Goal: Task Accomplishment & Management: Manage account settings

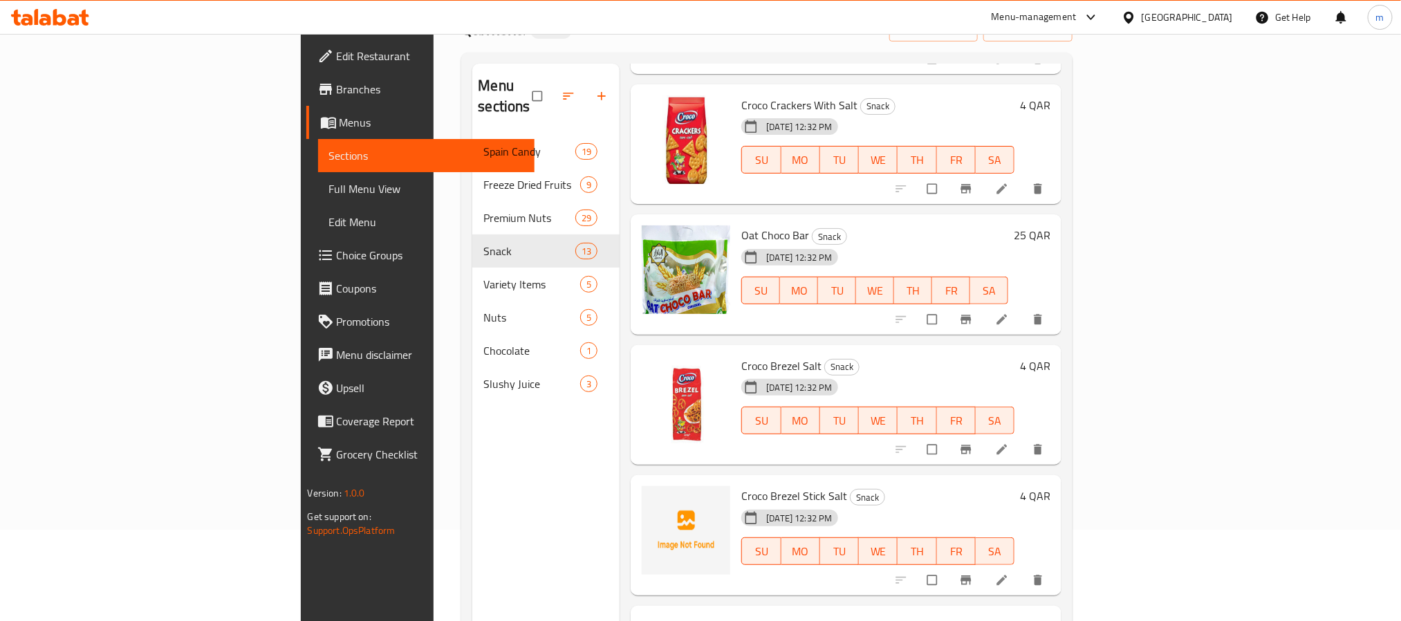
scroll to position [194, 0]
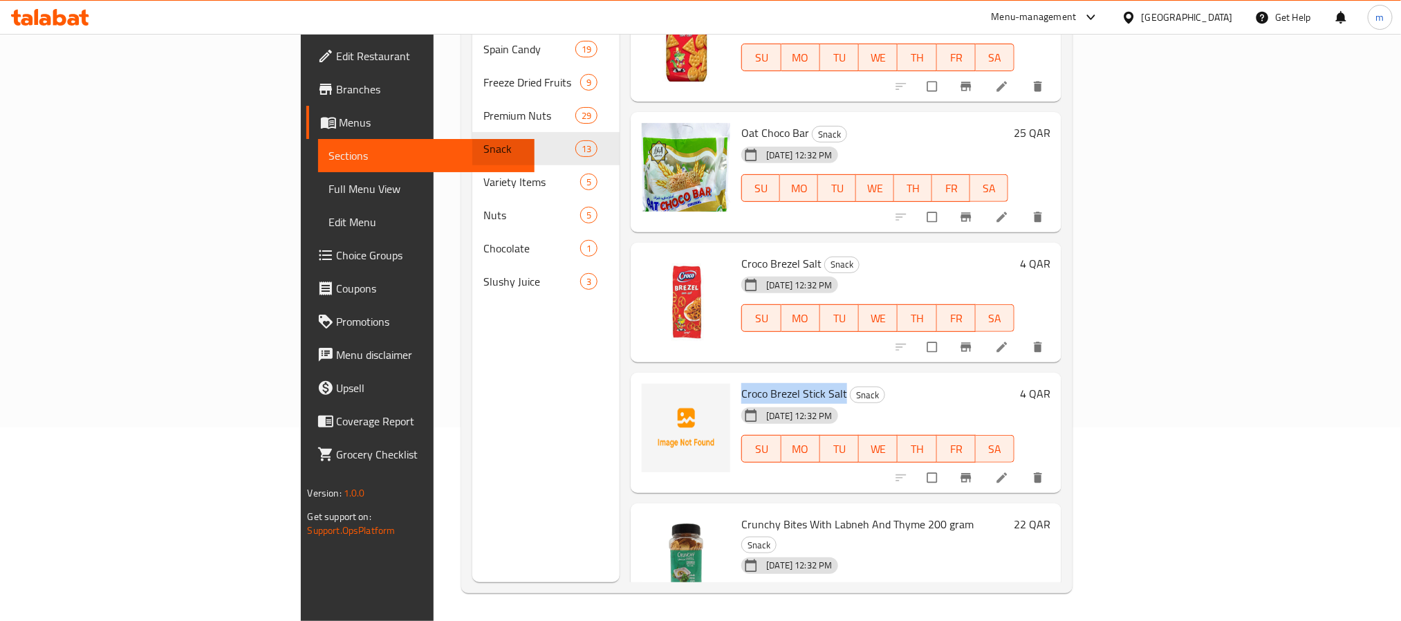
drag, startPoint x: 667, startPoint y: 351, endPoint x: 768, endPoint y: 351, distance: 101.7
click at [768, 383] on span "Croco Brezel Stick Salt" at bounding box center [794, 393] width 106 height 21
copy span "Croco Brezel Stick Salt"
click at [642, 390] on img at bounding box center [686, 428] width 89 height 89
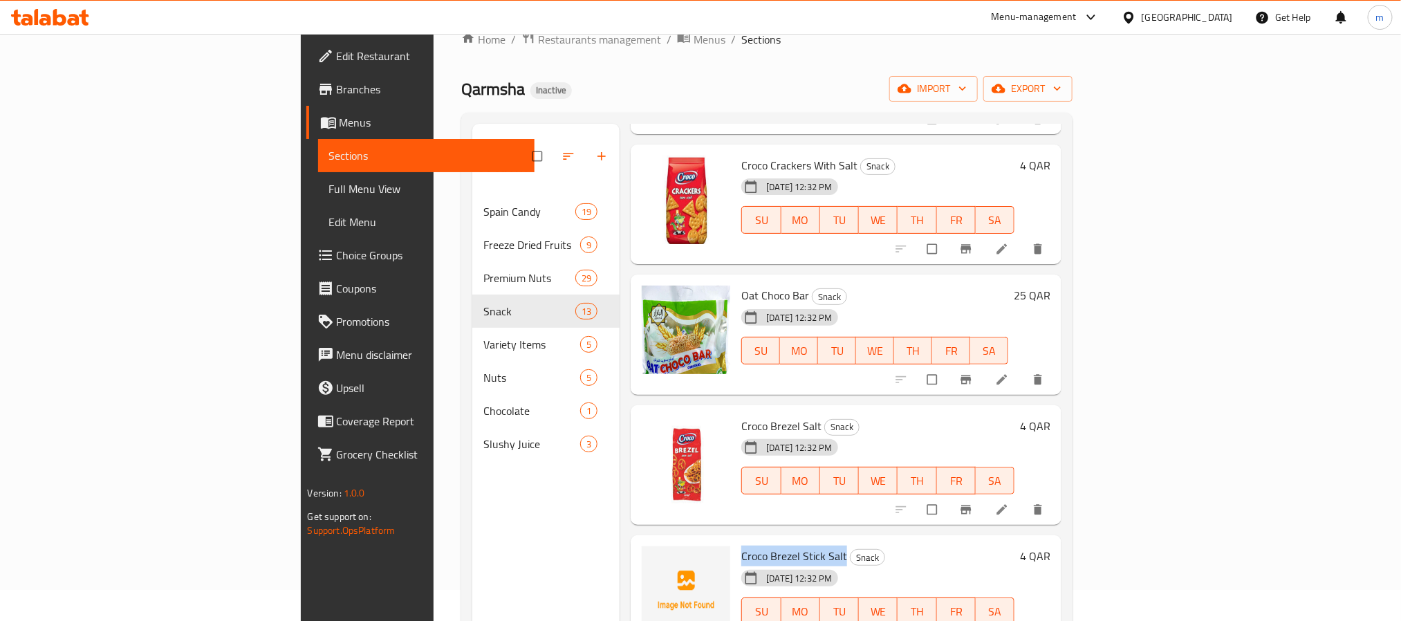
scroll to position [0, 0]
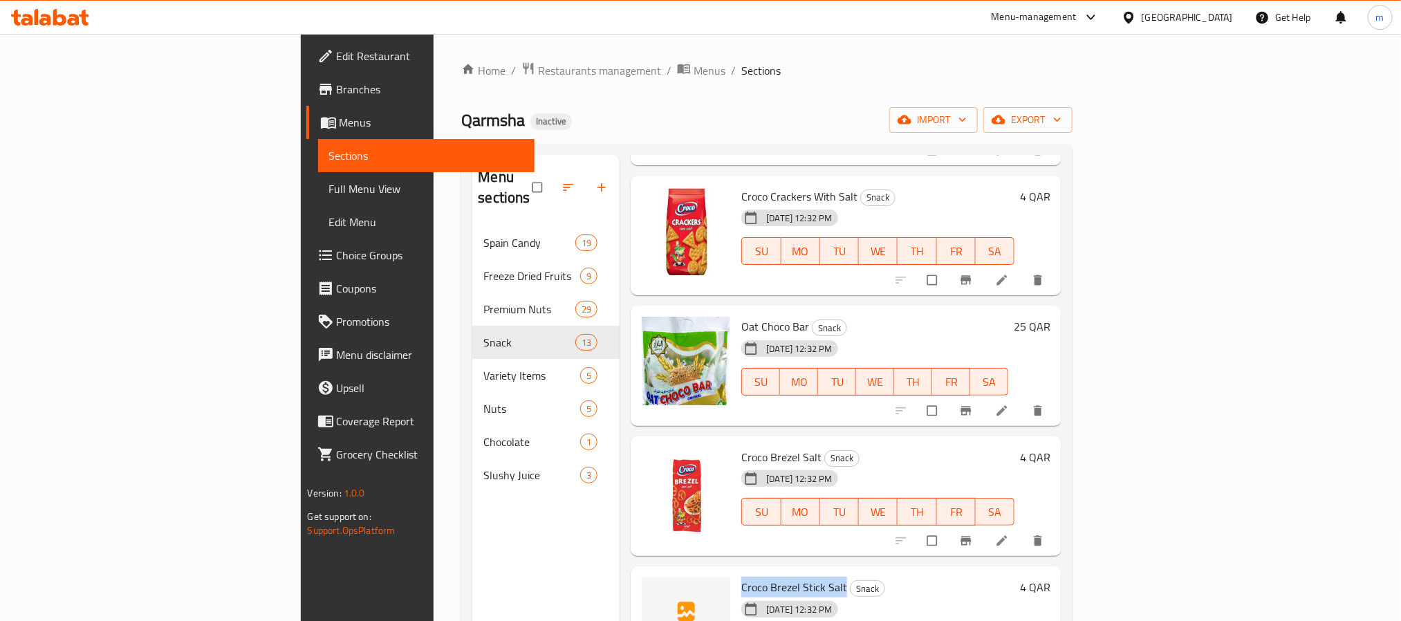
click at [329, 185] on span "Full Menu View" at bounding box center [426, 188] width 194 height 17
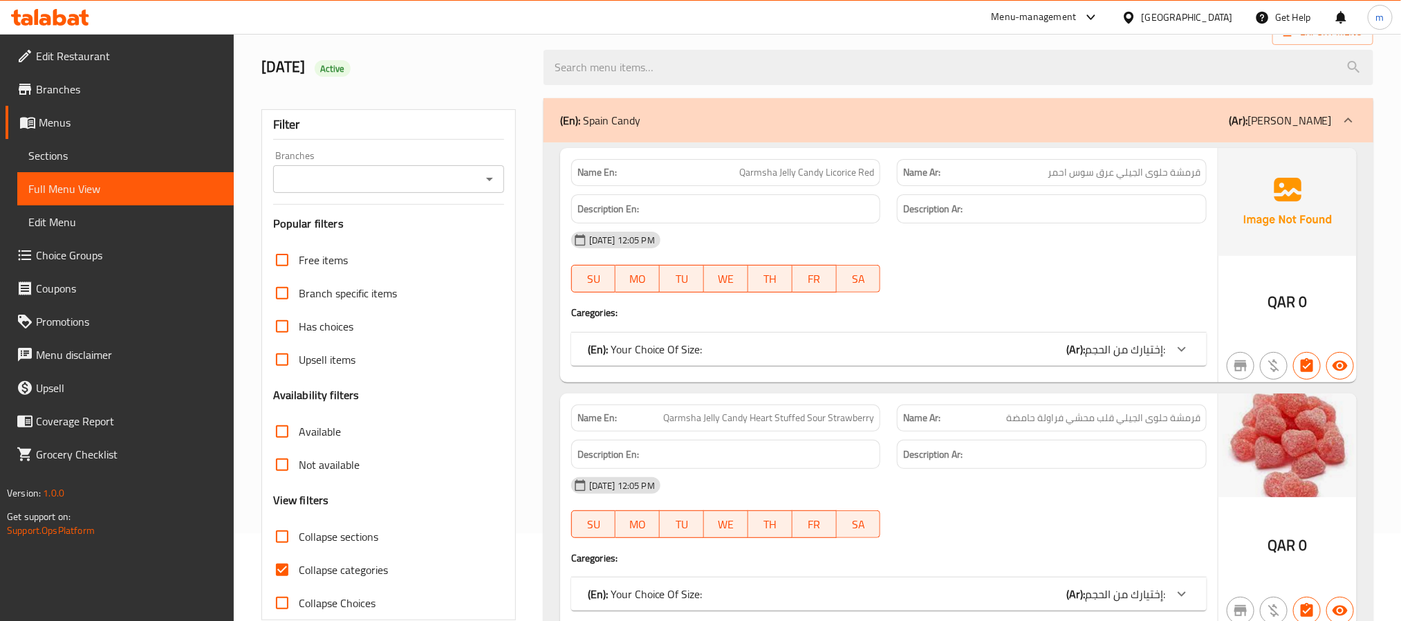
scroll to position [311, 0]
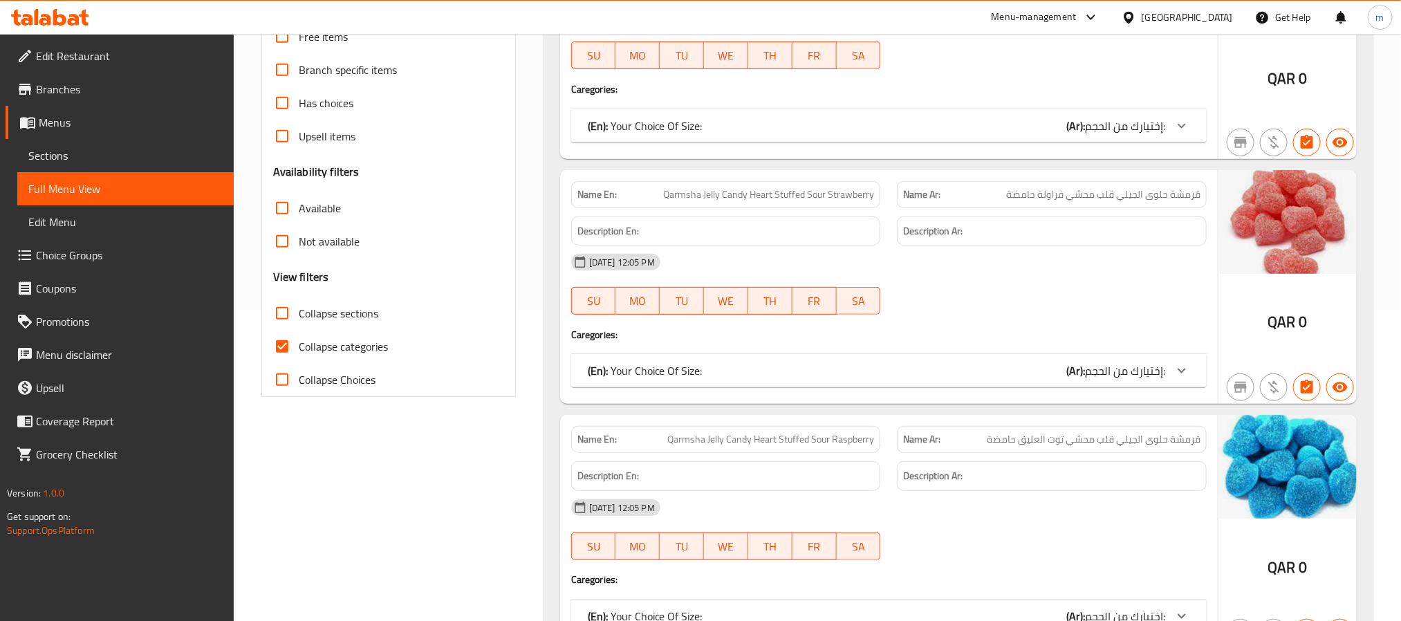
click at [322, 312] on span "Collapse sections" at bounding box center [339, 313] width 80 height 17
click at [299, 312] on input "Collapse sections" at bounding box center [282, 313] width 33 height 33
checkbox input "true"
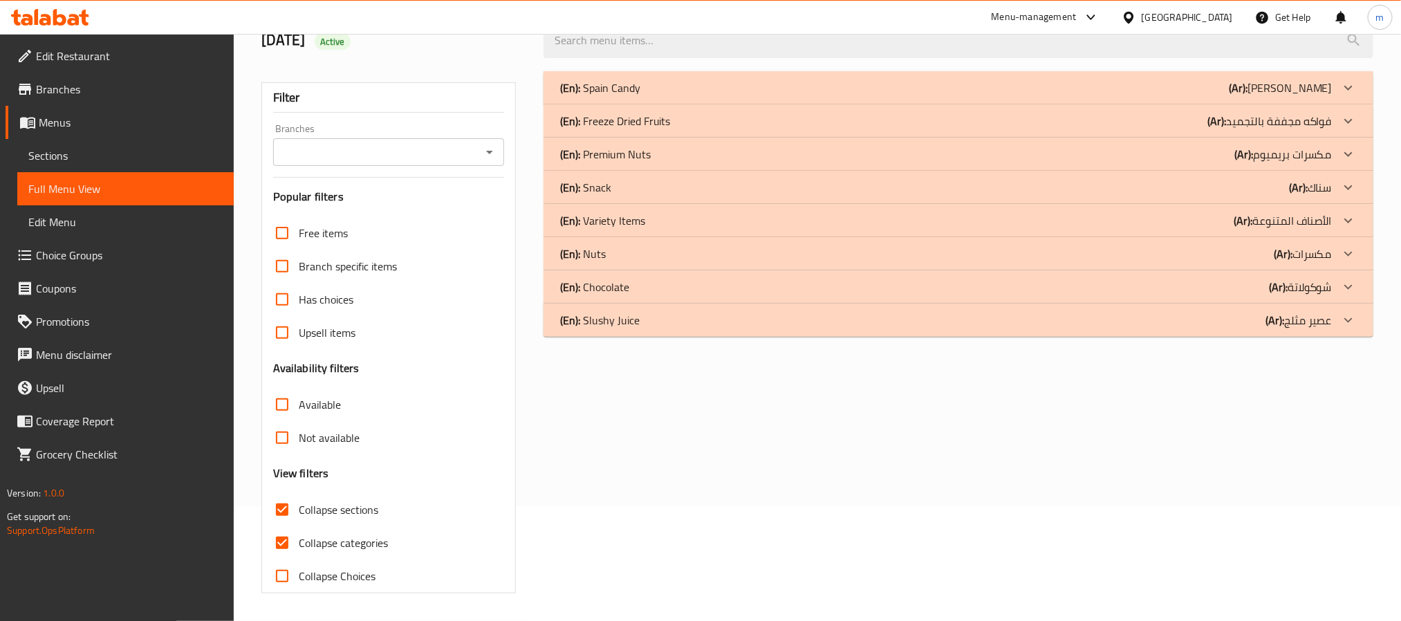
scroll to position [116, 0]
click at [345, 539] on span "Collapse categories" at bounding box center [343, 543] width 89 height 17
click at [299, 539] on input "Collapse categories" at bounding box center [282, 542] width 33 height 33
checkbox input "false"
click at [733, 125] on div "(En): Freeze Dried Fruits (Ar): فواكه مجففة بالتجميد" at bounding box center [946, 121] width 772 height 17
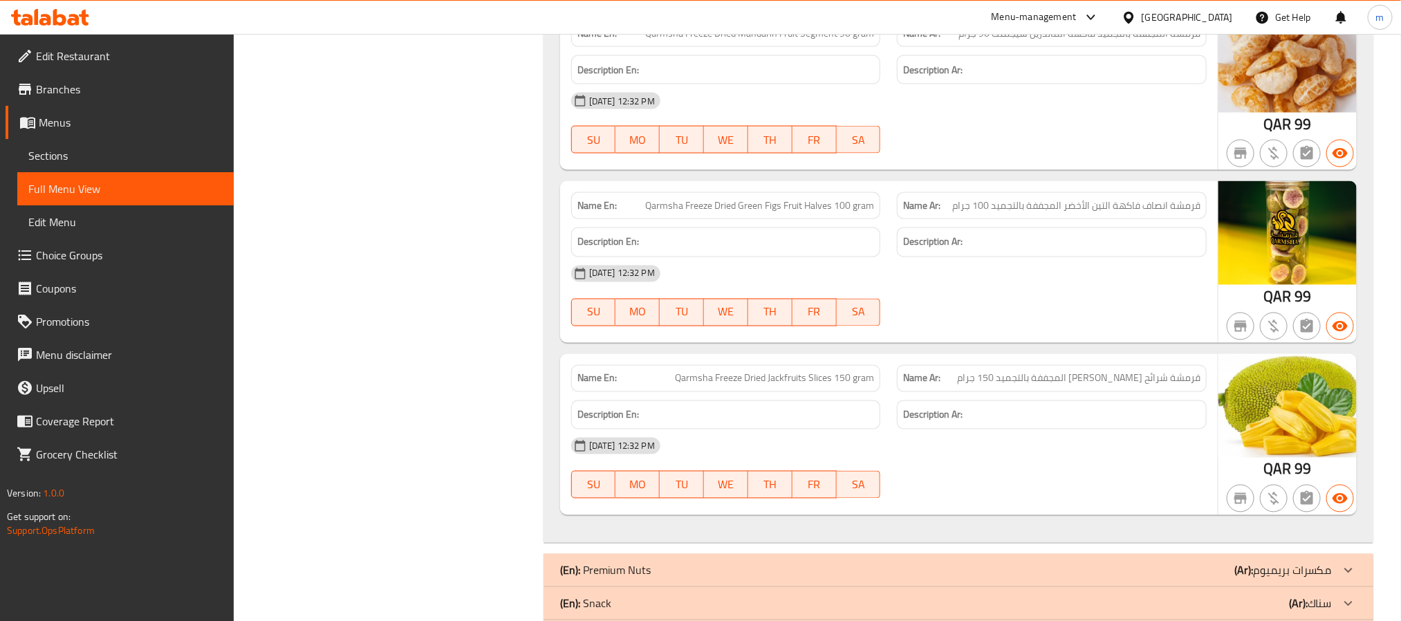
scroll to position [4154, 0]
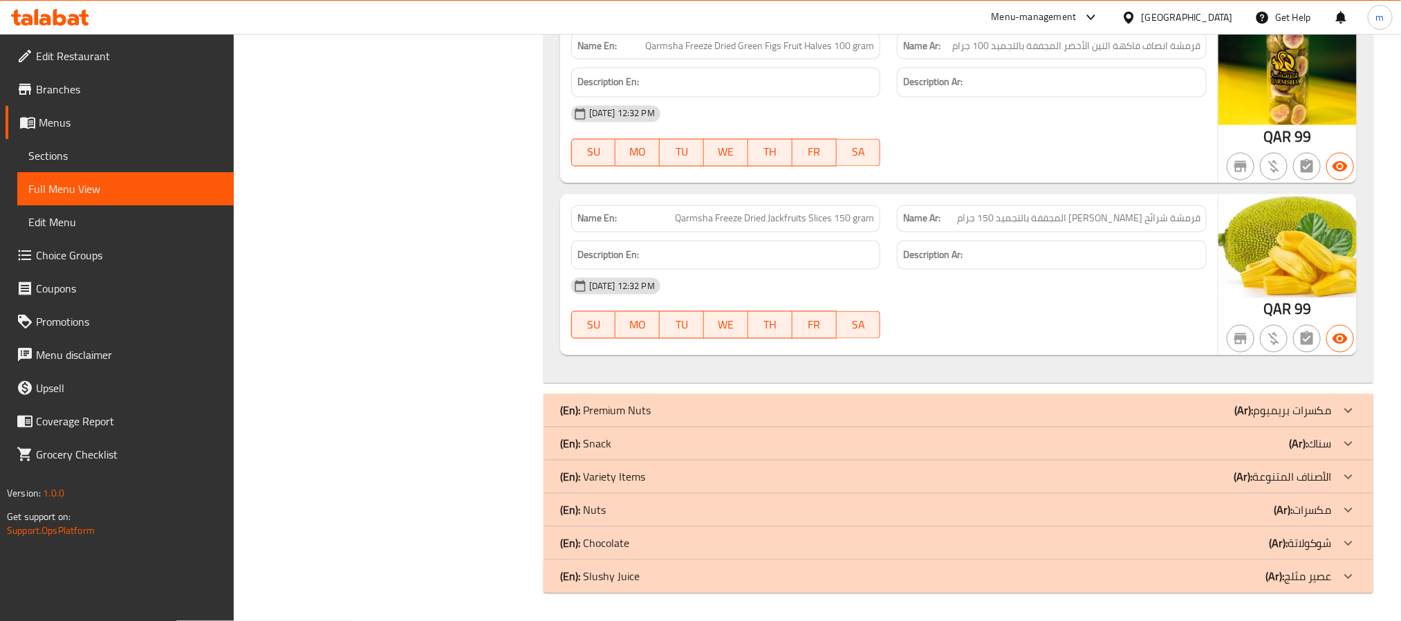
click at [591, 440] on p "(En): Snack" at bounding box center [585, 444] width 51 height 17
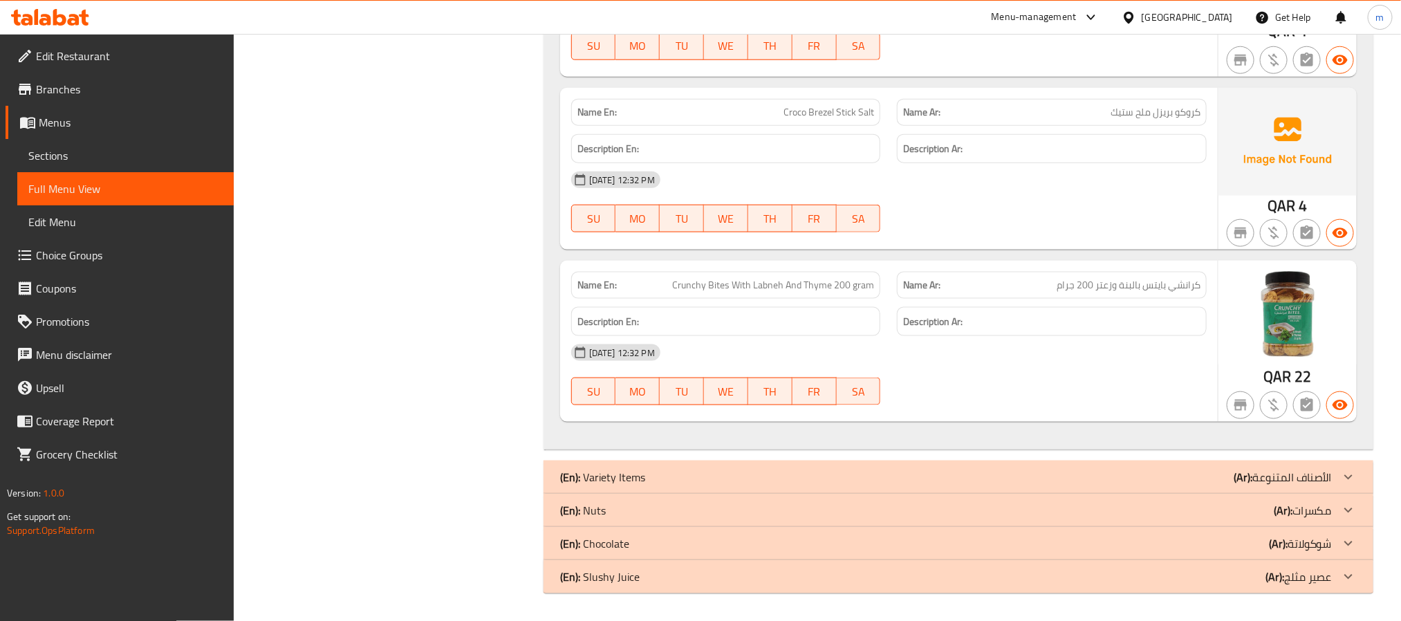
scroll to position [6469, 0]
click at [602, 511] on p "(En): Nuts" at bounding box center [583, 510] width 46 height 17
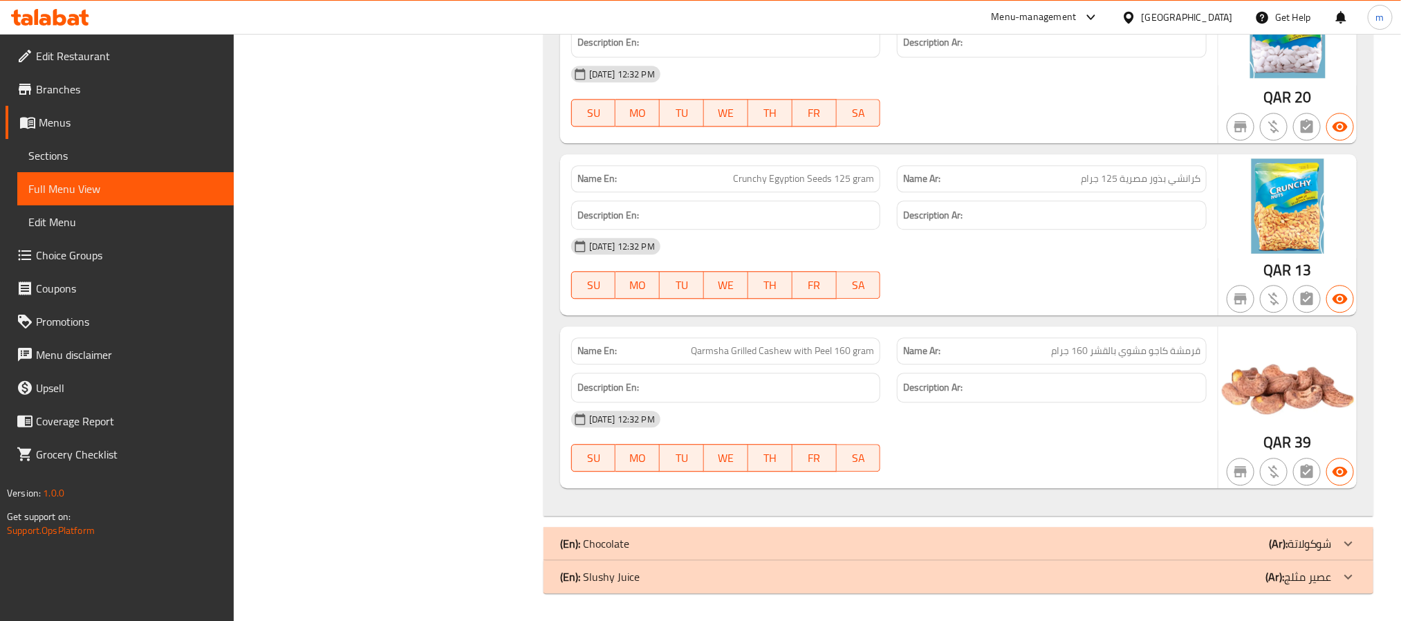
scroll to position [7394, 0]
click at [604, 577] on p "(En): Slushy Juice" at bounding box center [600, 576] width 80 height 17
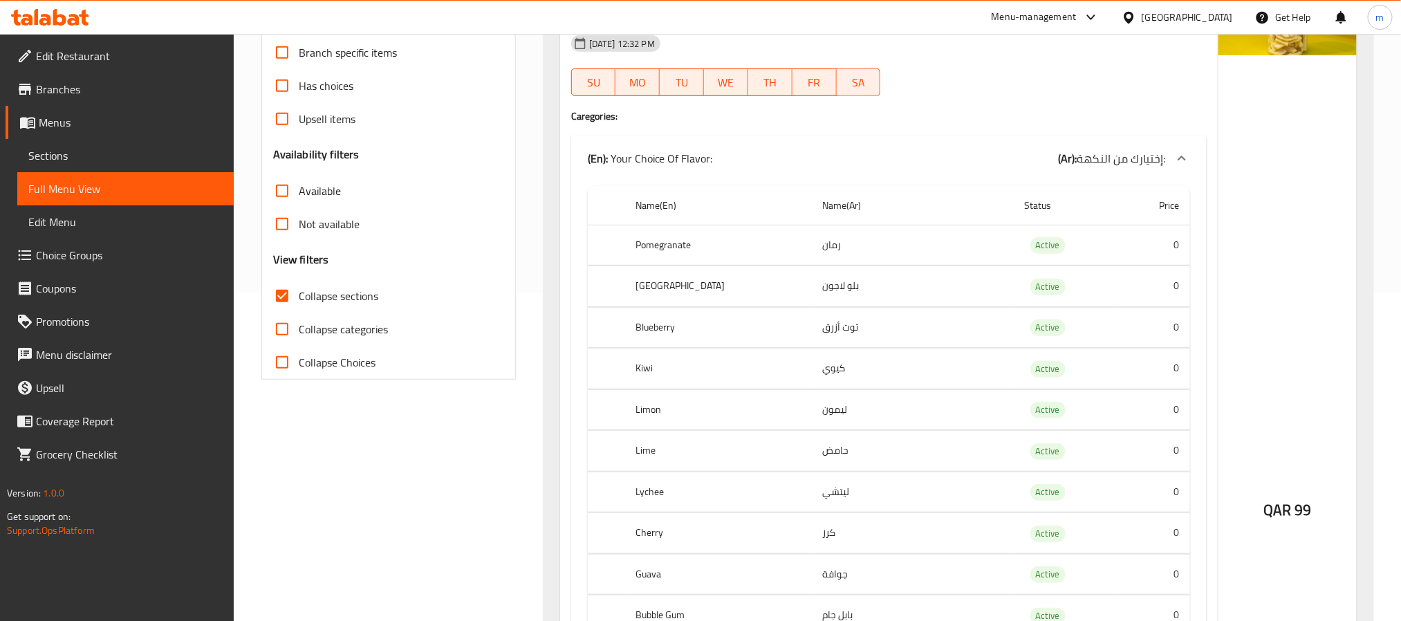
scroll to position [388, 0]
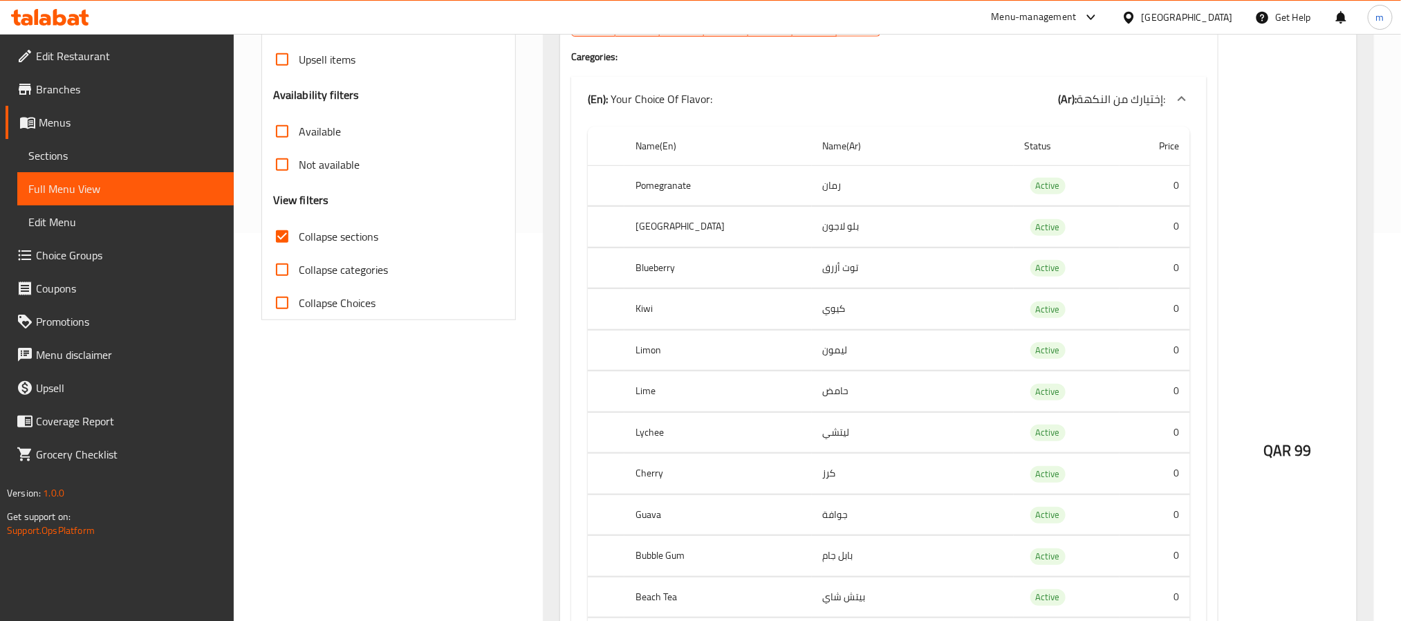
click at [68, 160] on span "Sections" at bounding box center [125, 155] width 194 height 17
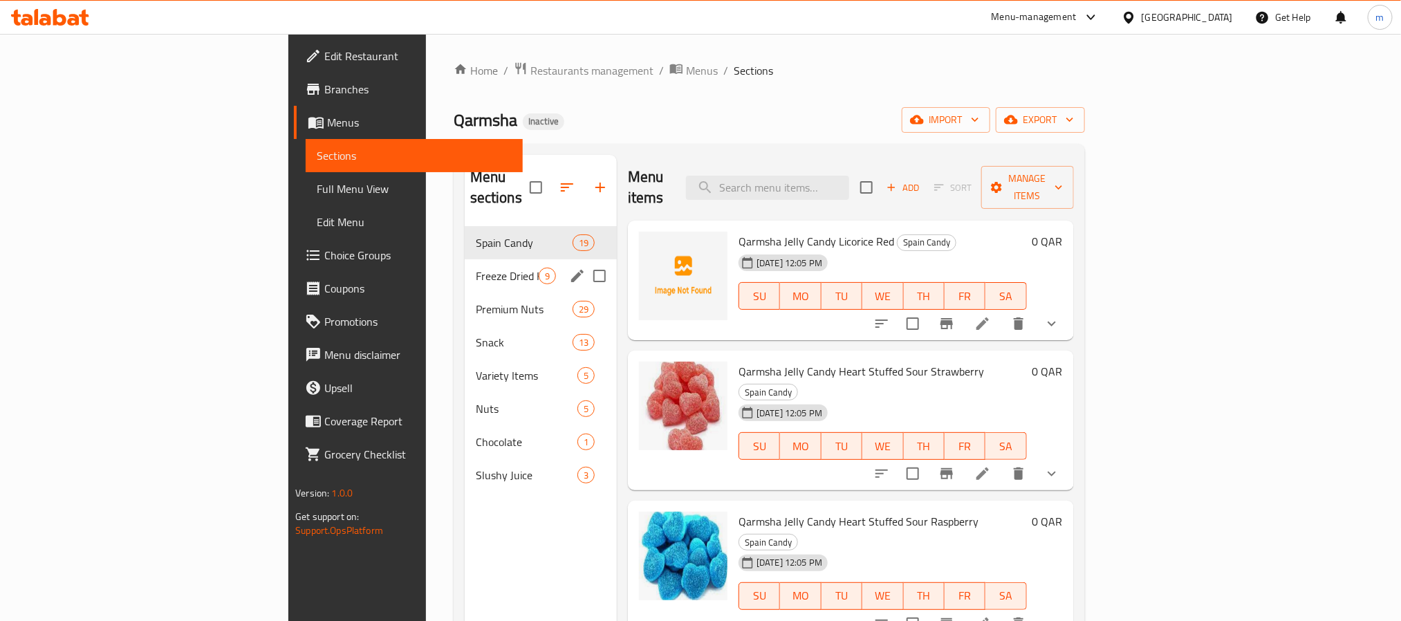
click at [585, 261] on input "Menu sections" at bounding box center [599, 275] width 29 height 29
checkbox input "true"
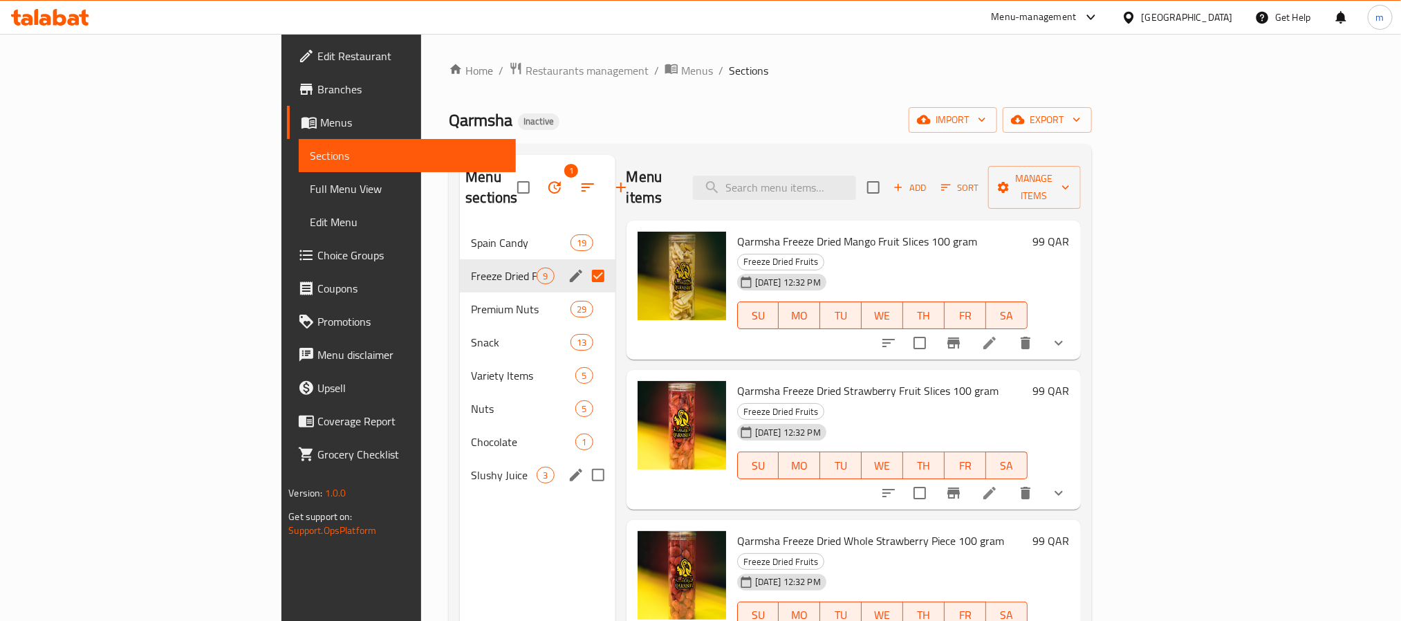
drag, startPoint x: 527, startPoint y: 451, endPoint x: 532, endPoint y: 438, distance: 13.4
click at [584, 461] on input "Menu sections" at bounding box center [598, 475] width 29 height 29
checkbox input "true"
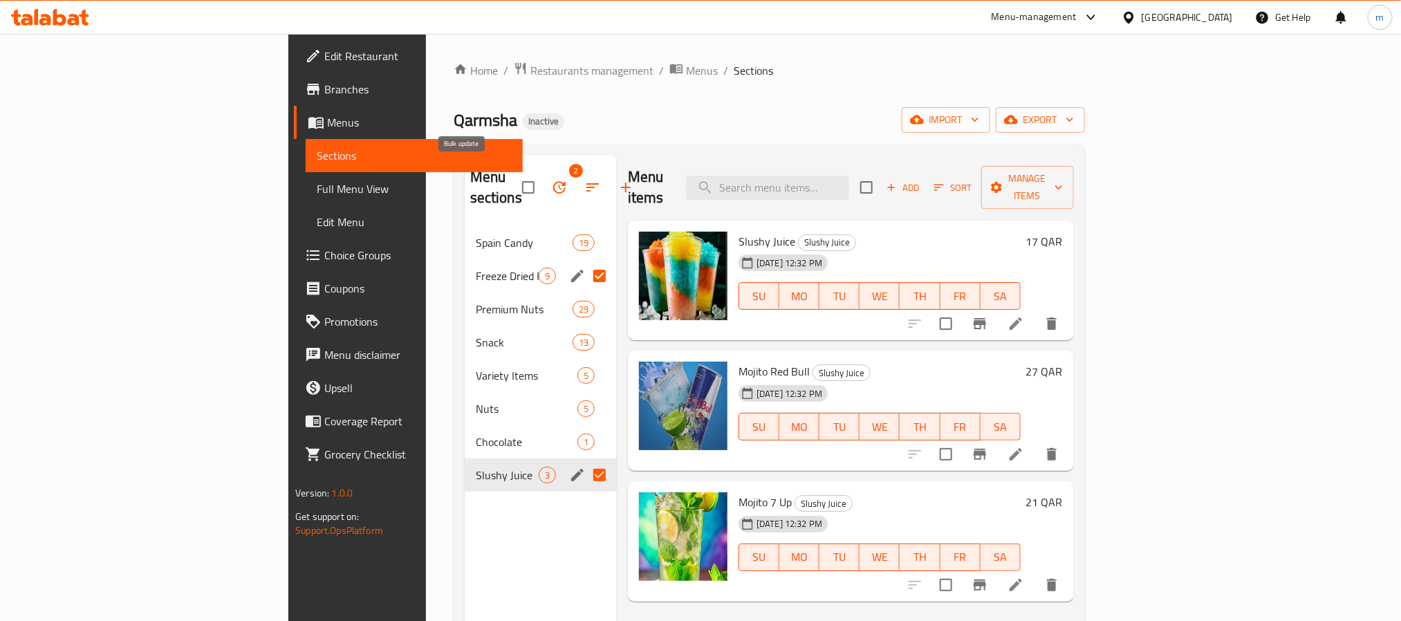
click at [551, 183] on icon "button" at bounding box center [559, 187] width 17 height 17
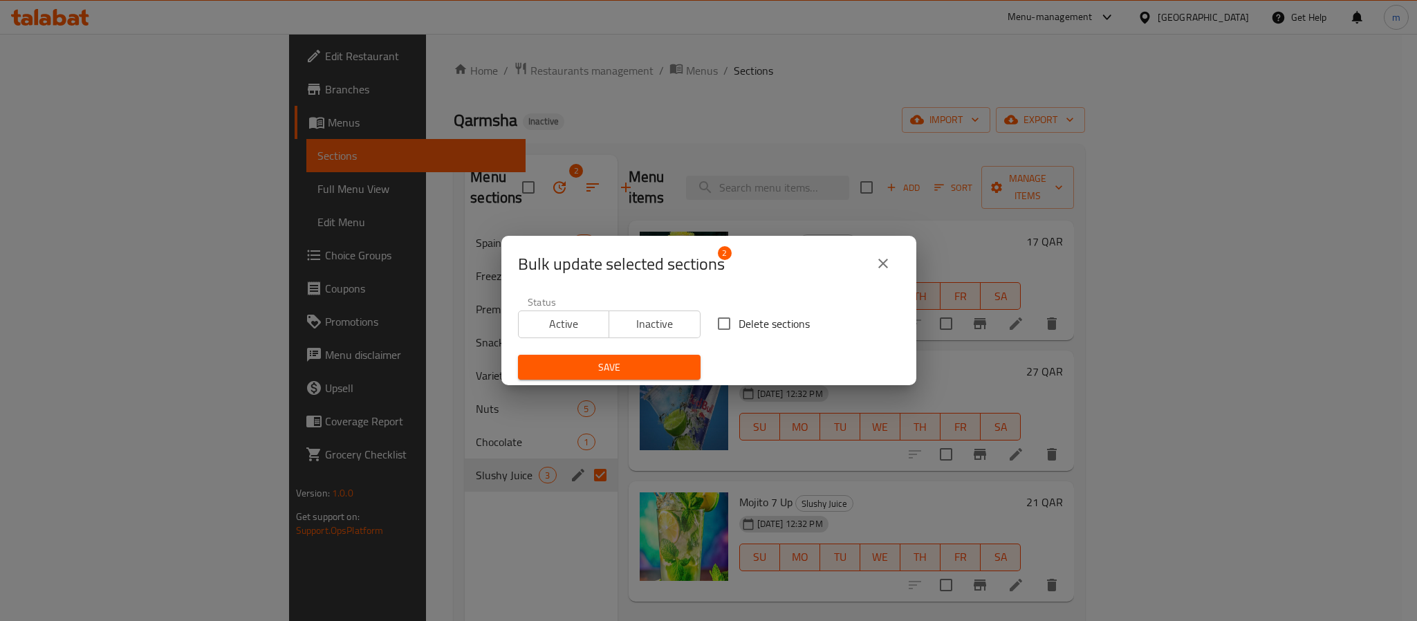
click at [718, 322] on input "Delete sections" at bounding box center [723, 323] width 29 height 29
checkbox input "true"
click at [658, 359] on span "Save" at bounding box center [609, 367] width 160 height 17
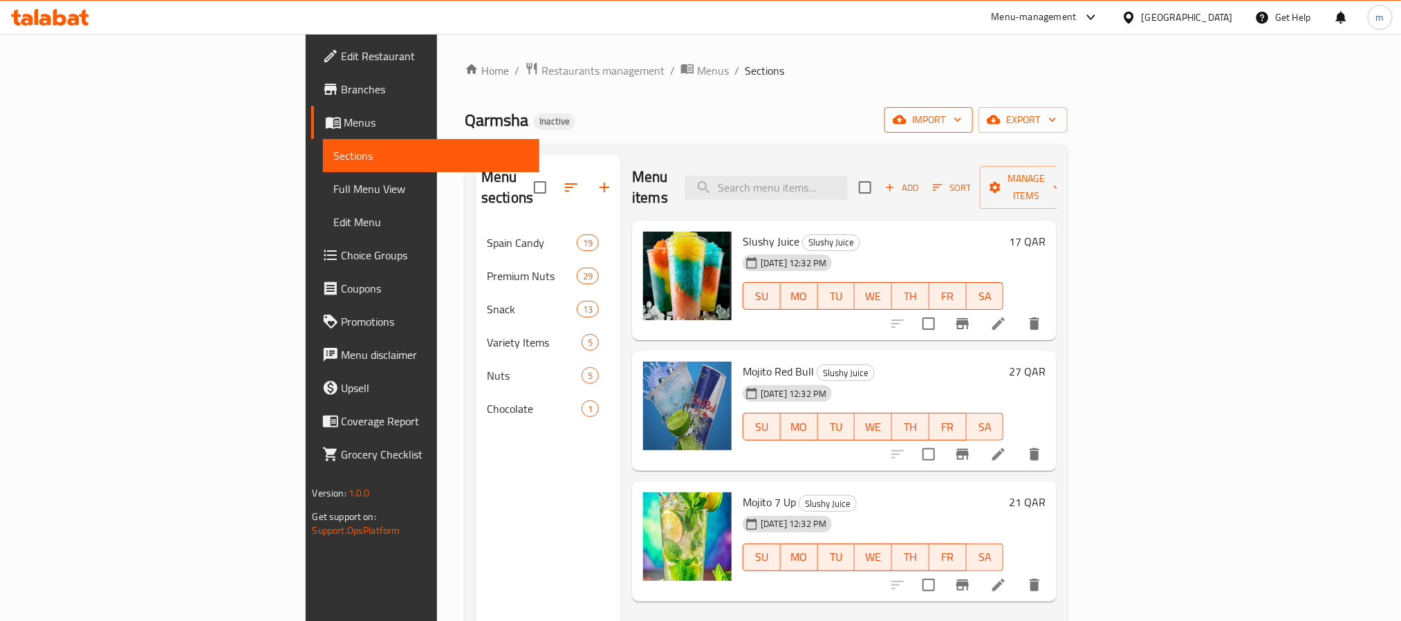
click at [962, 124] on span "import" at bounding box center [929, 119] width 66 height 17
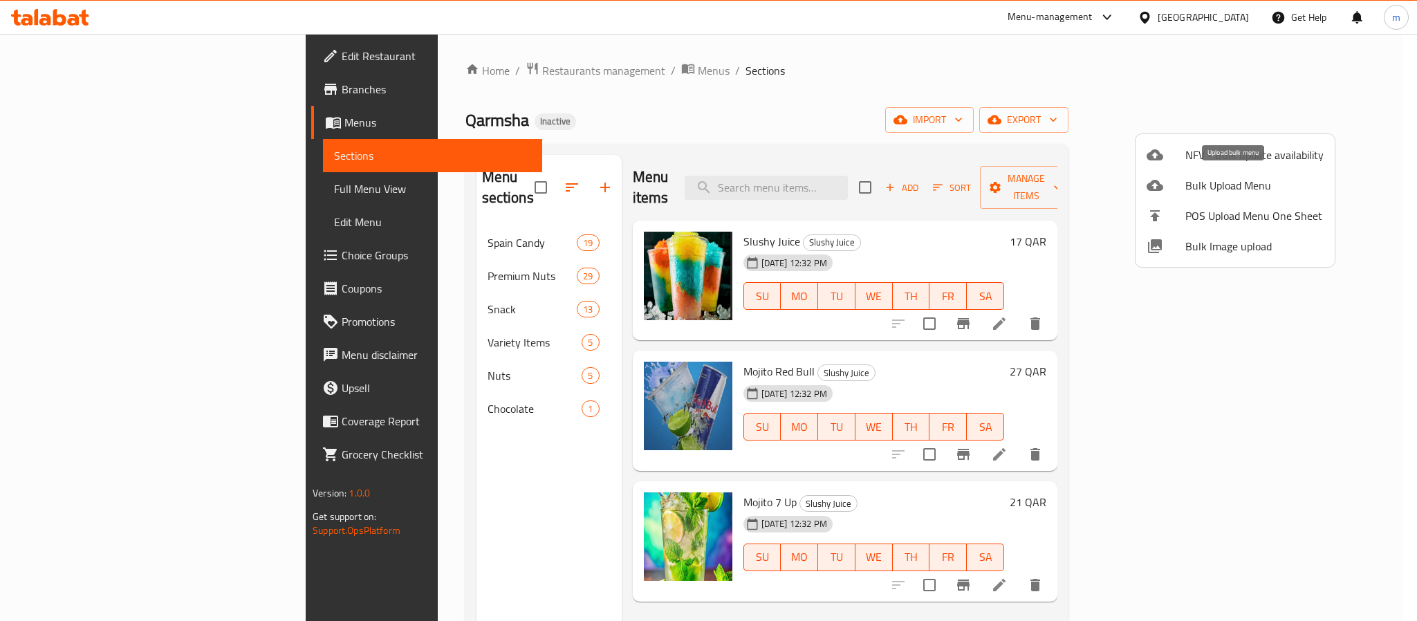
click at [1214, 185] on span "Bulk Upload Menu" at bounding box center [1254, 185] width 138 height 17
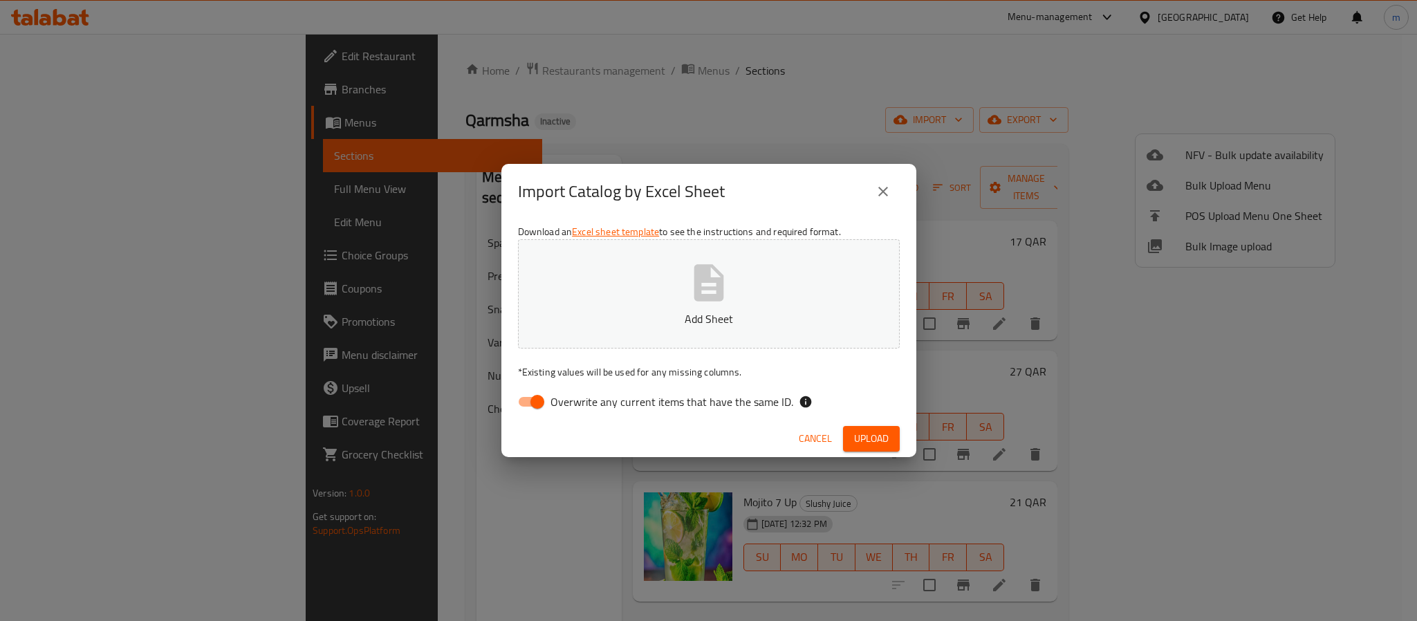
click at [534, 400] on input "Overwrite any current items that have the same ID." at bounding box center [537, 402] width 79 height 26
checkbox input "false"
click at [604, 304] on button "Add Sheet" at bounding box center [709, 293] width 382 height 109
click at [863, 434] on span "Upload" at bounding box center [871, 438] width 35 height 17
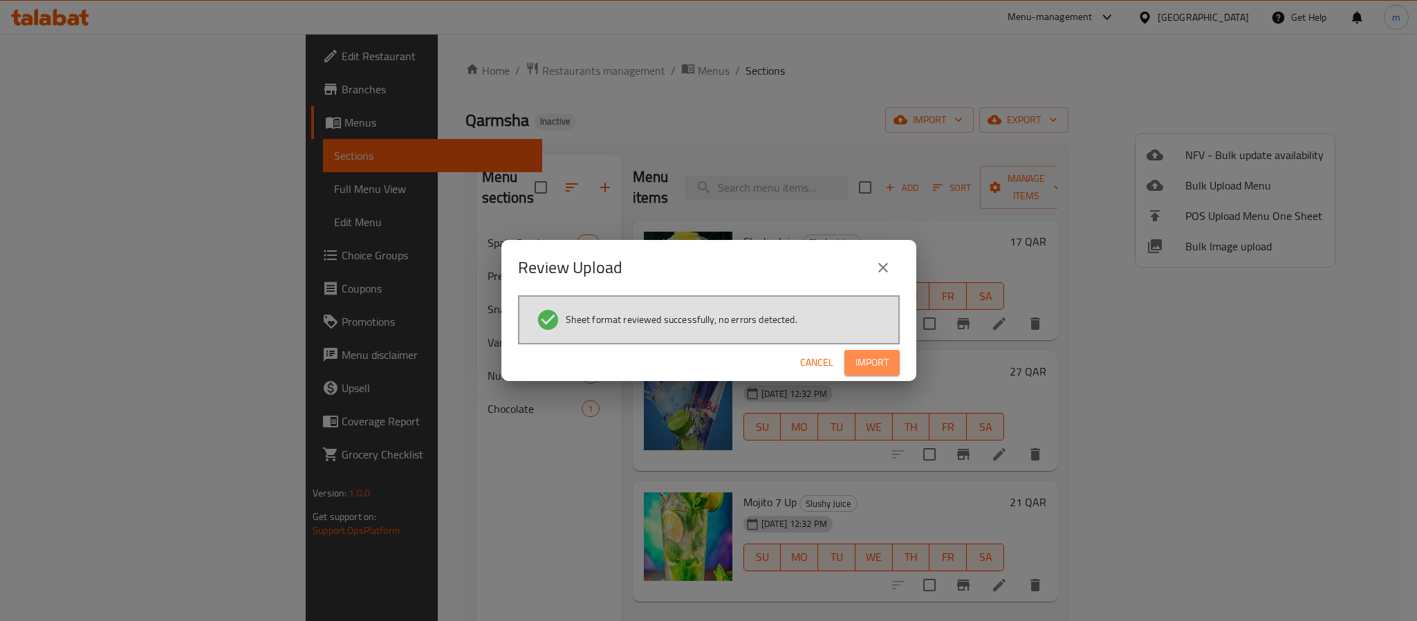
click at [876, 358] on span "Import" at bounding box center [871, 362] width 33 height 17
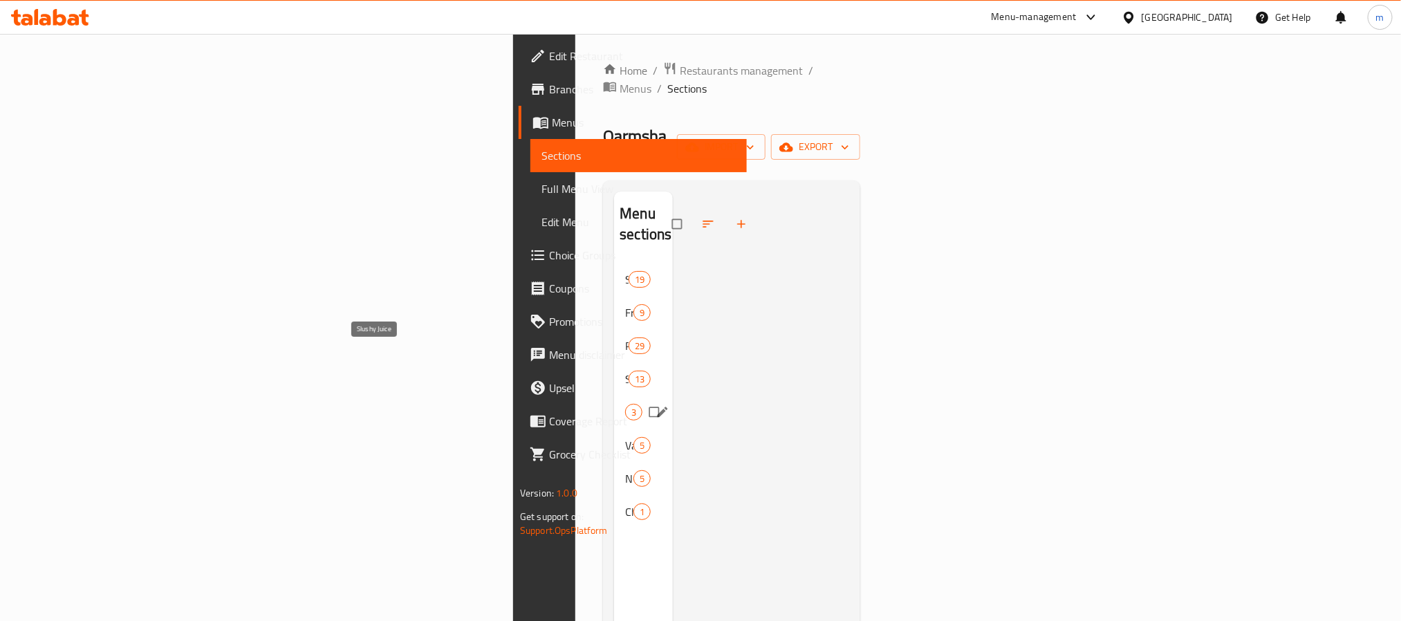
click at [625, 404] on span "Slushy Juice" at bounding box center [625, 412] width 0 height 17
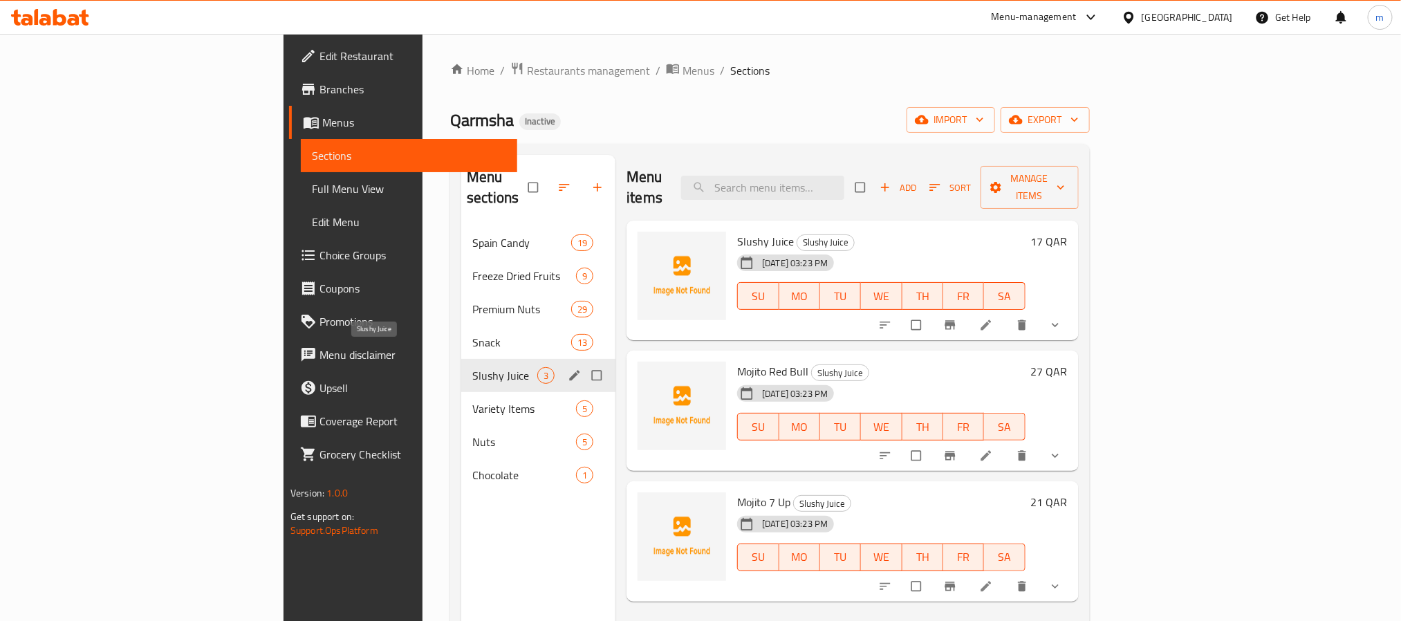
click at [472, 367] on span "Slushy Juice" at bounding box center [504, 375] width 65 height 17
click at [472, 268] on span "Freeze Dried Fruits" at bounding box center [504, 276] width 65 height 17
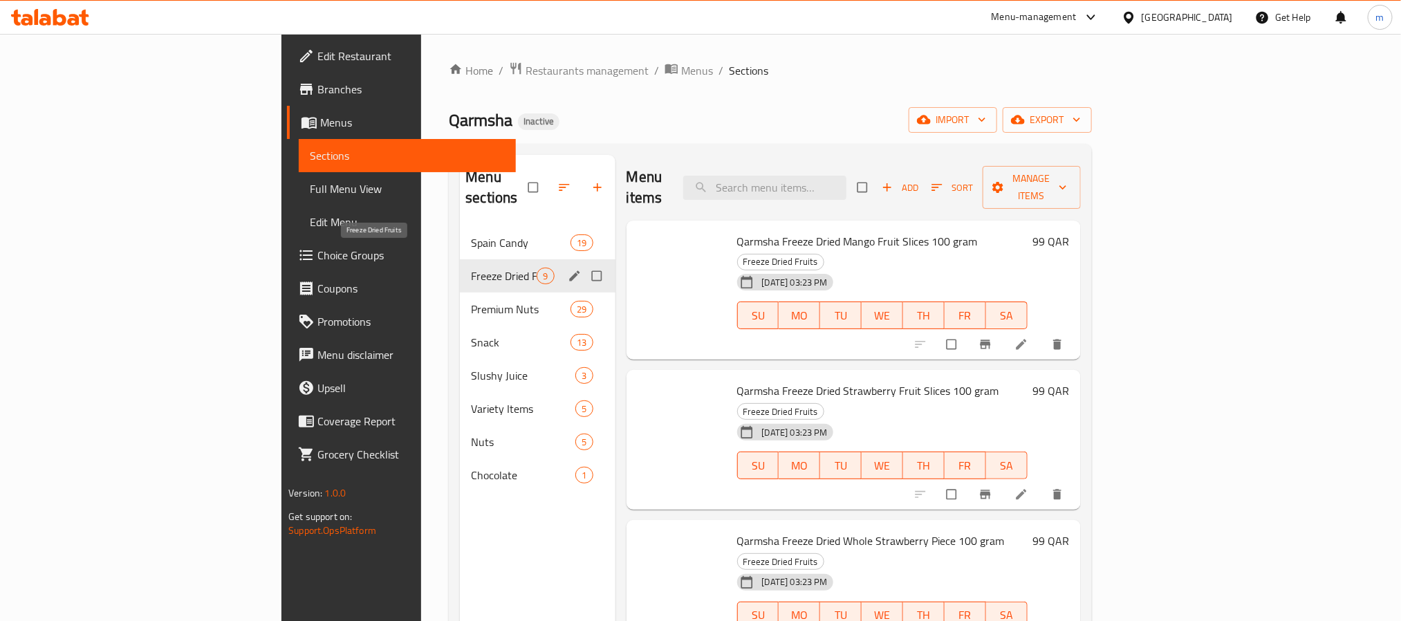
click at [471, 268] on span "Freeze Dried Fruits" at bounding box center [504, 276] width 66 height 17
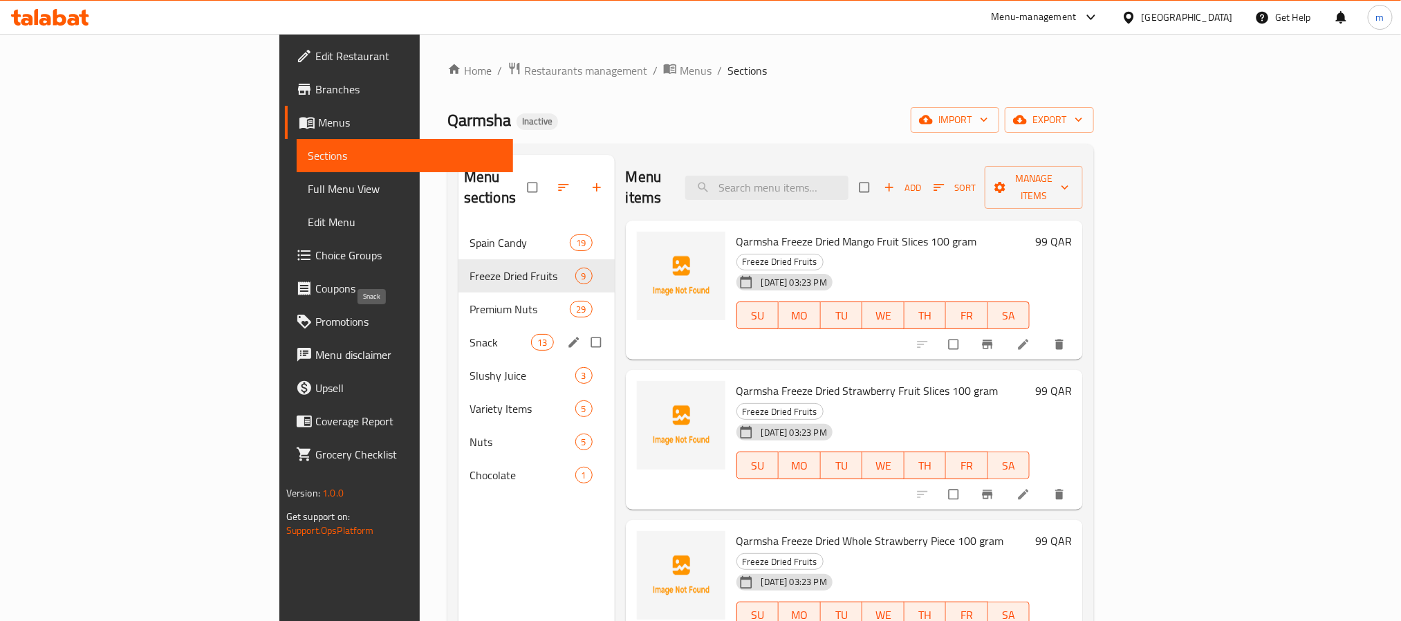
click at [470, 334] on span "Snack" at bounding box center [501, 342] width 62 height 17
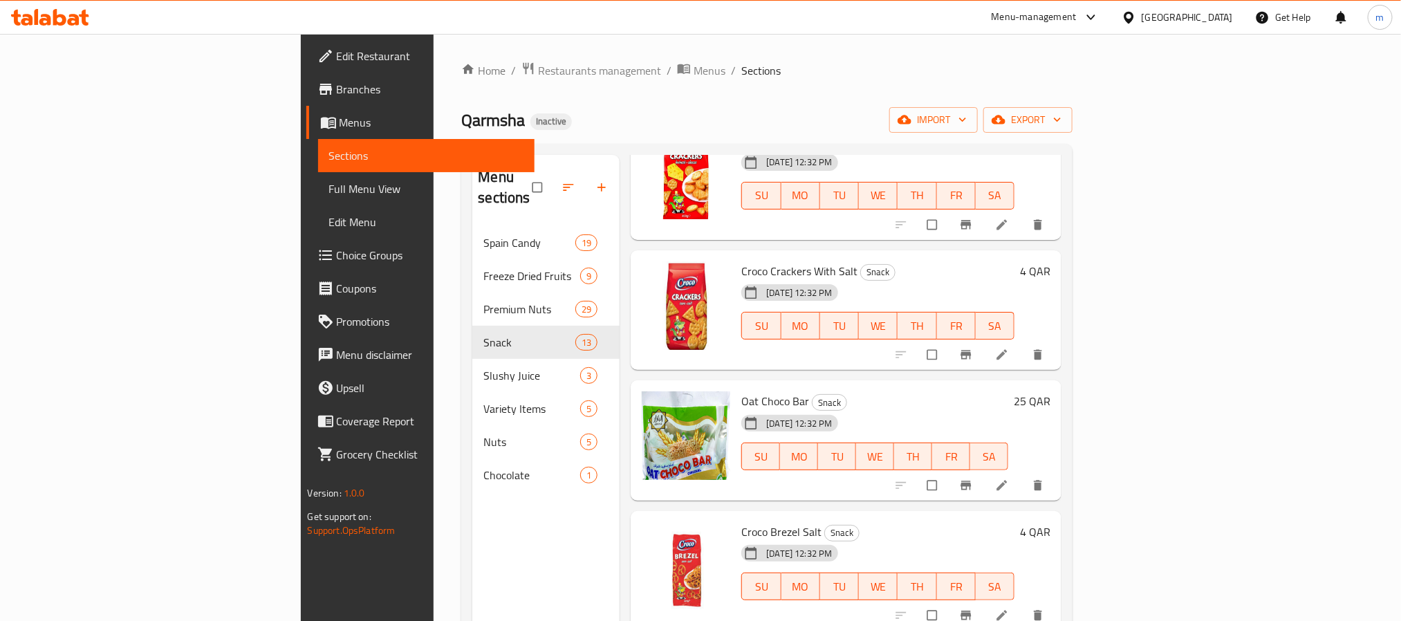
scroll to position [1037, 0]
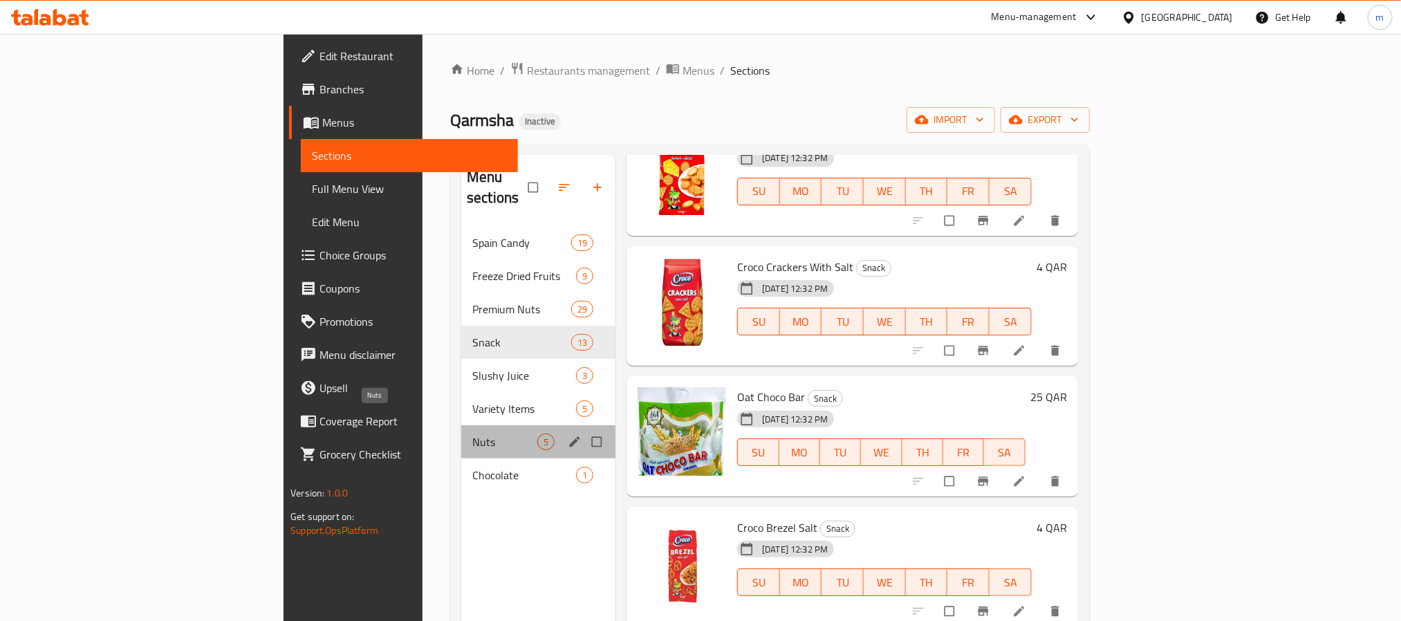
click at [472, 434] on span "Nuts" at bounding box center [504, 442] width 65 height 17
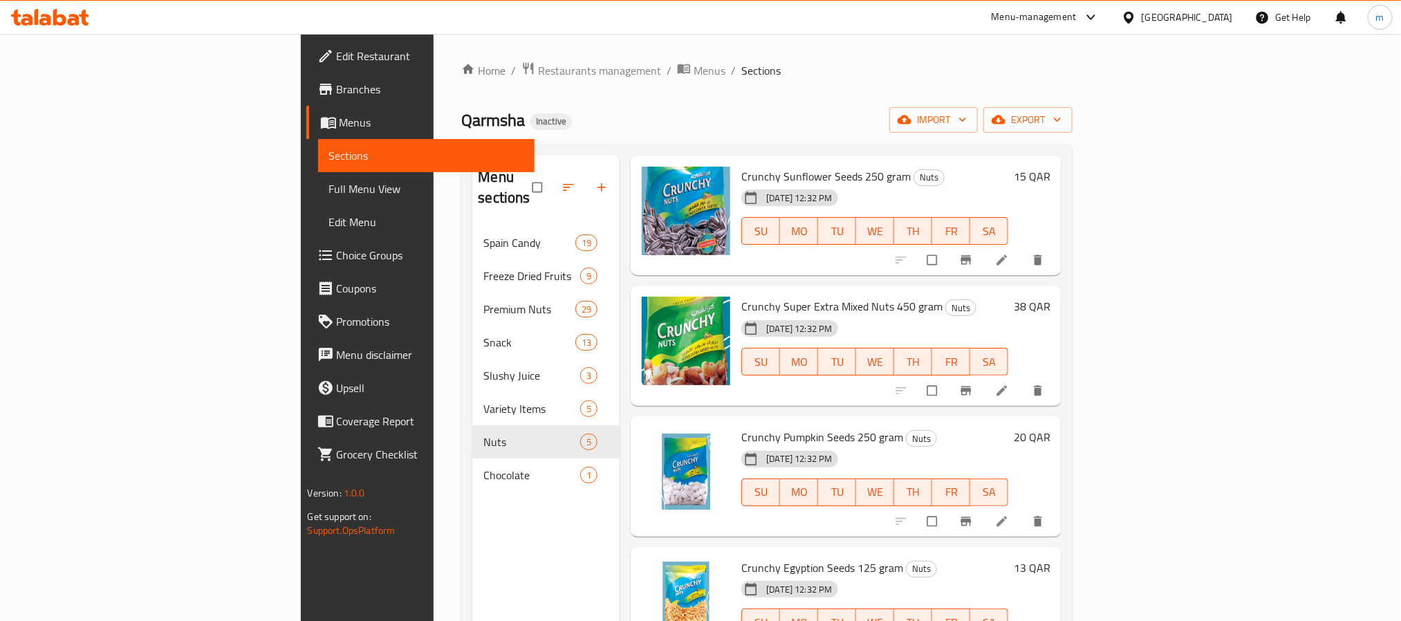
click at [329, 195] on span "Full Menu View" at bounding box center [426, 188] width 194 height 17
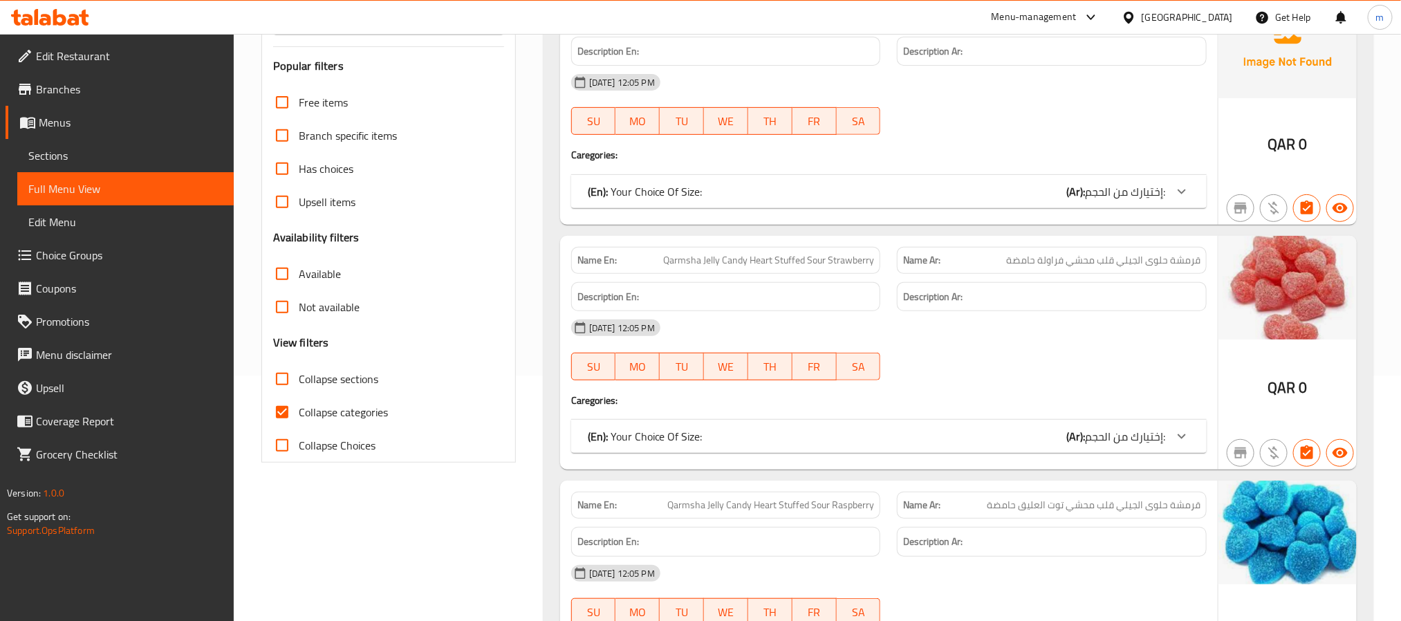
scroll to position [311, 0]
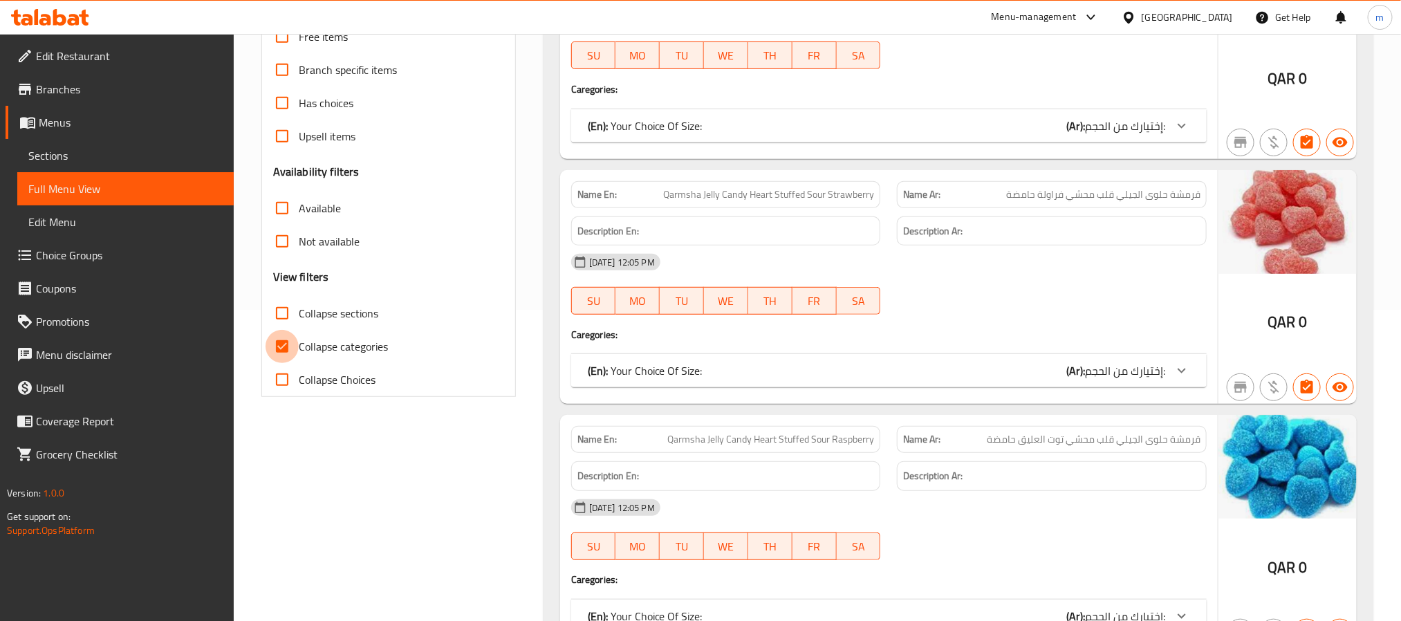
click at [282, 341] on input "Collapse categories" at bounding box center [282, 346] width 33 height 33
checkbox input "false"
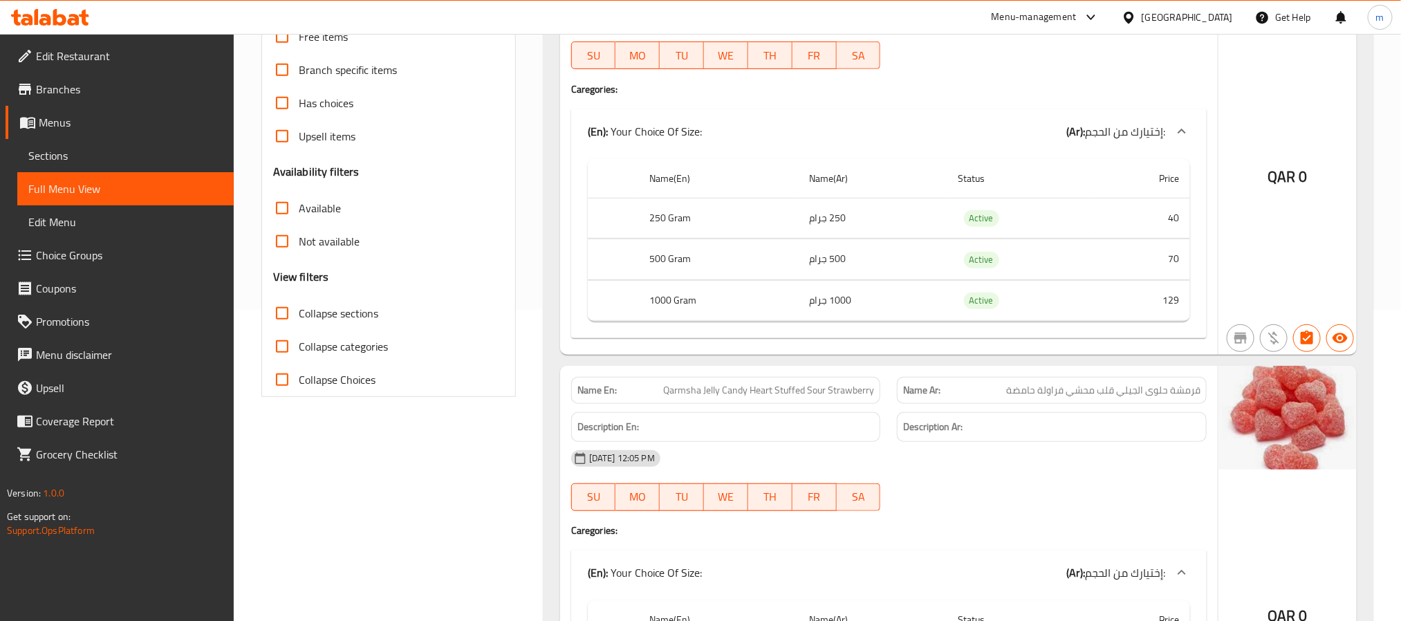
click at [318, 317] on span "Collapse sections" at bounding box center [339, 313] width 80 height 17
click at [299, 317] on input "Collapse sections" at bounding box center [282, 313] width 33 height 33
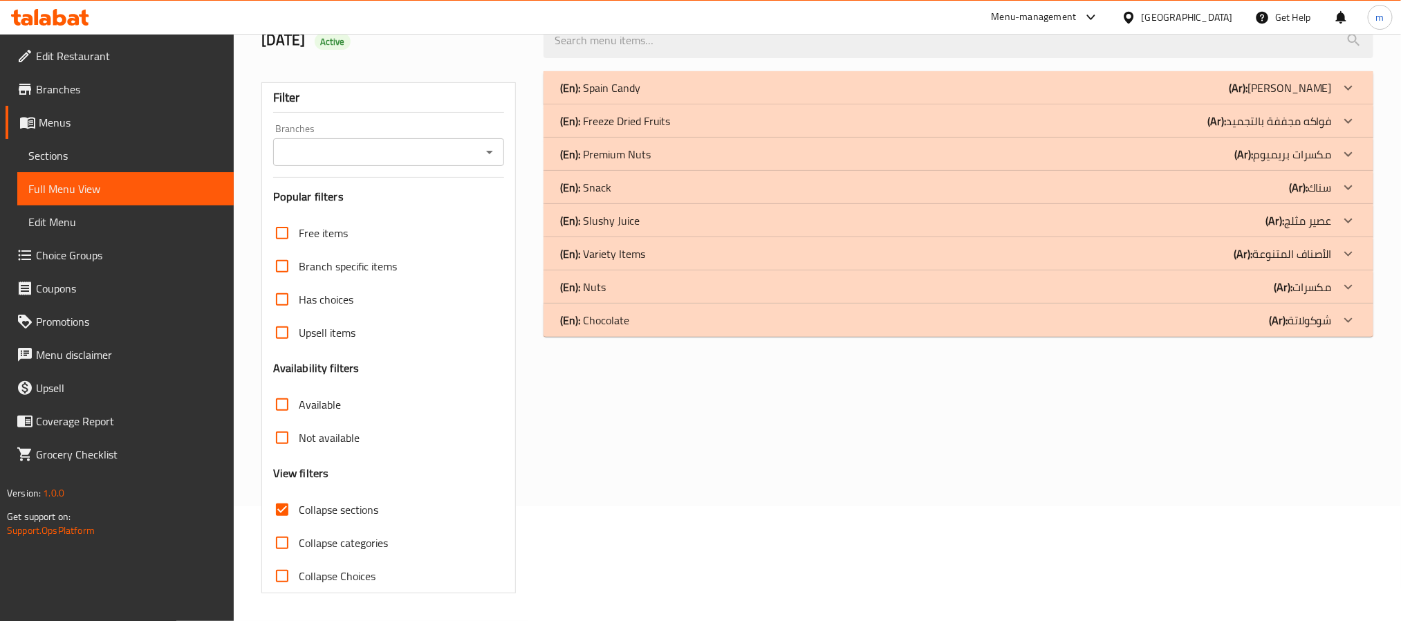
scroll to position [116, 0]
click at [1309, 120] on p "(Ar): فواكه مجففة بالتجميد" at bounding box center [1269, 121] width 124 height 17
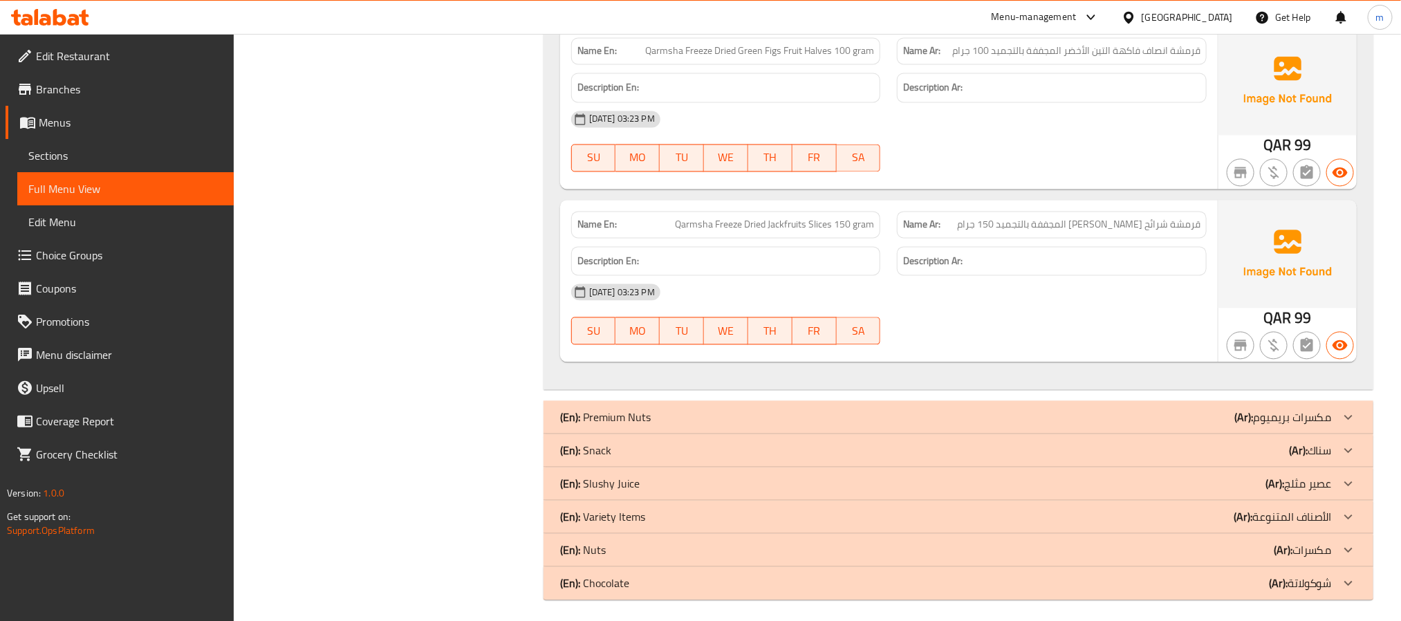
scroll to position [1478, 0]
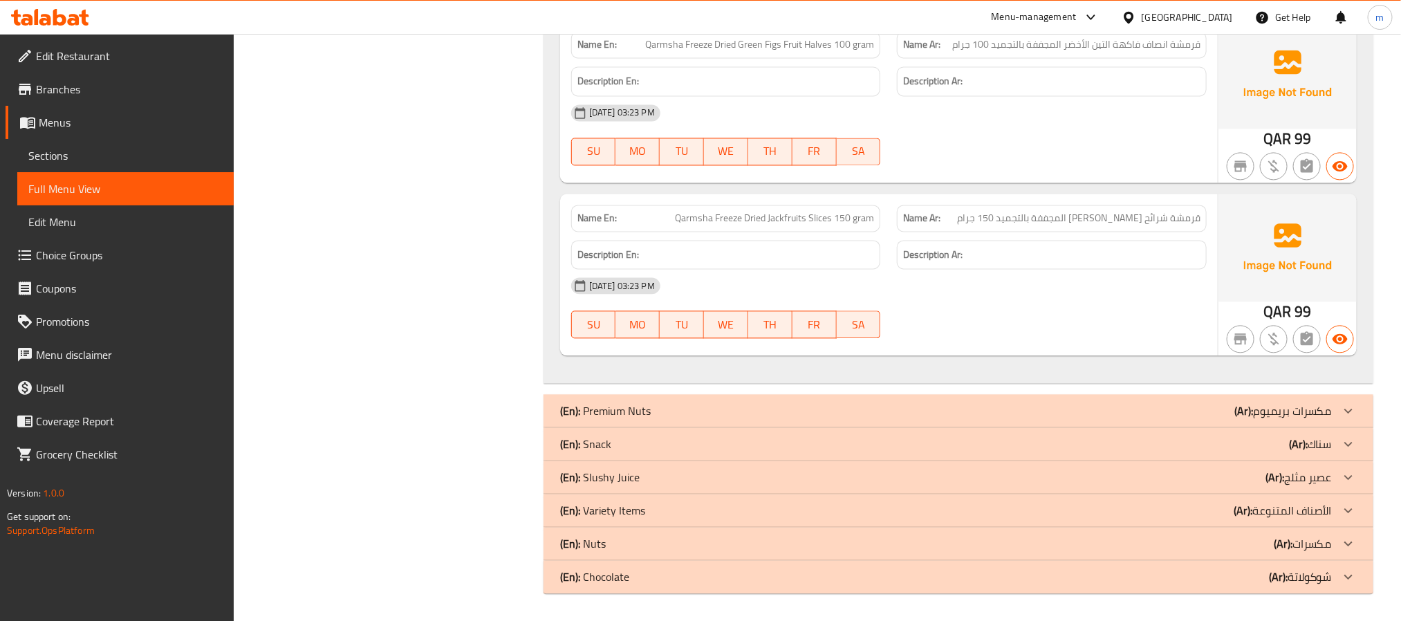
drag, startPoint x: 611, startPoint y: 476, endPoint x: 642, endPoint y: 502, distance: 40.7
click at [612, 475] on p "(En): Slushy Juice" at bounding box center [600, 477] width 80 height 17
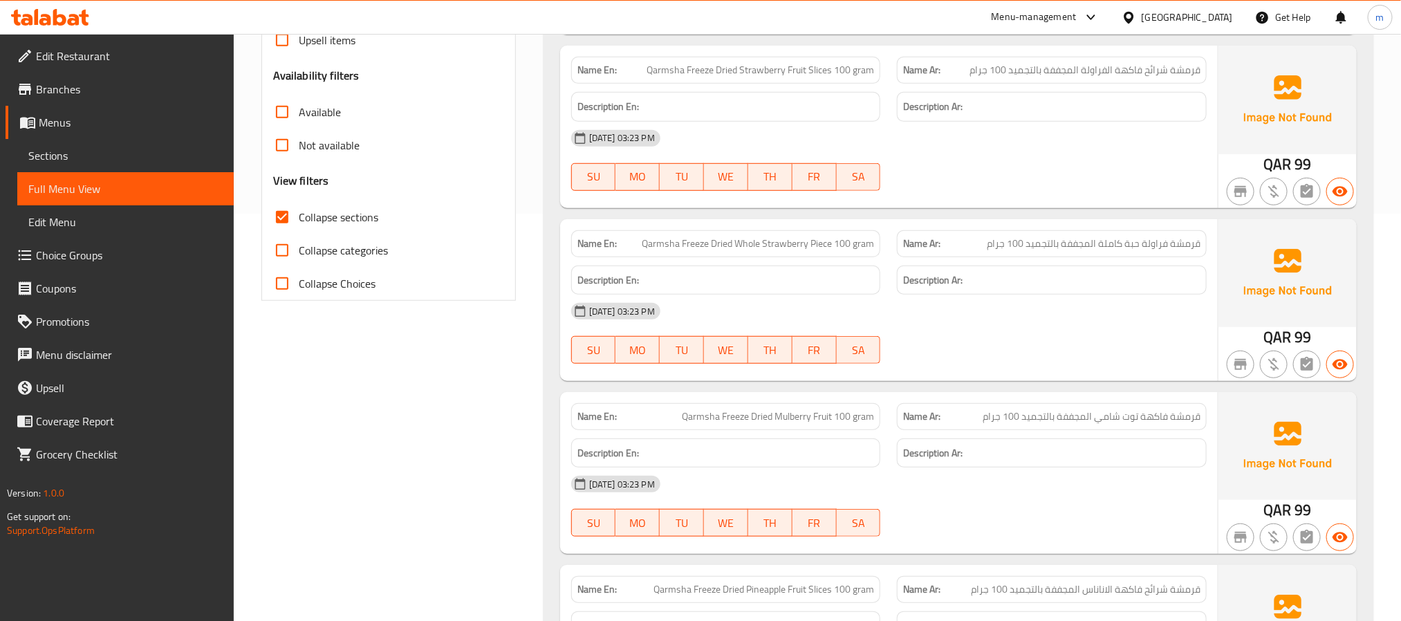
scroll to position [415, 0]
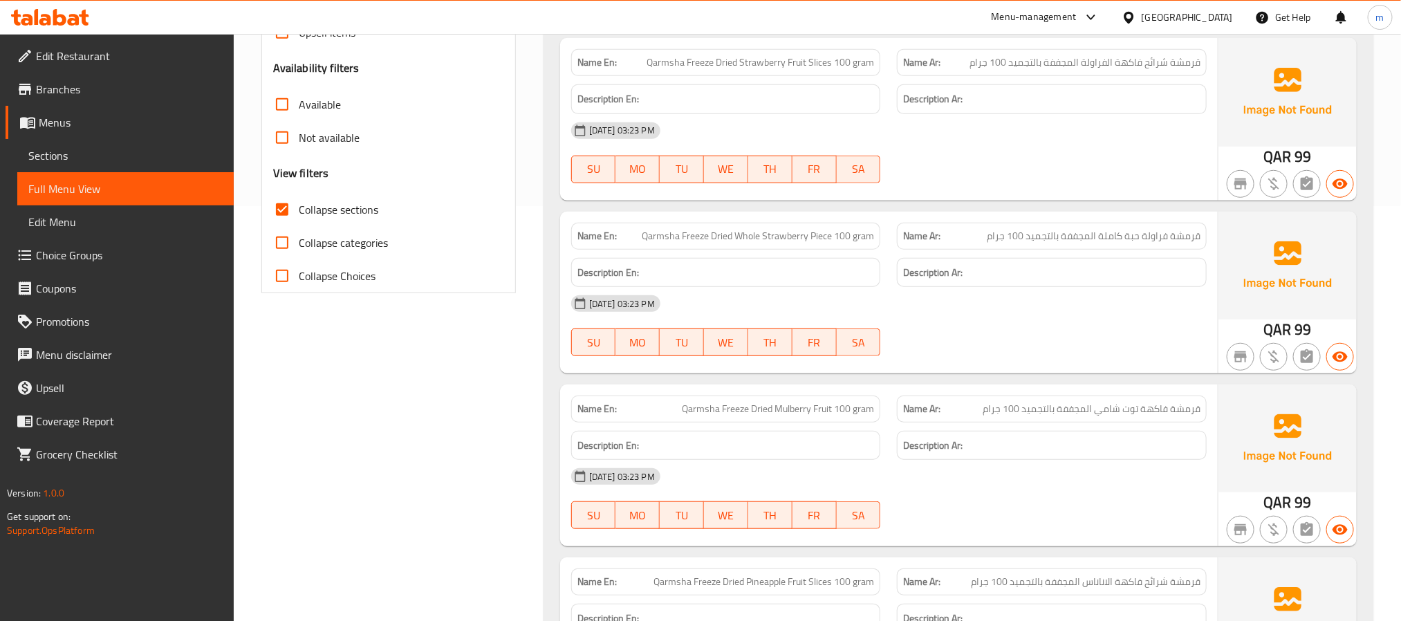
click at [284, 208] on input "Collapse sections" at bounding box center [282, 209] width 33 height 33
checkbox input "false"
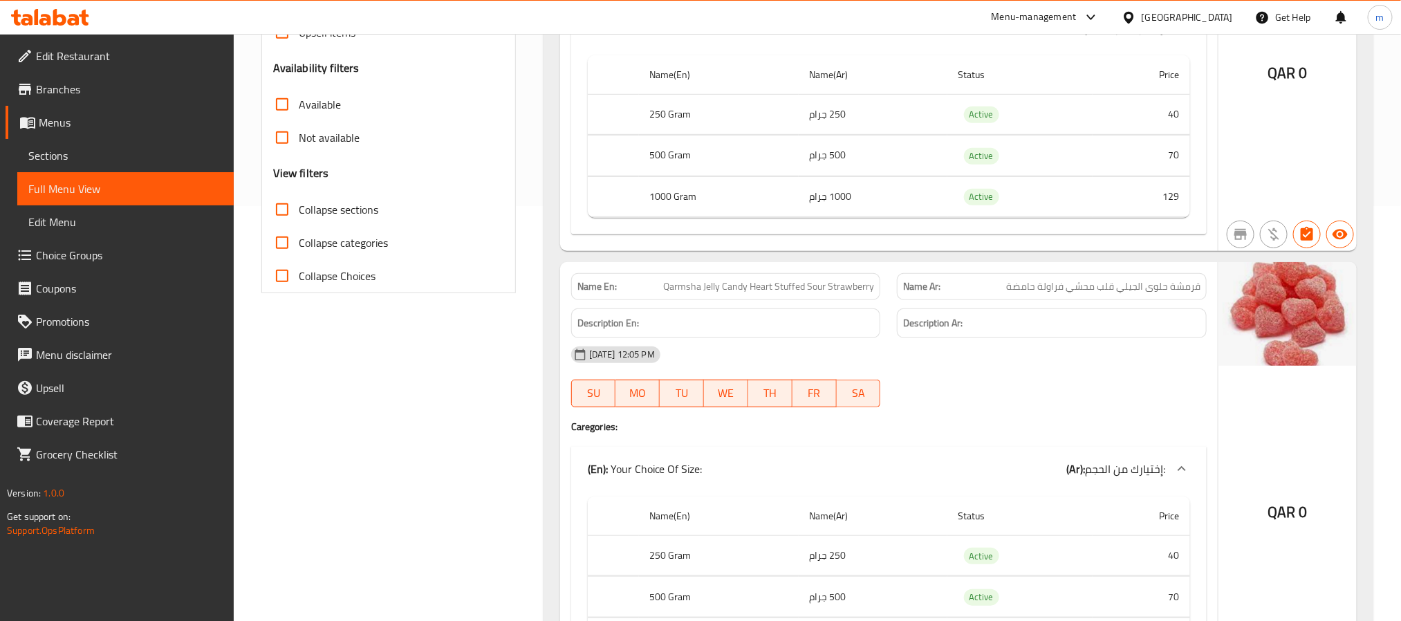
click at [59, 154] on span "Sections" at bounding box center [125, 155] width 194 height 17
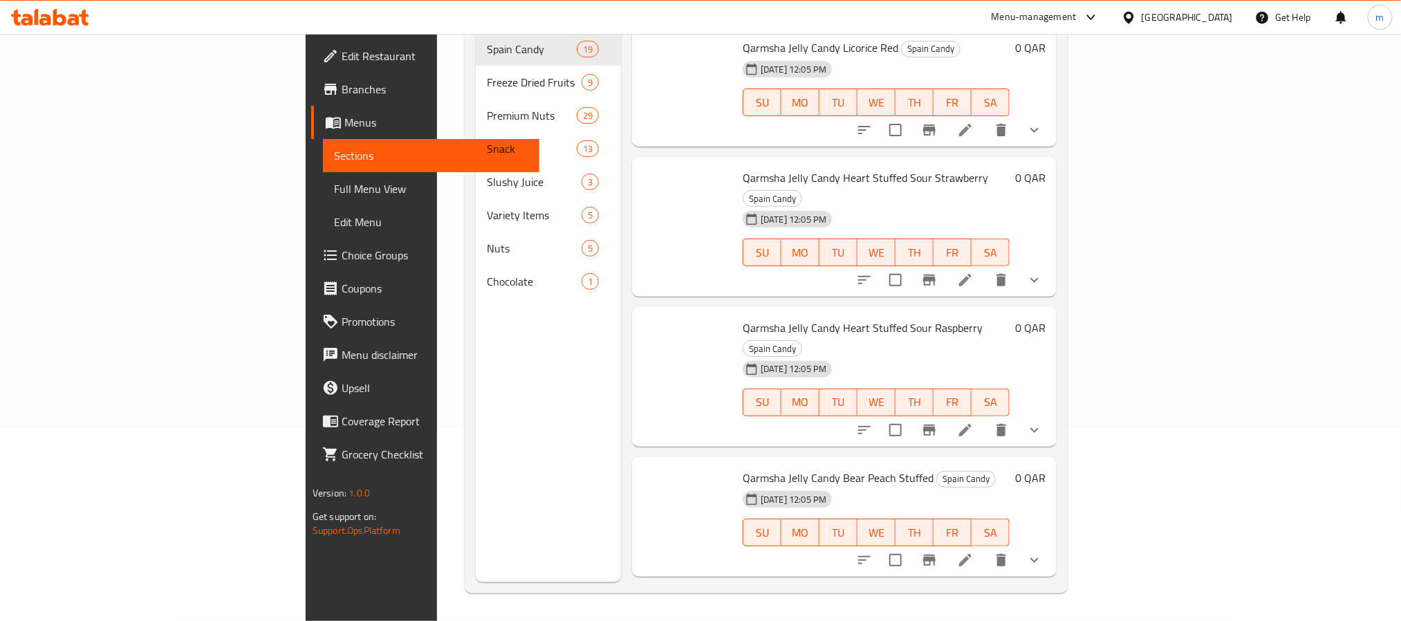
scroll to position [194, 0]
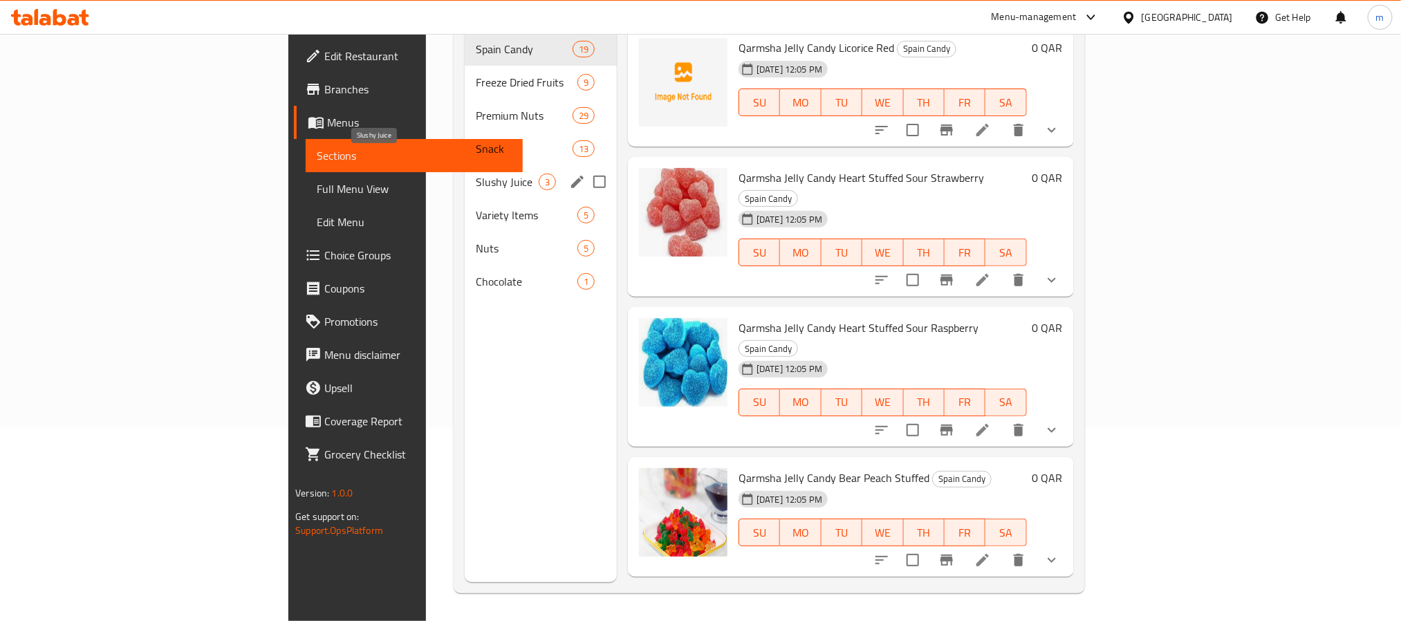
click at [476, 174] on span "Slushy Juice" at bounding box center [507, 182] width 63 height 17
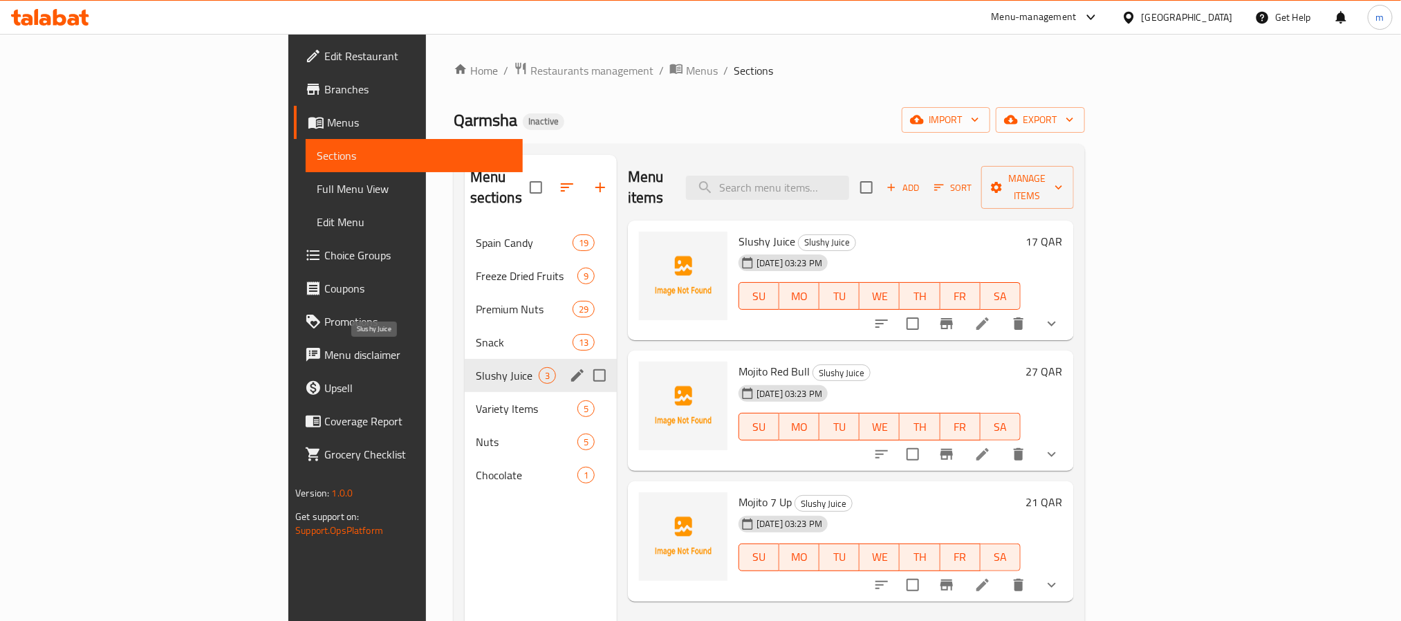
click at [476, 367] on span "Slushy Juice" at bounding box center [507, 375] width 63 height 17
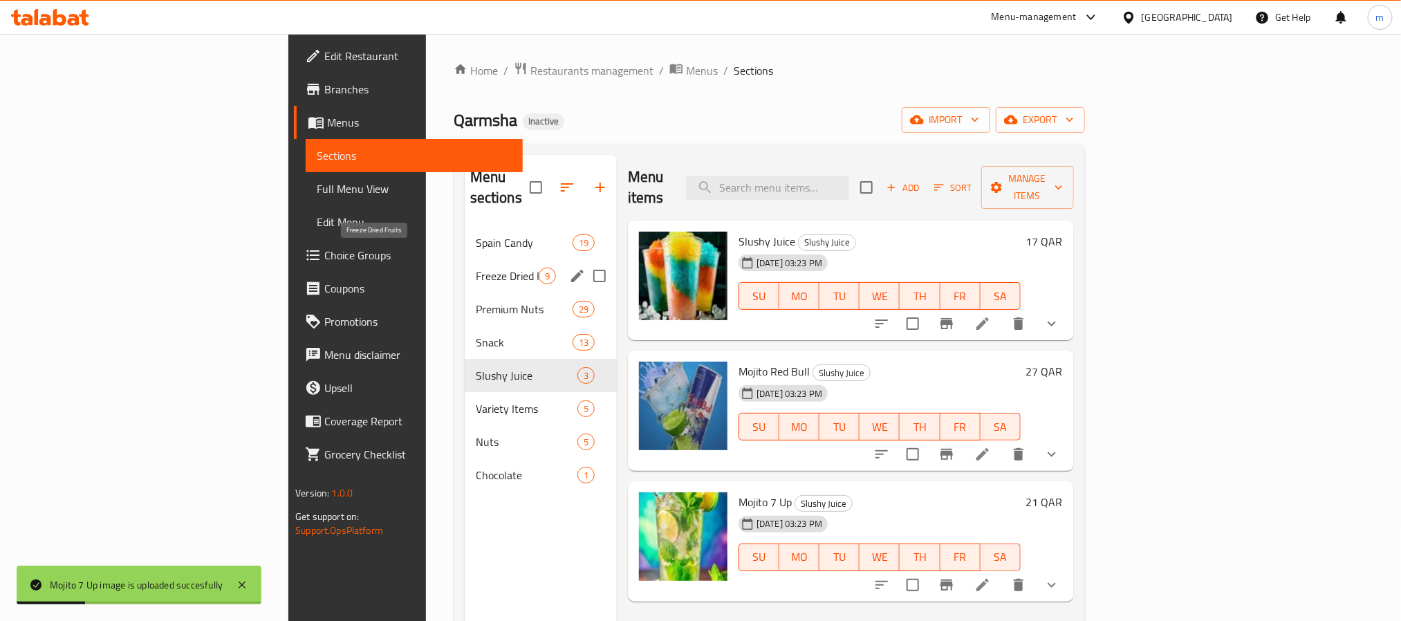
click at [476, 268] on span "Freeze Dried Fruits" at bounding box center [507, 276] width 63 height 17
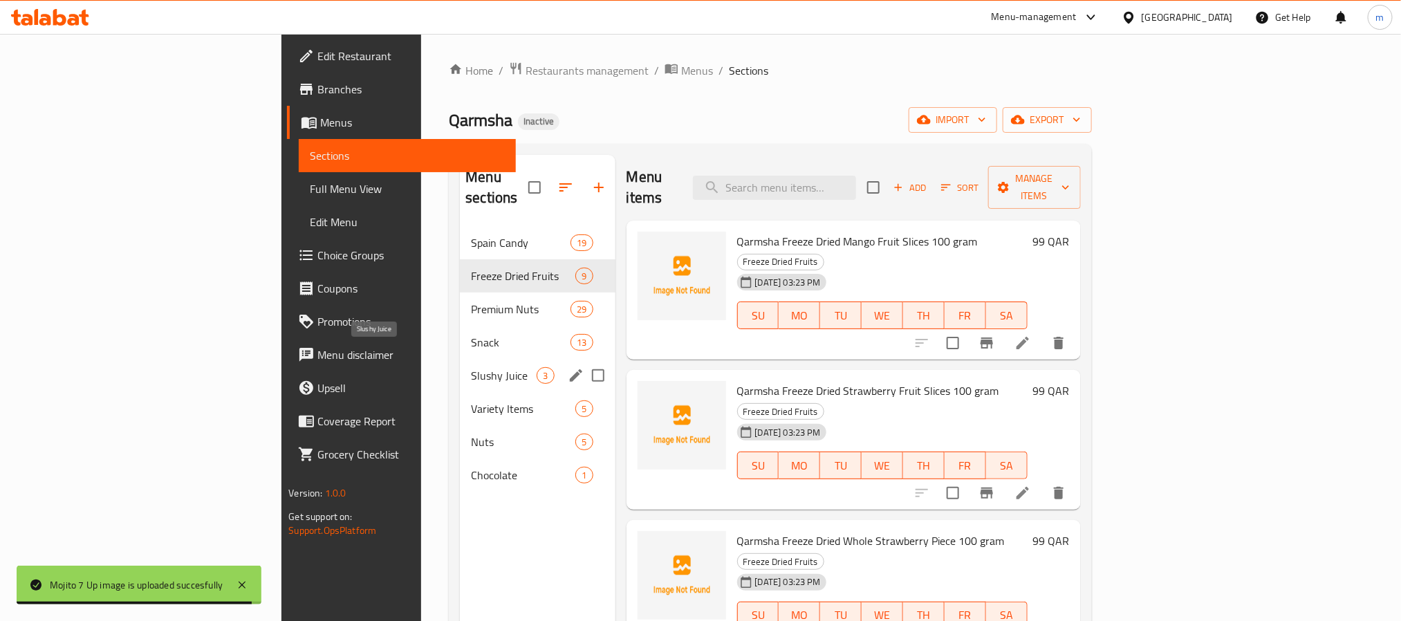
click at [471, 367] on span "Slushy Juice" at bounding box center [504, 375] width 66 height 17
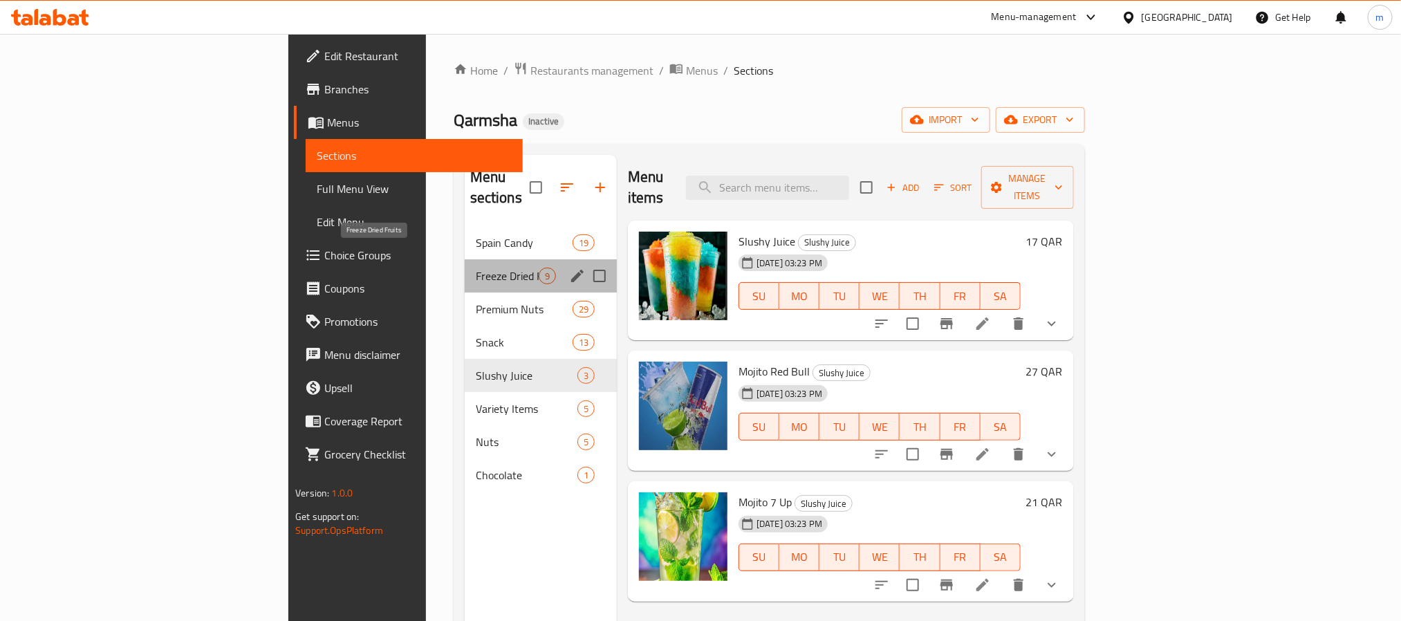
click at [476, 268] on span "Freeze Dried Fruits" at bounding box center [507, 276] width 63 height 17
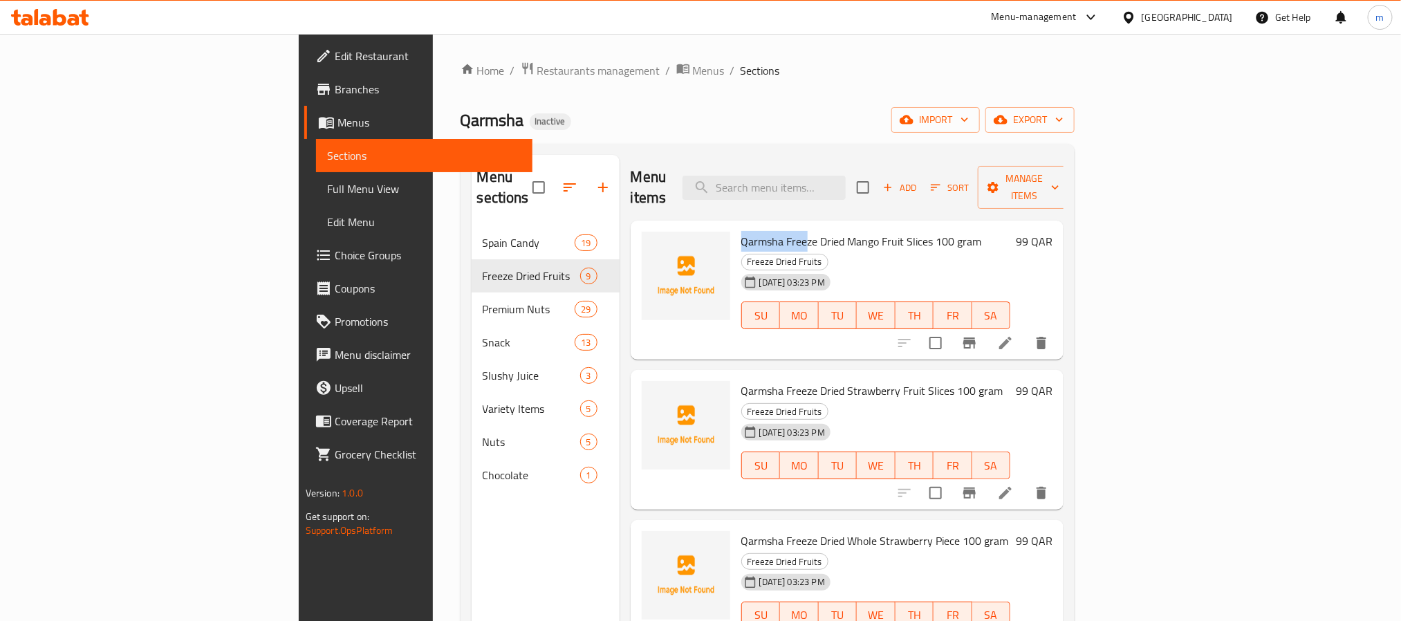
drag, startPoint x: 667, startPoint y: 220, endPoint x: 681, endPoint y: 226, distance: 15.8
click at [741, 231] on span "Qarmsha Freeze Dried Mango Fruit Slices 100 gram" at bounding box center [861, 241] width 241 height 21
drag, startPoint x: 714, startPoint y: 221, endPoint x: 770, endPoint y: 222, distance: 56.0
click at [770, 231] on span "Qarmsha Freeze Dried Mango Fruit Slices 100 gram" at bounding box center [861, 241] width 241 height 21
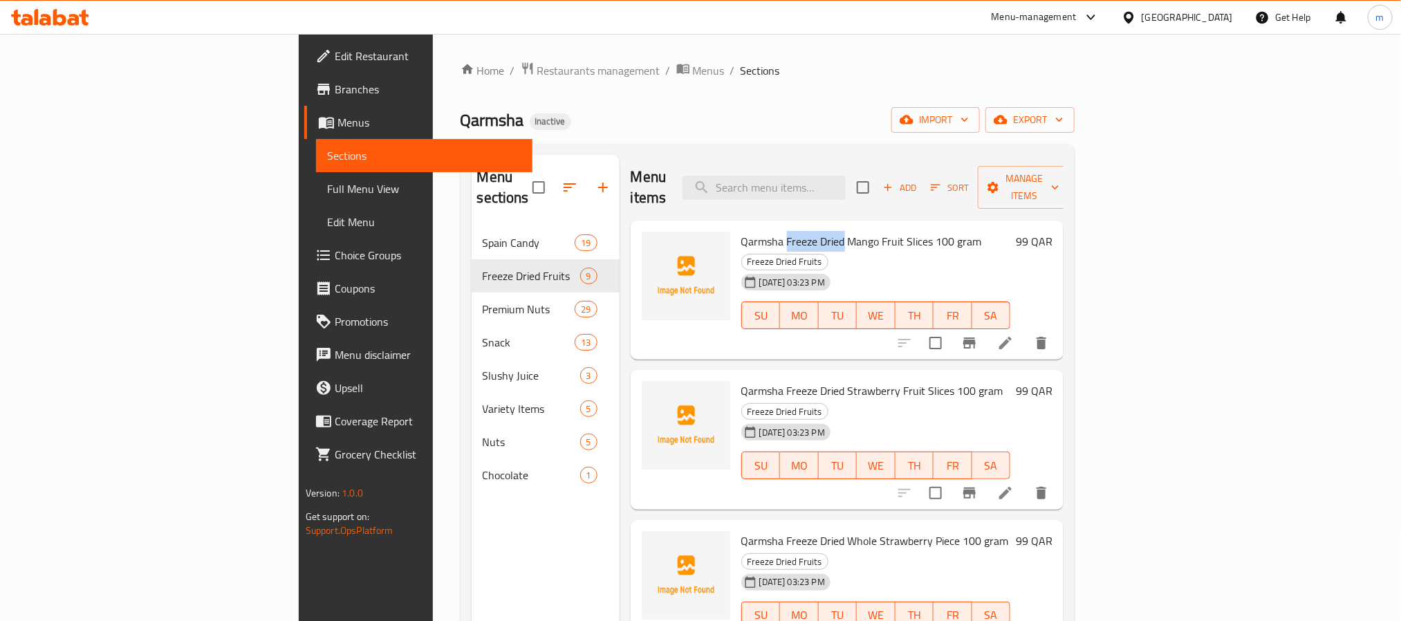
copy span "Freeze Dried"
click at [846, 268] on div "[DATE] 03:23 PM SU MO TU WE TH FR SA" at bounding box center [876, 305] width 280 height 75
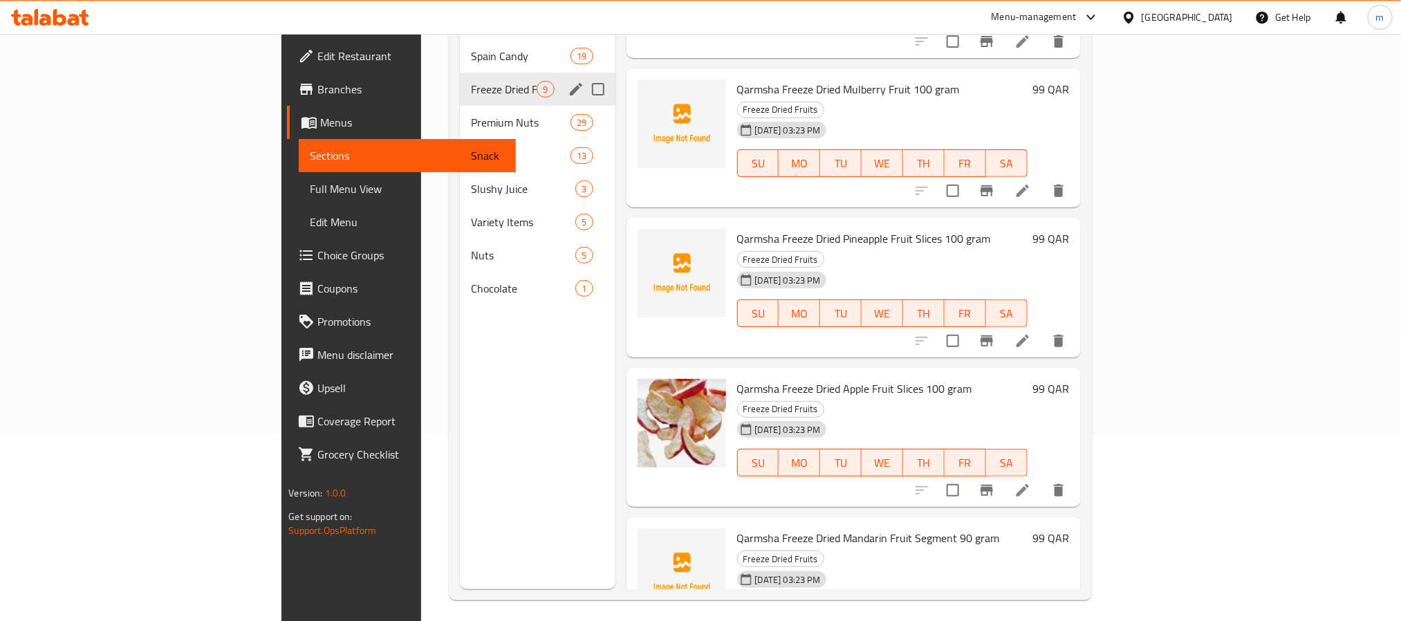
scroll to position [194, 0]
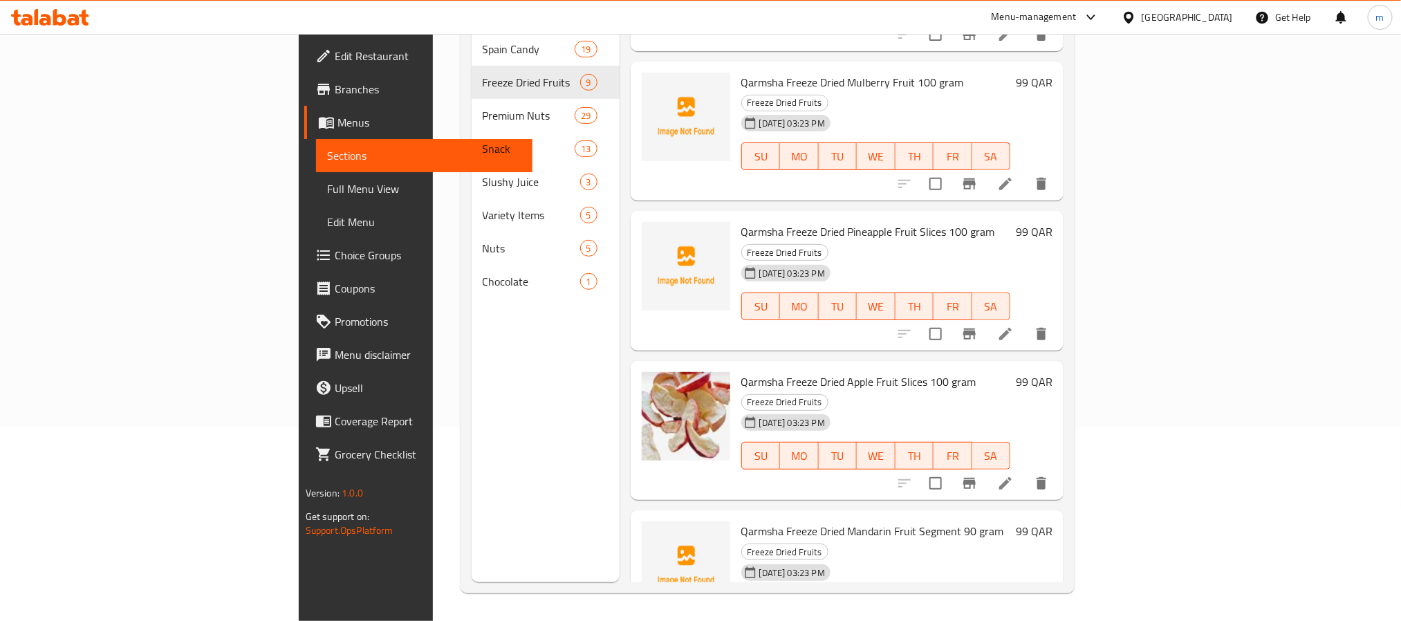
click at [472, 443] on div "Menu sections Spain Candy 19 Freeze Dried Fruits 9 Premium Nuts 29 Snack 13 Slu…" at bounding box center [546, 271] width 148 height 621
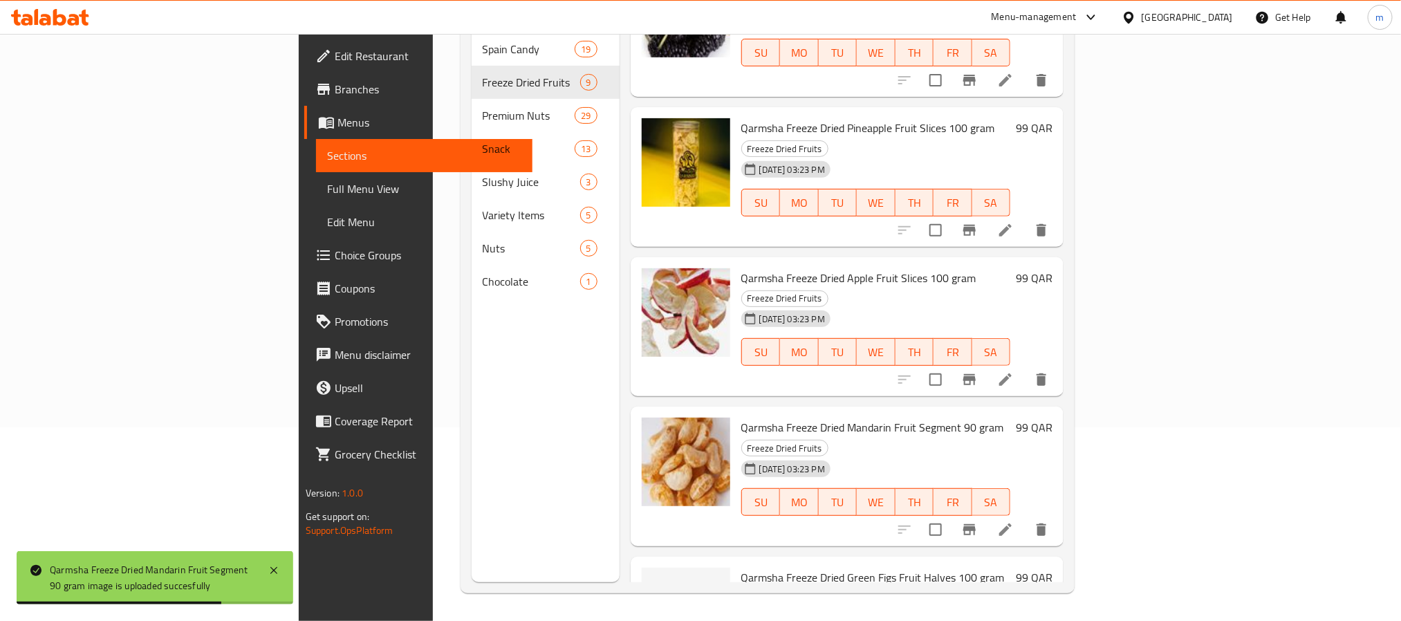
scroll to position [586, 0]
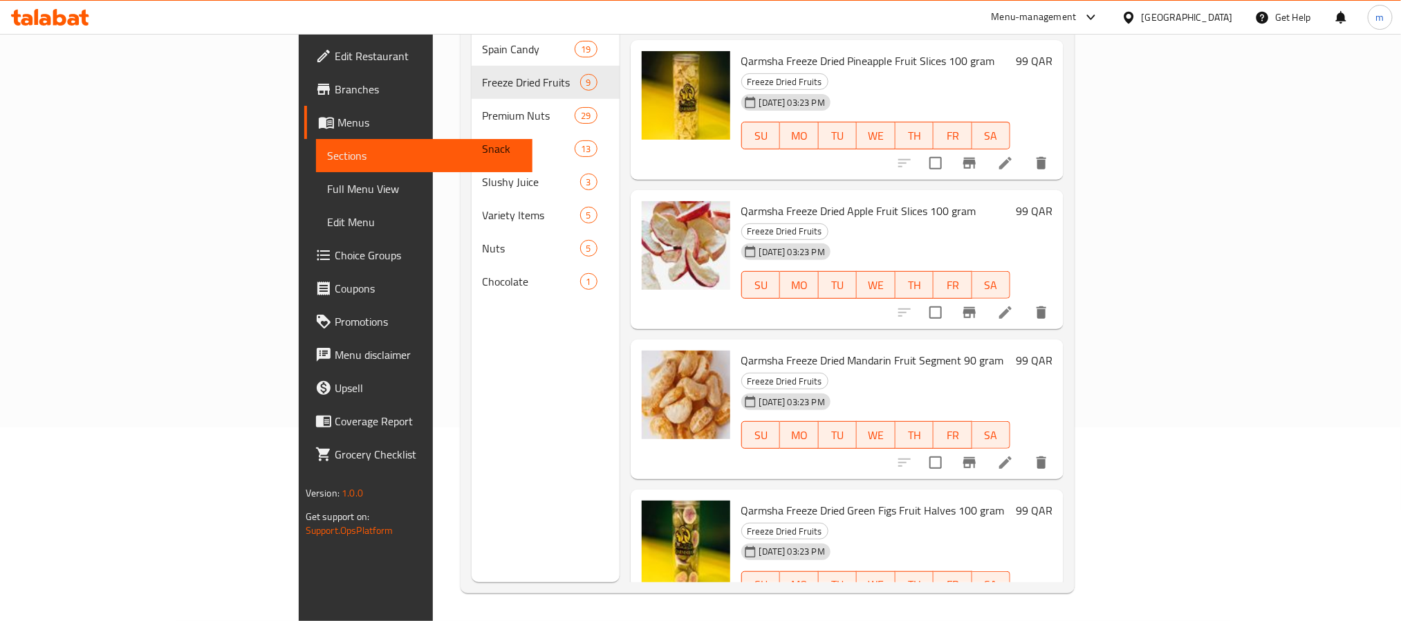
click at [472, 371] on div "Menu sections Spain Candy 19 Freeze Dried Fruits 9 Premium Nuts 29 Snack 13 Slu…" at bounding box center [546, 271] width 148 height 621
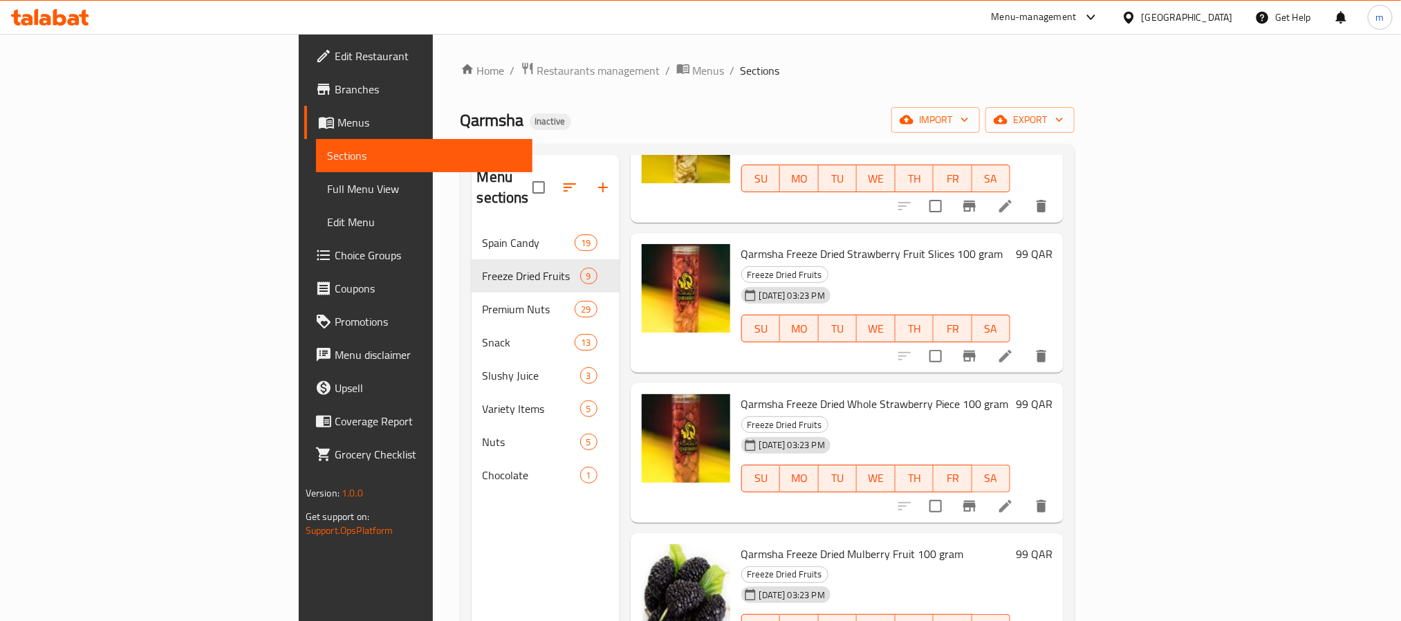
scroll to position [104, 0]
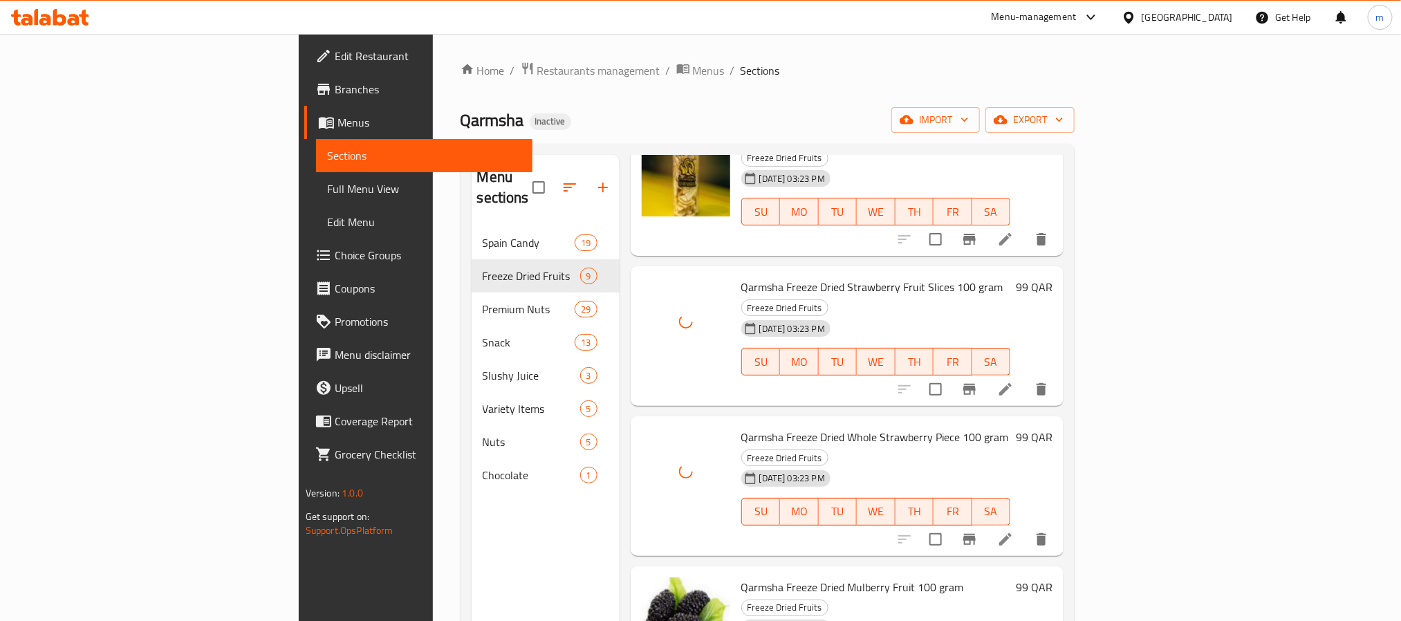
click at [472, 532] on div "Menu sections Spain Candy 19 Freeze Dried Fruits 9 Premium Nuts 29 Snack 13 Slu…" at bounding box center [546, 465] width 148 height 621
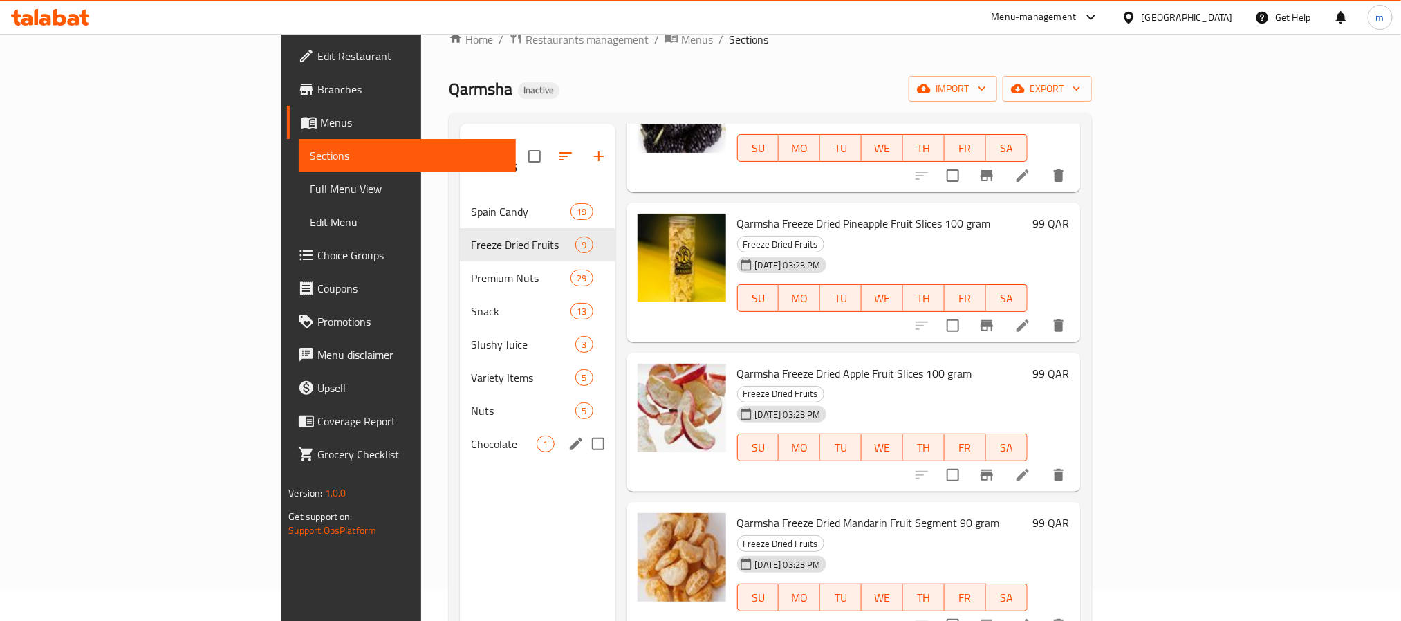
scroll to position [0, 0]
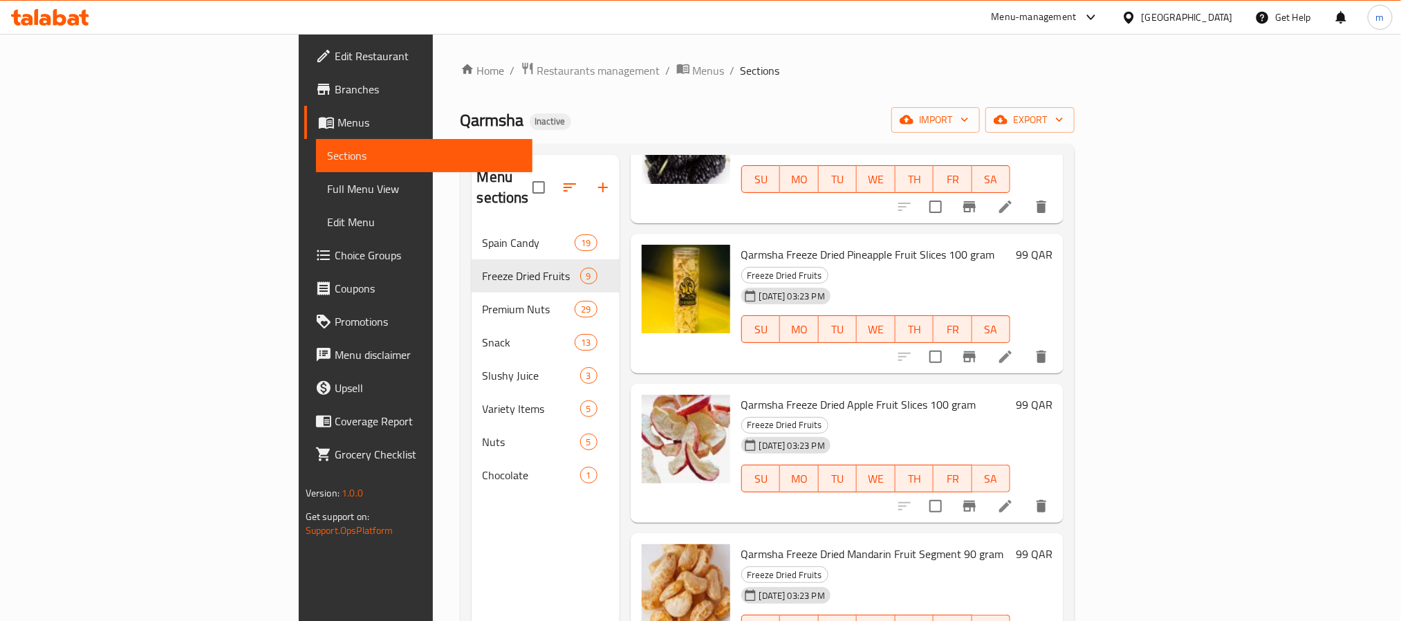
click at [472, 562] on div "Menu sections Spain Candy 19 Freeze Dried Fruits 9 Premium Nuts 29 Snack 13 Slu…" at bounding box center [546, 465] width 148 height 621
click at [327, 189] on span "Full Menu View" at bounding box center [424, 188] width 194 height 17
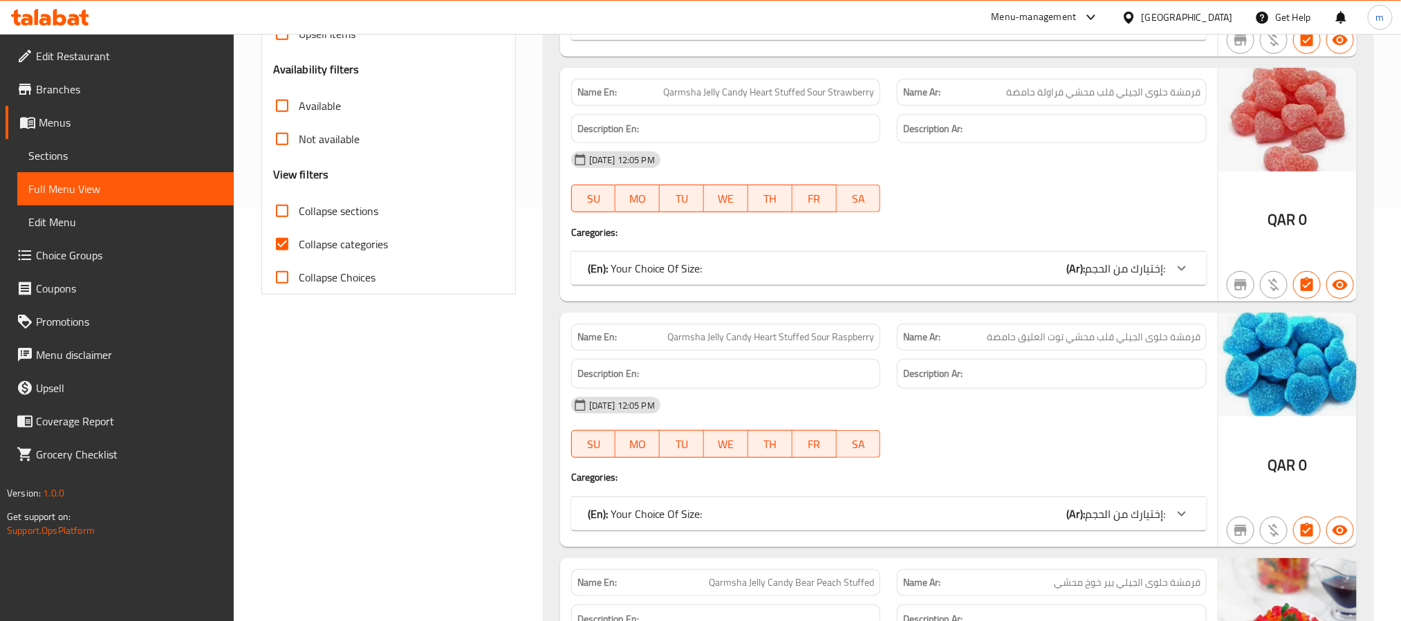
scroll to position [415, 0]
click at [283, 210] on input "Collapse sections" at bounding box center [282, 209] width 33 height 33
checkbox input "true"
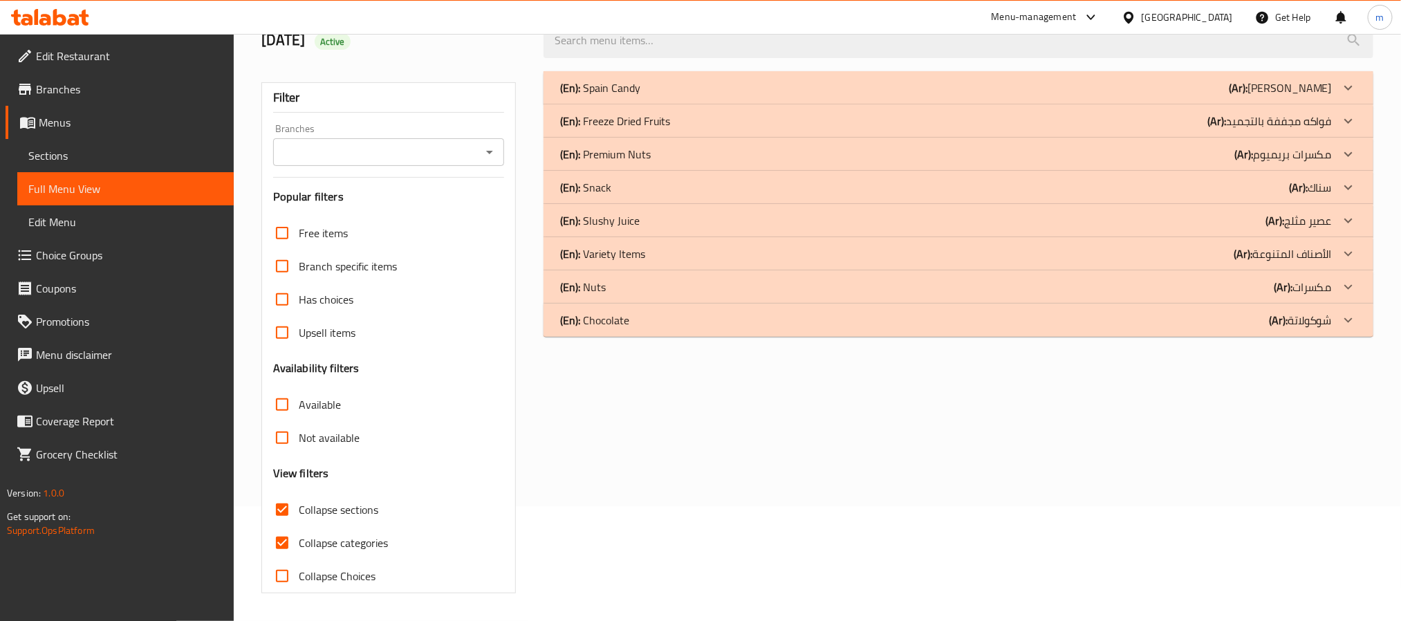
click at [282, 526] on input "Collapse categories" at bounding box center [282, 542] width 33 height 33
checkbox input "false"
click at [641, 113] on p "(En): Freeze Dried Fruits" at bounding box center [615, 121] width 111 height 17
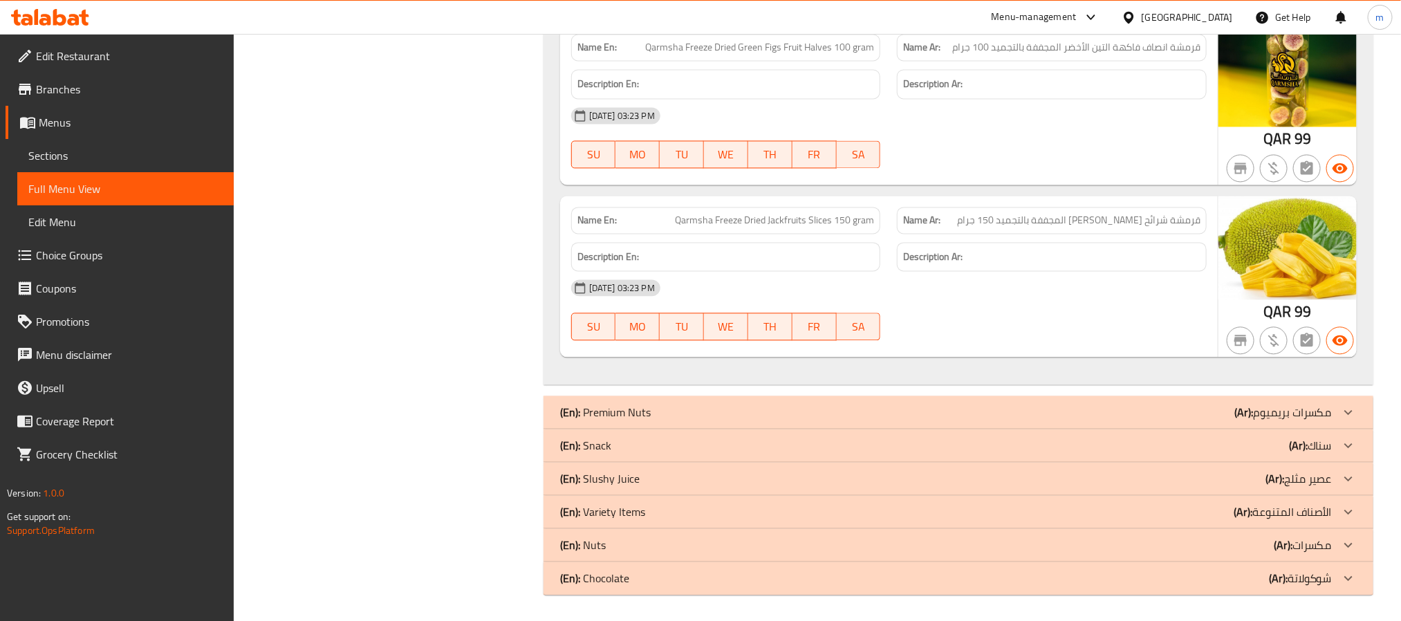
scroll to position [1478, 0]
click at [588, 438] on p "(En): Snack" at bounding box center [585, 444] width 51 height 17
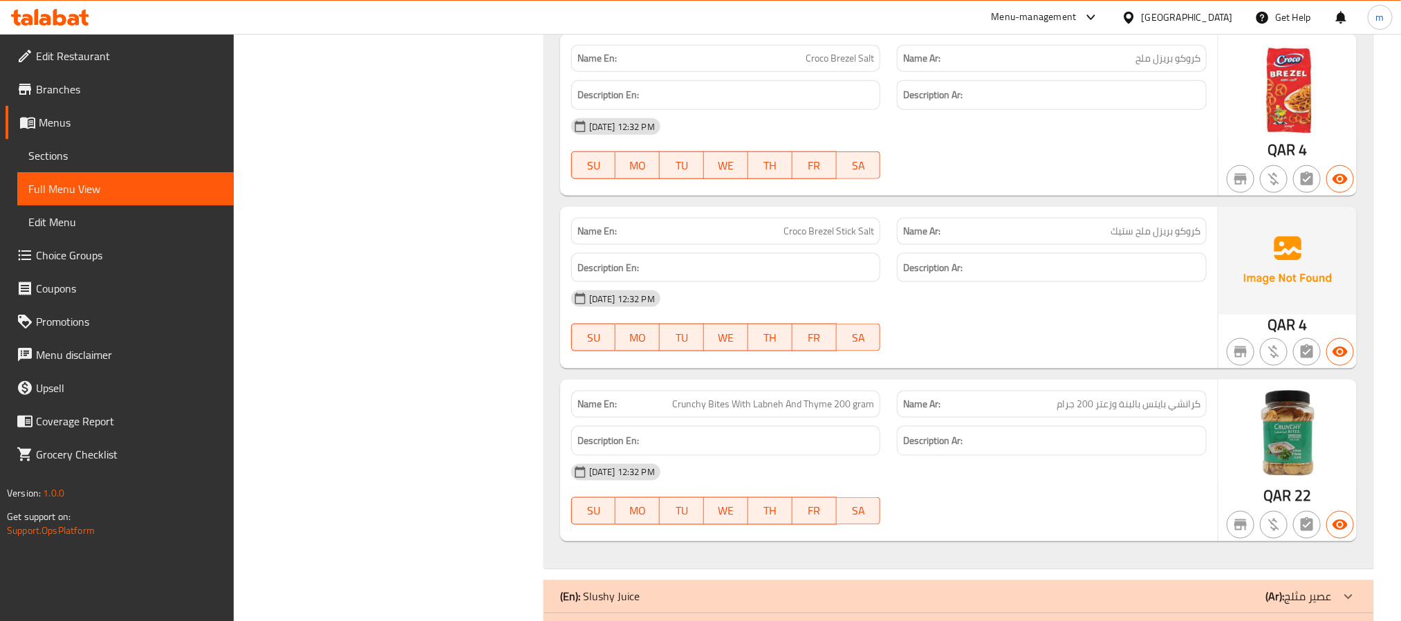
scroll to position [3793, 0]
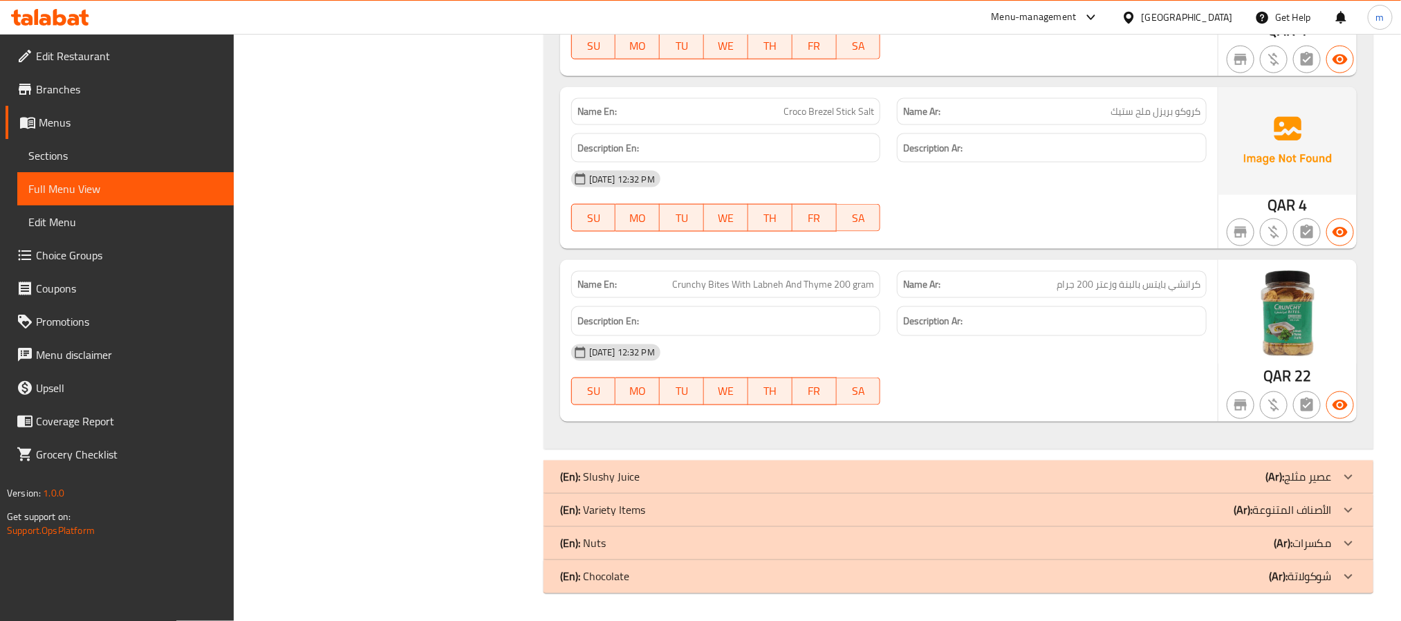
click at [602, 476] on p "(En): Slushy Juice" at bounding box center [600, 477] width 80 height 17
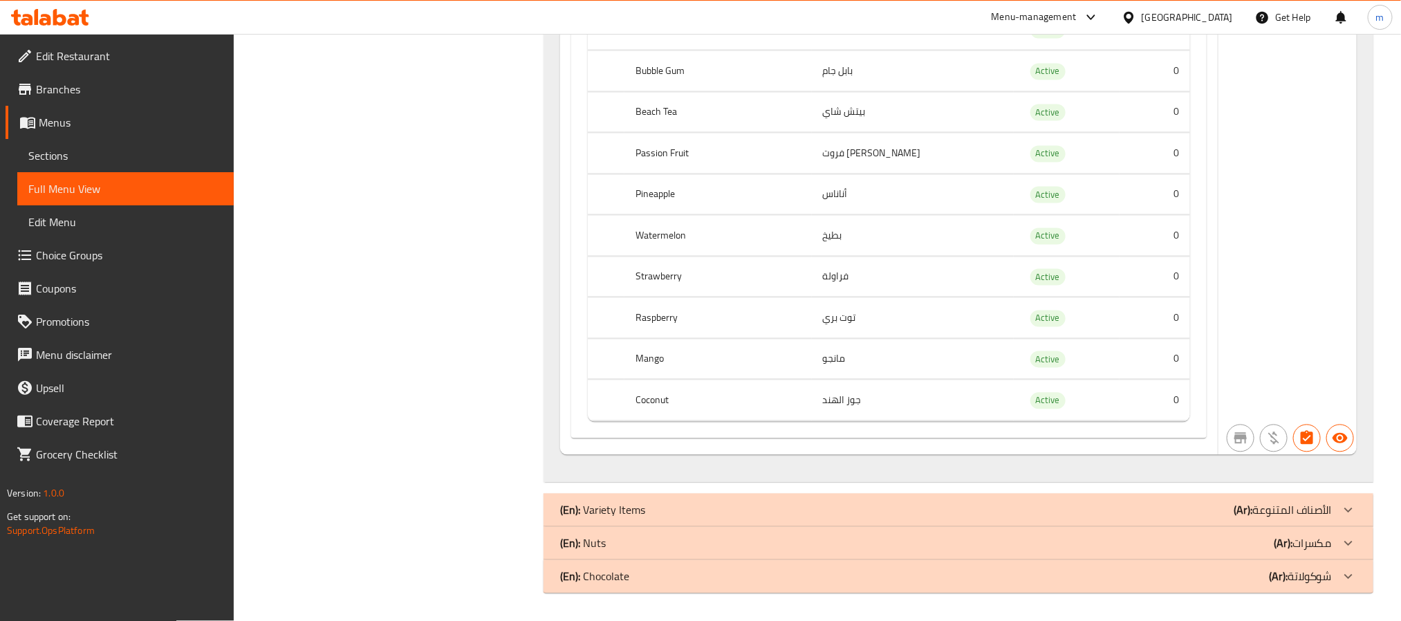
scroll to position [7035, 0]
click at [594, 544] on p "(En): Nuts" at bounding box center [583, 543] width 46 height 17
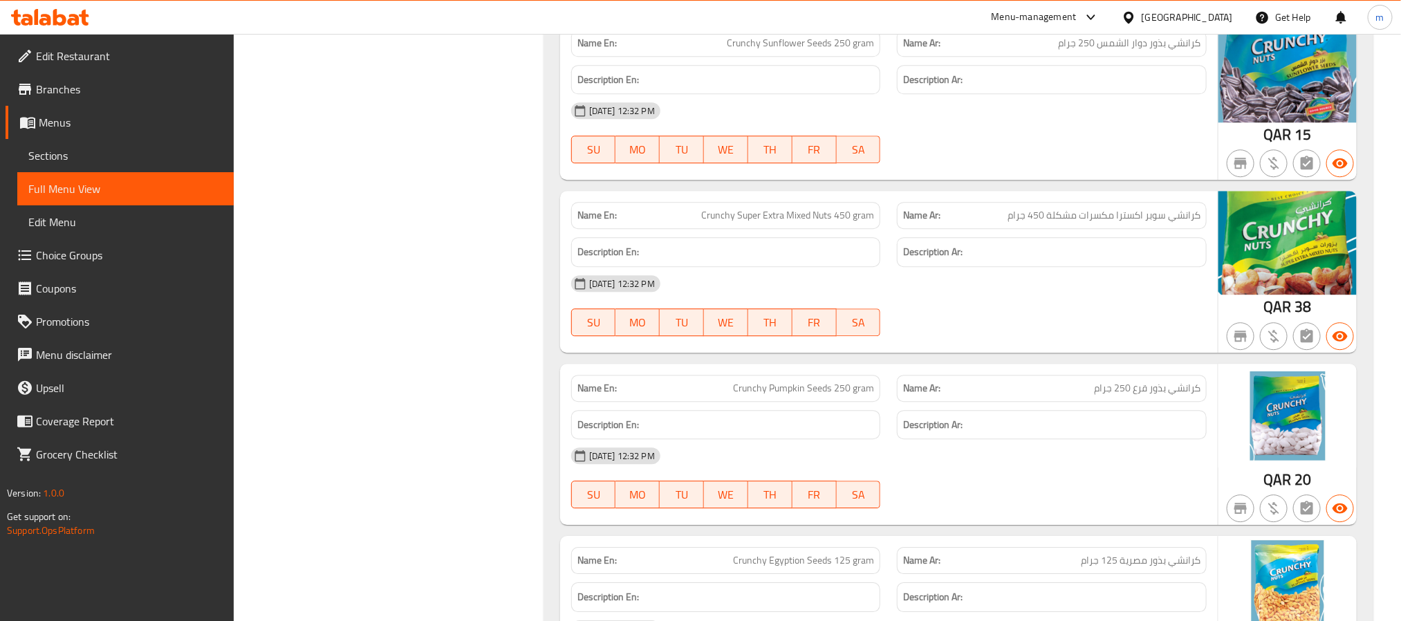
scroll to position [7960, 0]
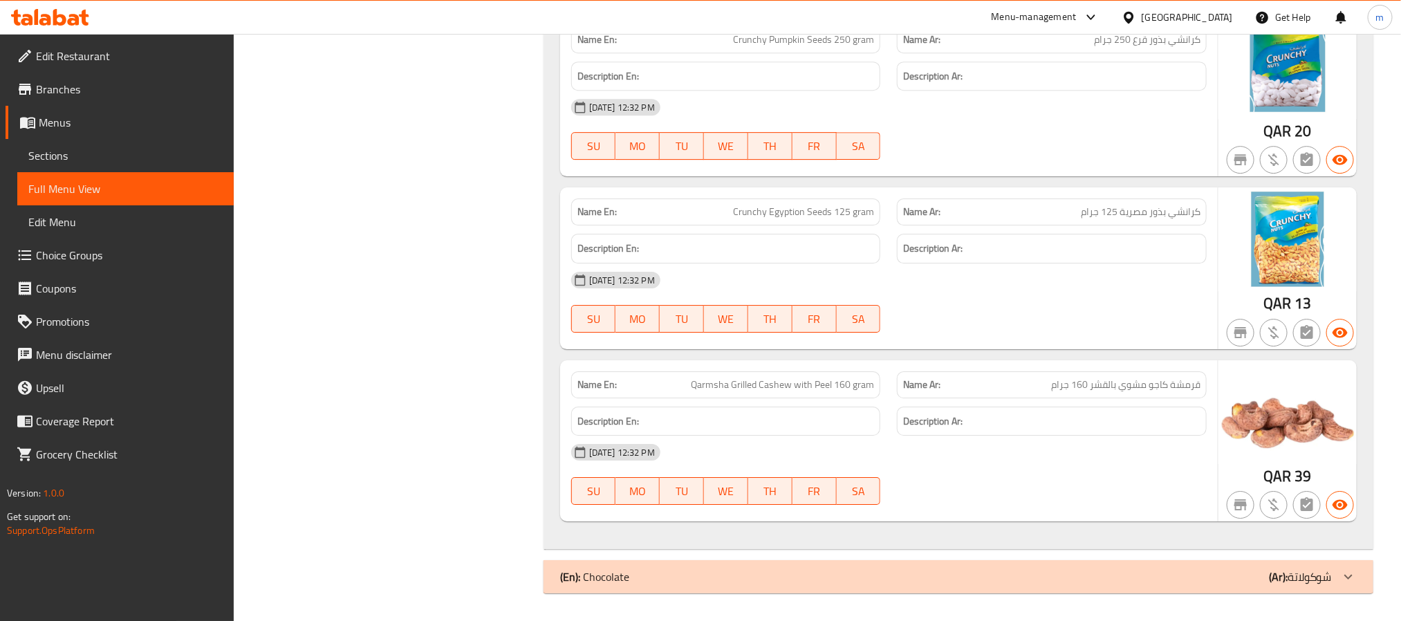
click at [612, 577] on p "(En): Chocolate" at bounding box center [594, 576] width 69 height 17
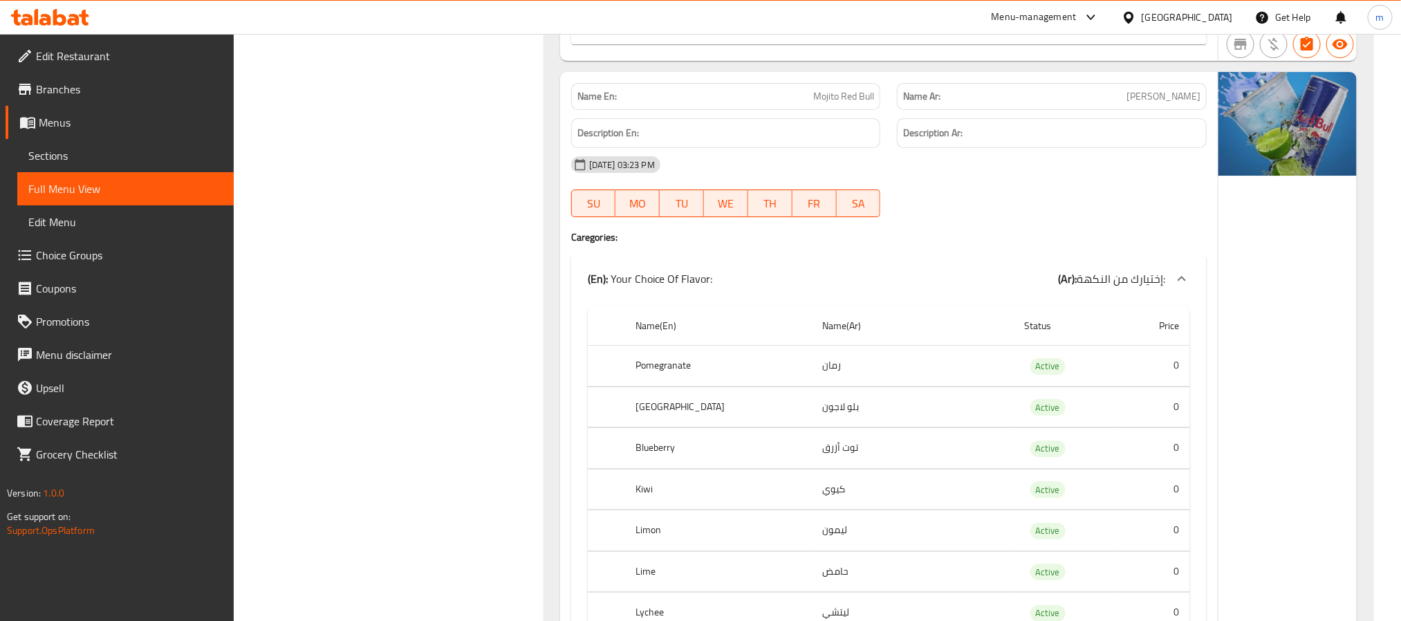
scroll to position [4847, 0]
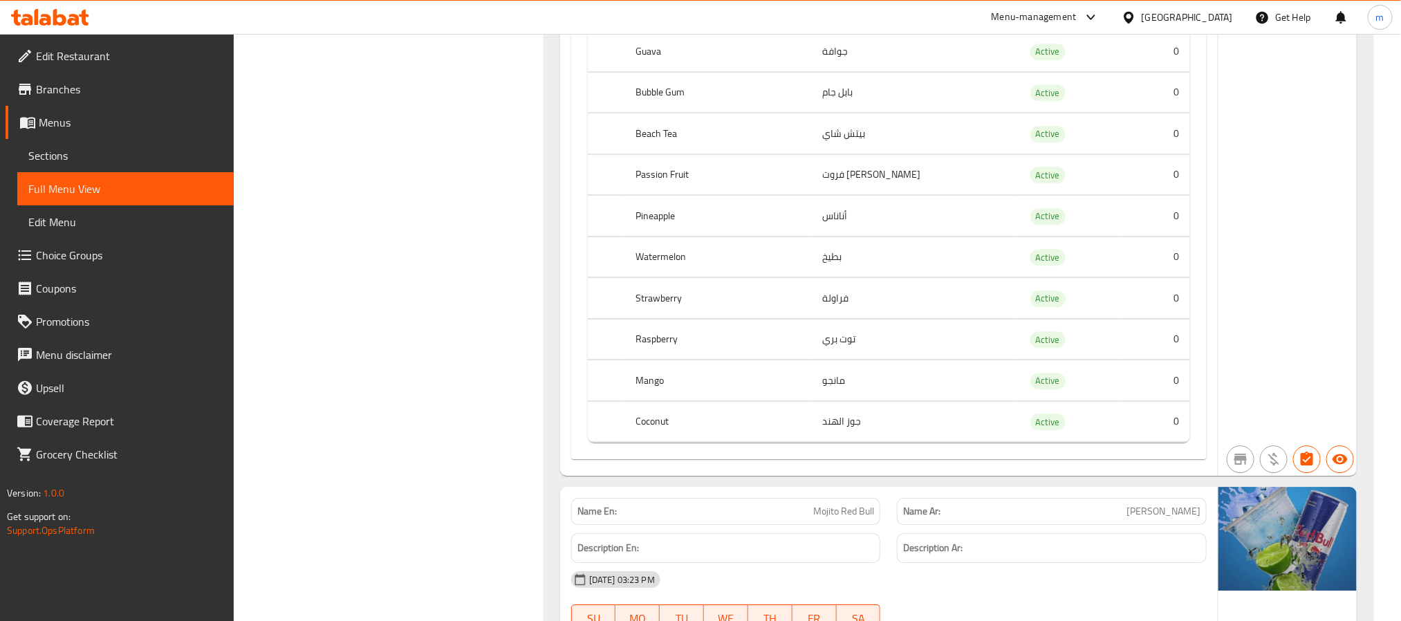
click at [69, 164] on link "Sections" at bounding box center [125, 155] width 216 height 33
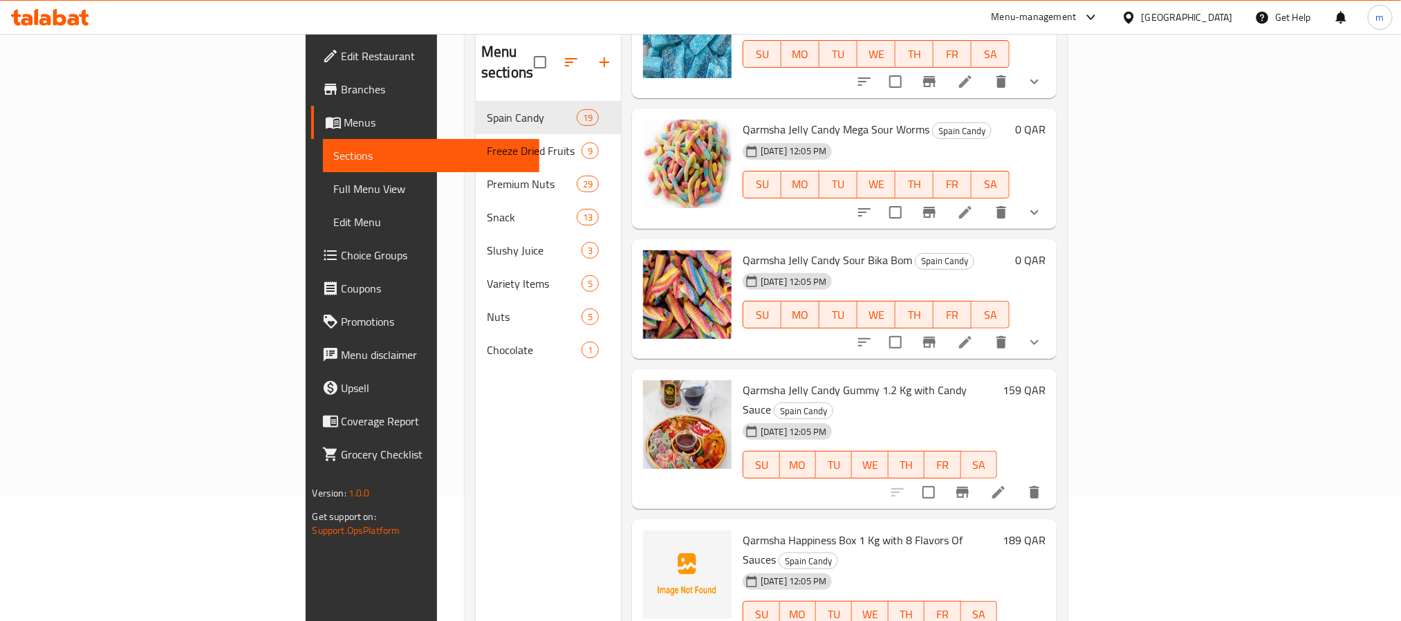
scroll to position [90, 0]
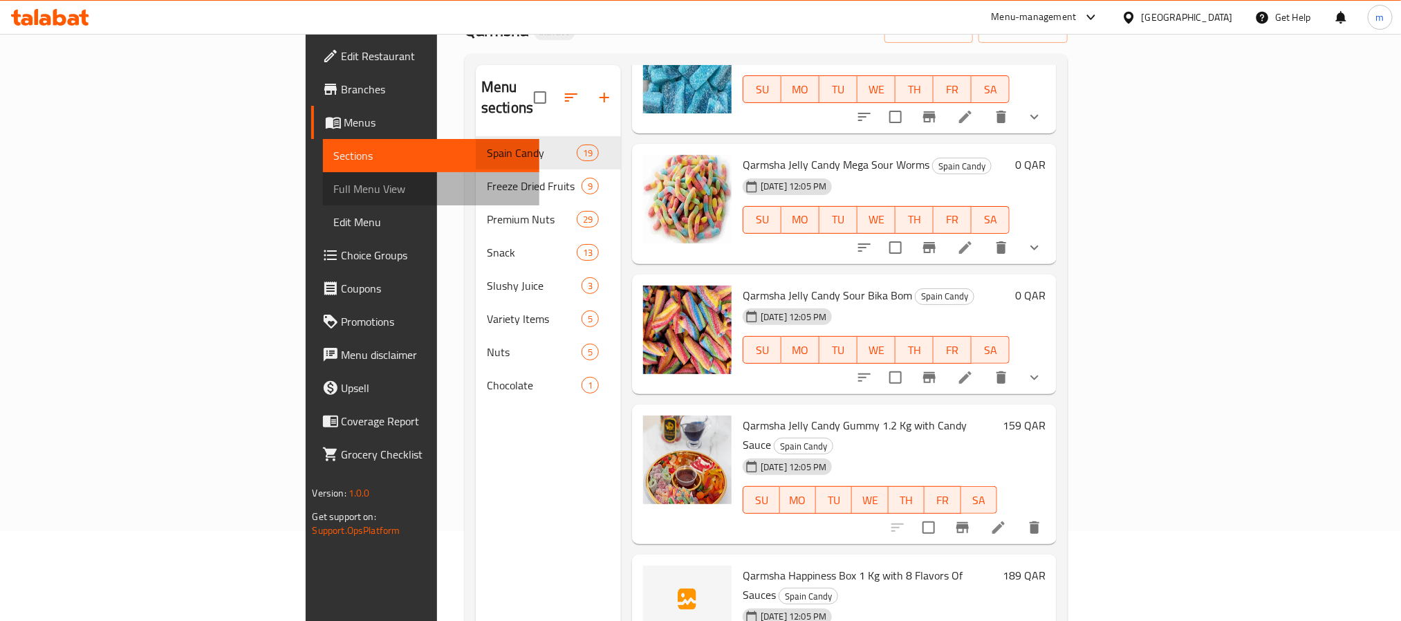
click at [334, 183] on span "Full Menu View" at bounding box center [431, 188] width 194 height 17
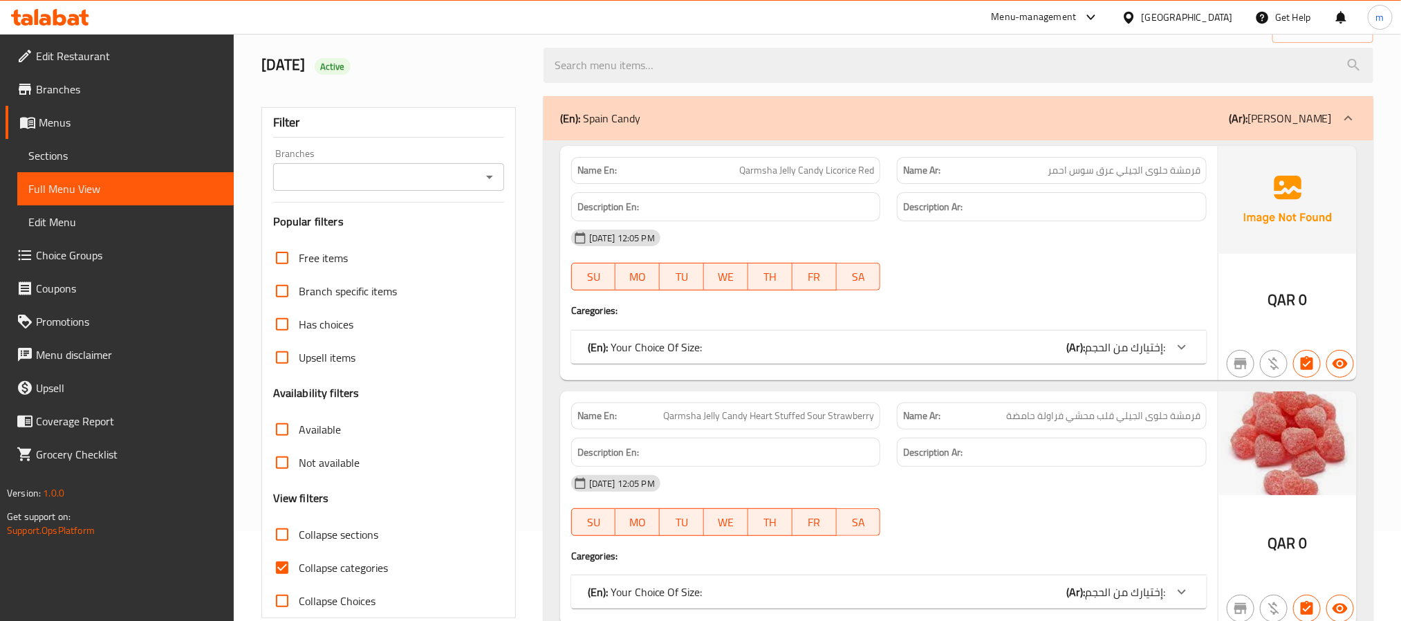
click at [340, 527] on span "Collapse sections" at bounding box center [339, 534] width 80 height 17
click at [299, 527] on input "Collapse sections" at bounding box center [282, 534] width 33 height 33
checkbox input "true"
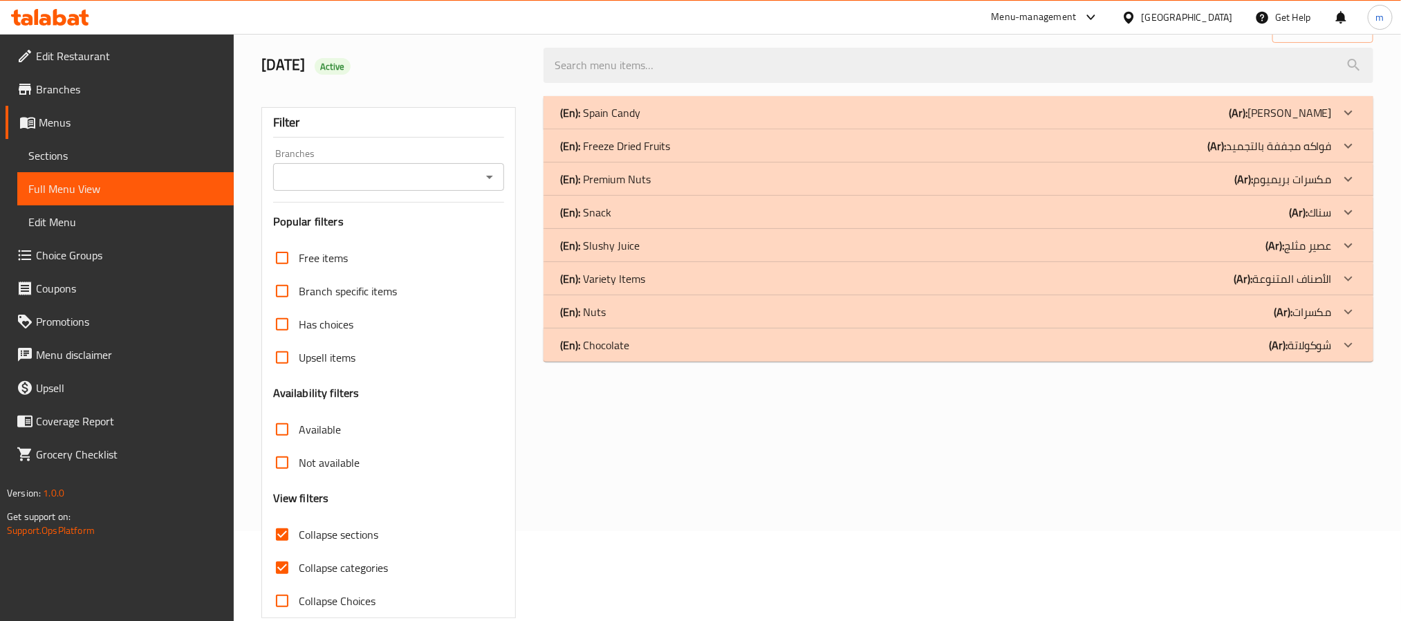
click at [602, 278] on p "(En): Variety Items" at bounding box center [602, 278] width 85 height 17
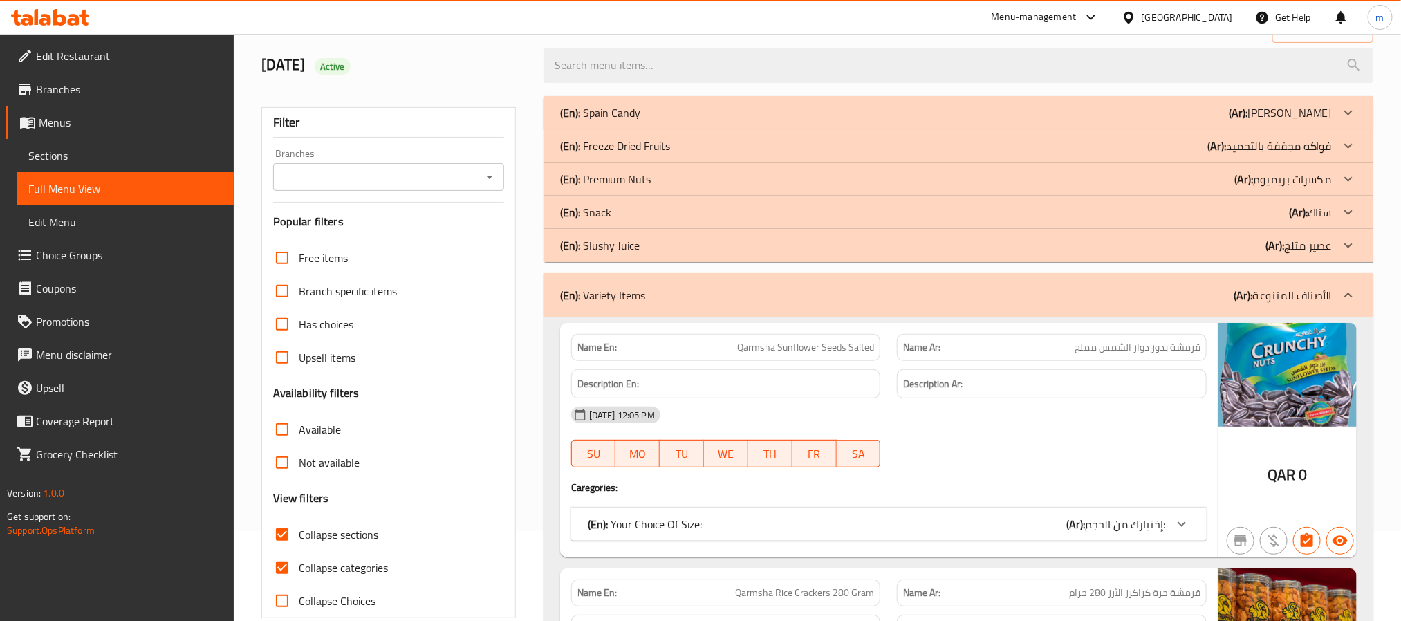
click at [617, 239] on p "(En): Slushy Juice" at bounding box center [600, 245] width 80 height 17
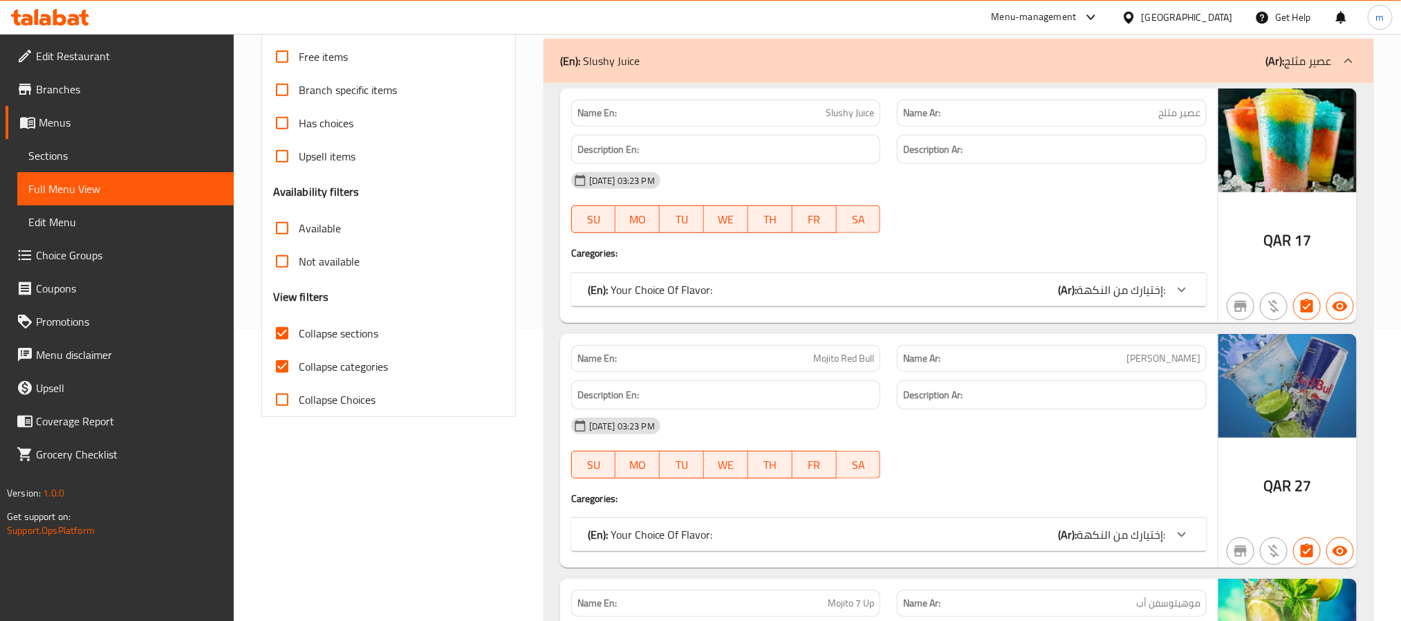
scroll to position [505, 0]
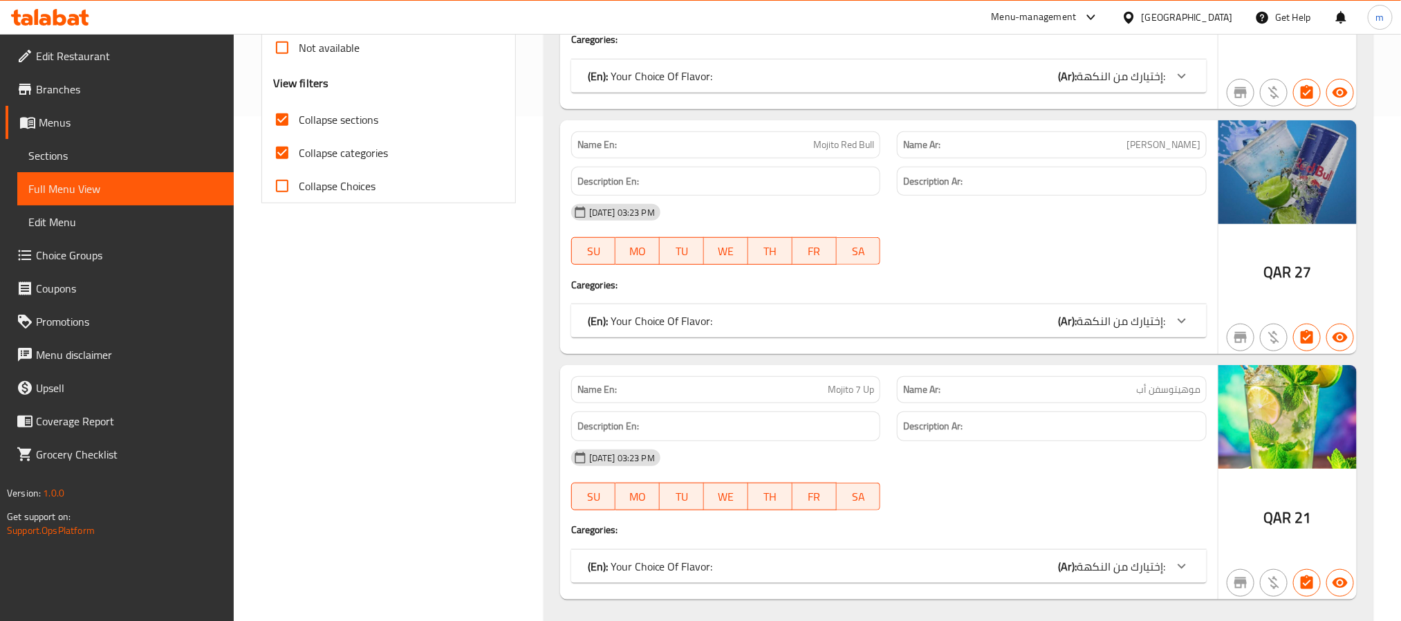
click at [301, 152] on span "Collapse categories" at bounding box center [343, 153] width 89 height 17
click at [299, 152] on input "Collapse categories" at bounding box center [282, 152] width 33 height 33
checkbox input "false"
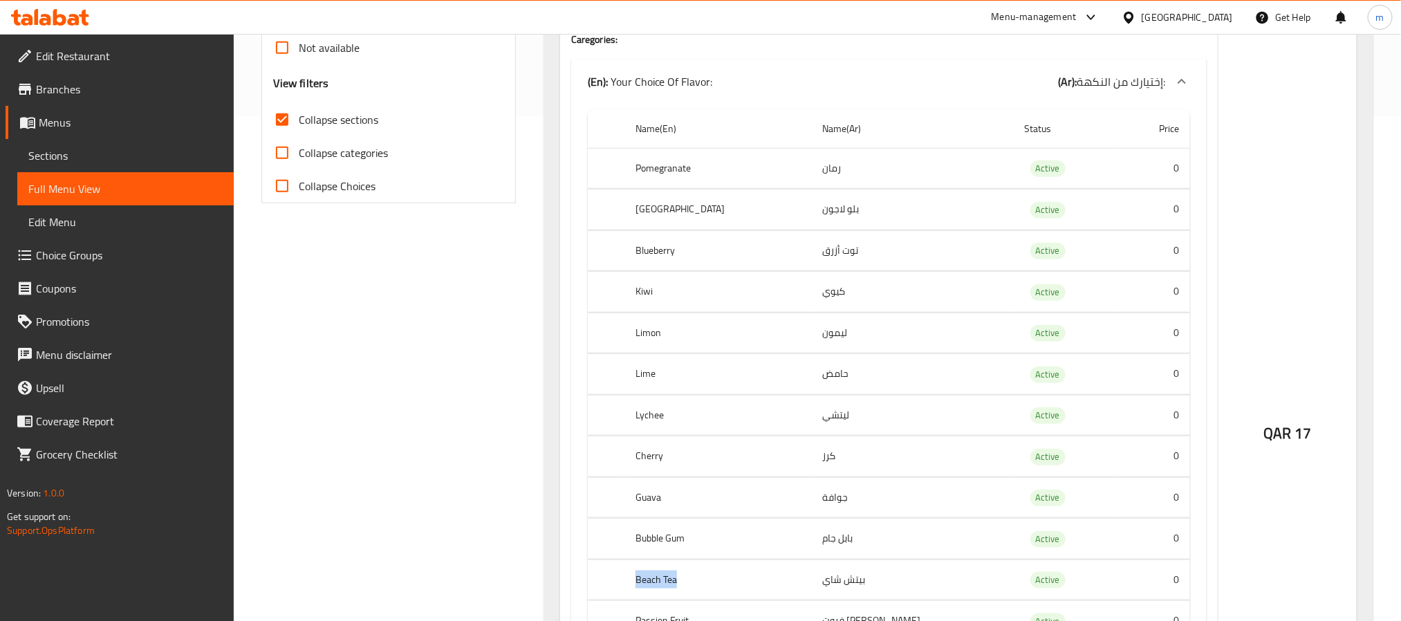
drag, startPoint x: 644, startPoint y: 581, endPoint x: 710, endPoint y: 588, distance: 66.7
click at [710, 588] on th "Beach Tea" at bounding box center [717, 579] width 187 height 41
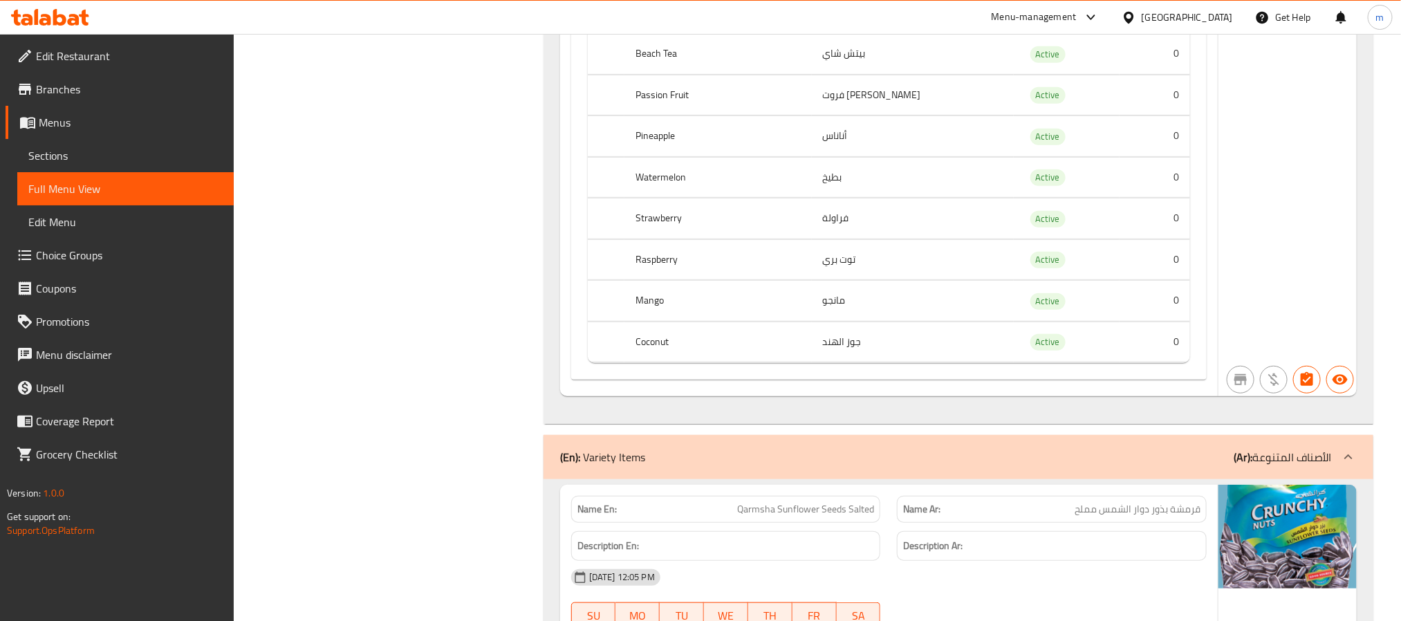
scroll to position [3098, 0]
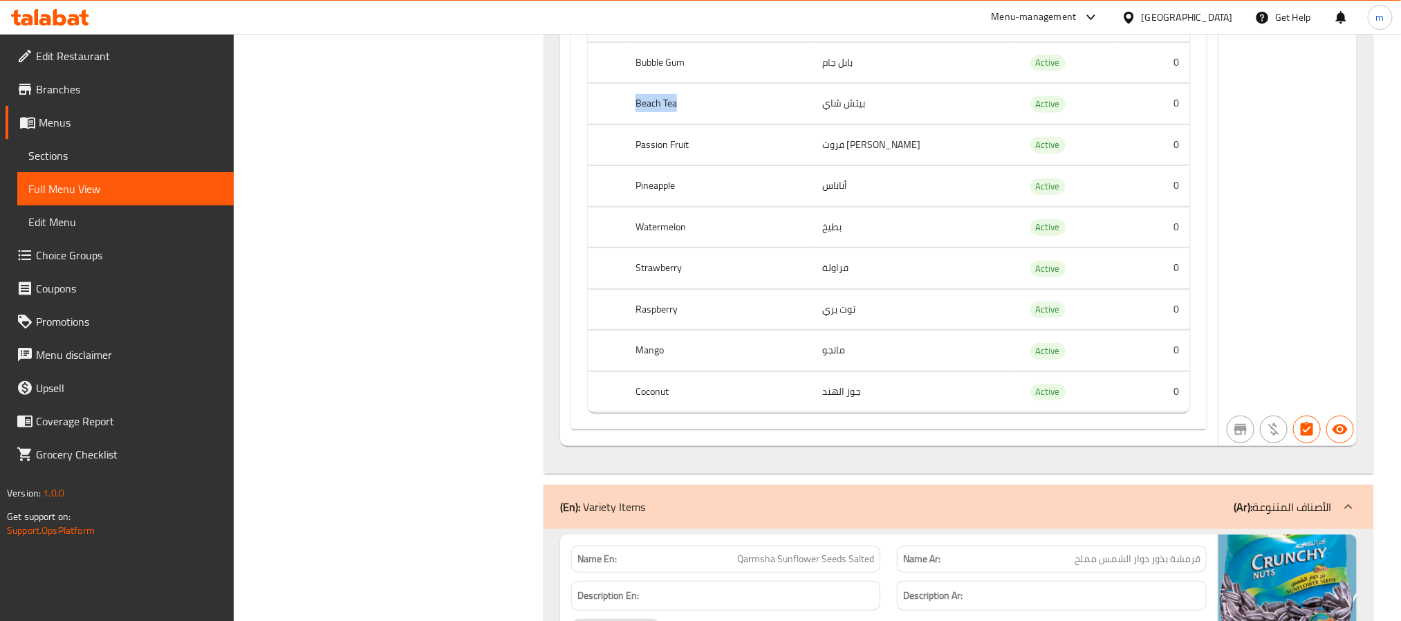
drag, startPoint x: 647, startPoint y: 122, endPoint x: 693, endPoint y: 127, distance: 45.8
click at [693, 124] on th "Beach Tea" at bounding box center [717, 104] width 187 height 41
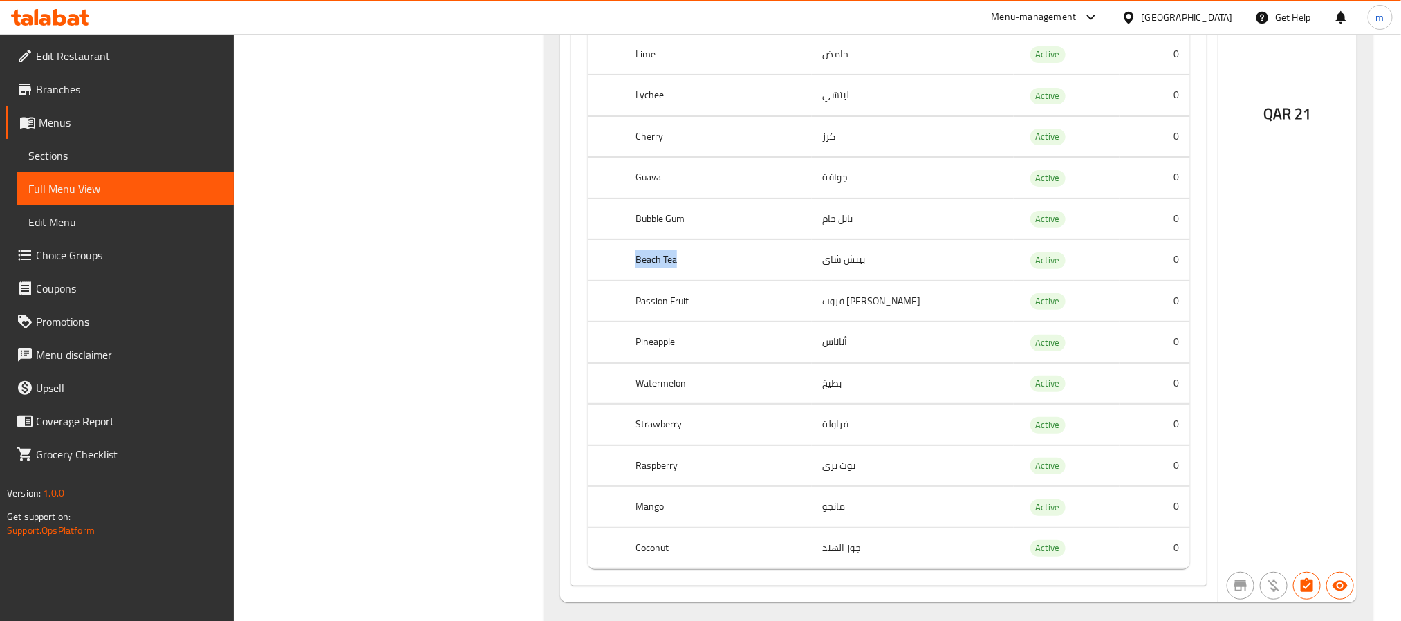
scroll to position [2891, 0]
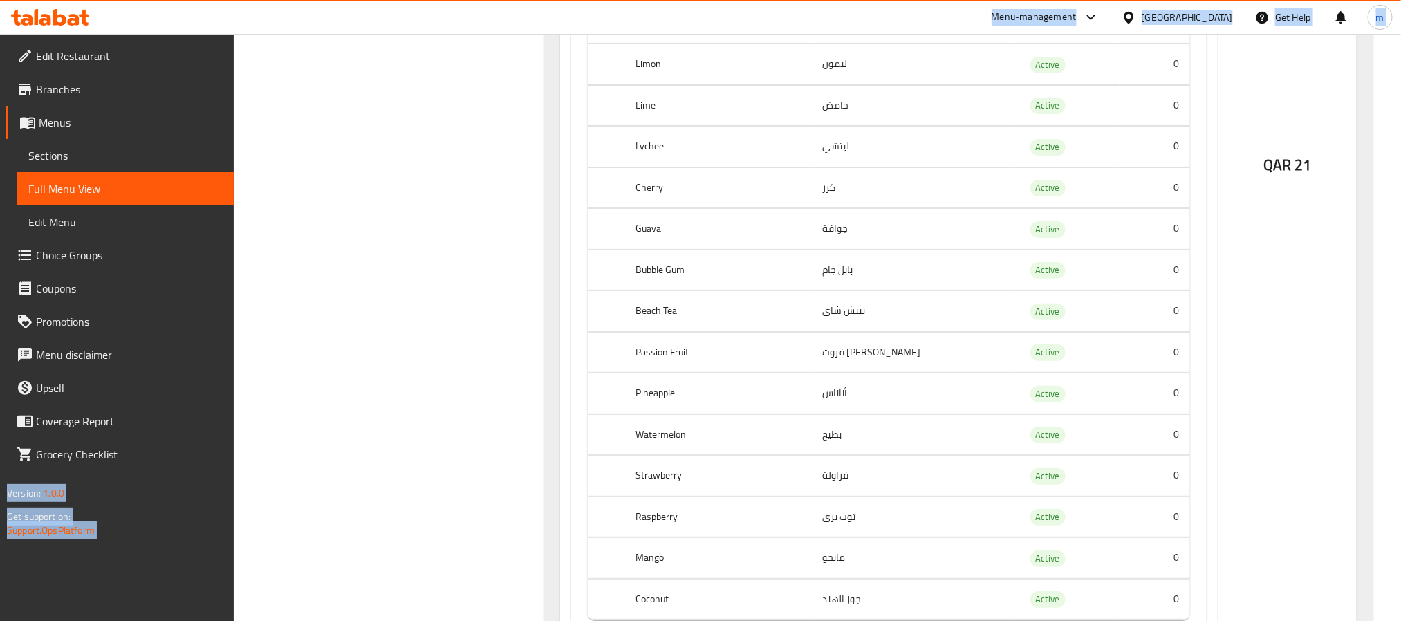
drag, startPoint x: 660, startPoint y: 39, endPoint x: 681, endPoint y: 41, distance: 20.8
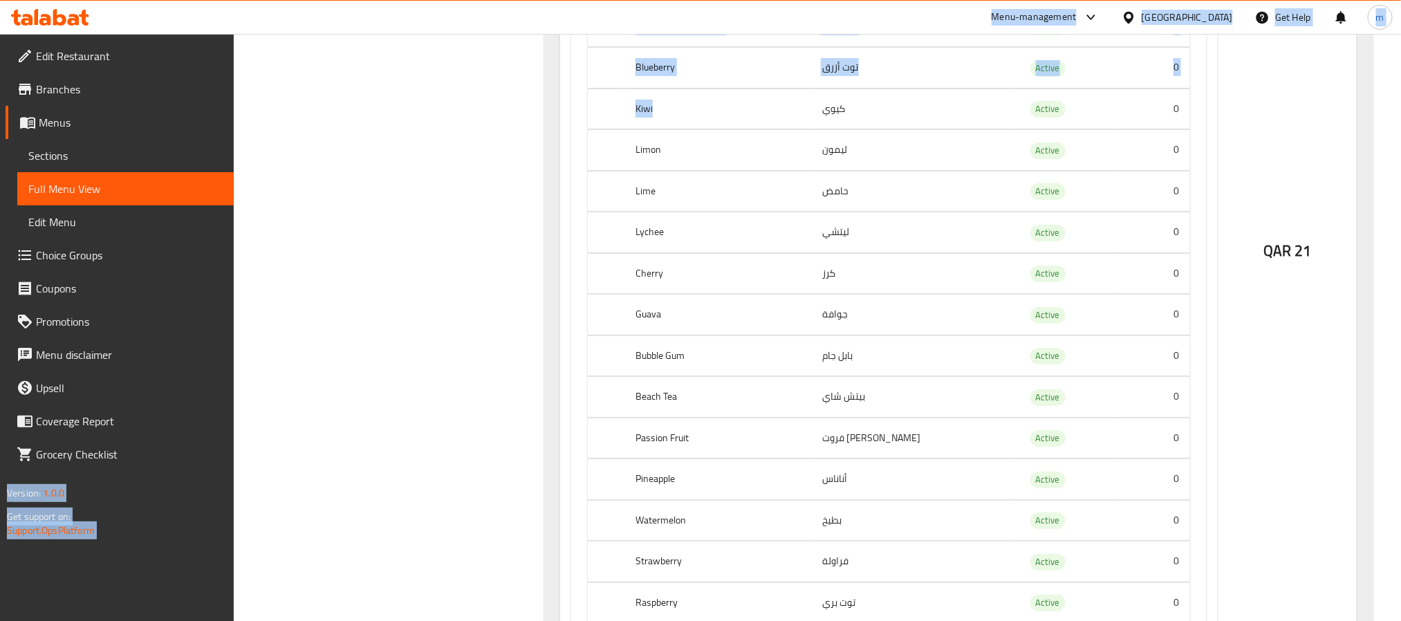
scroll to position [2683, 0]
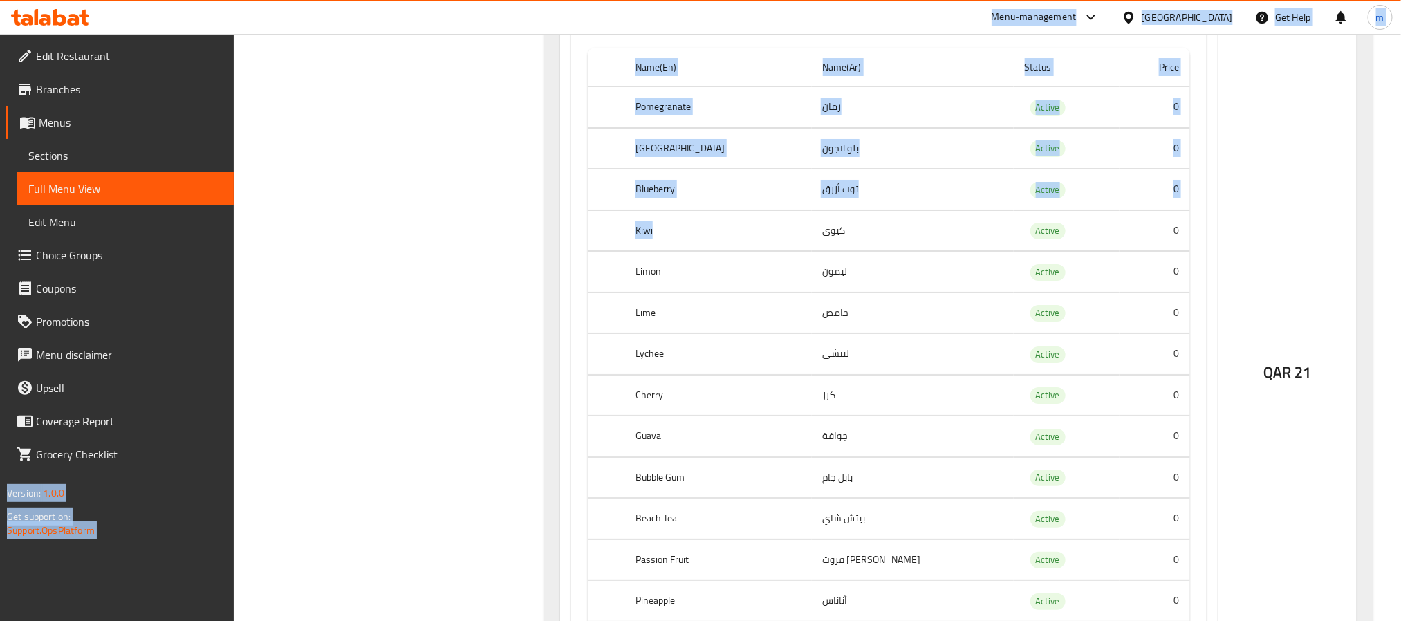
click at [707, 125] on th "Pomegranate" at bounding box center [717, 107] width 187 height 41
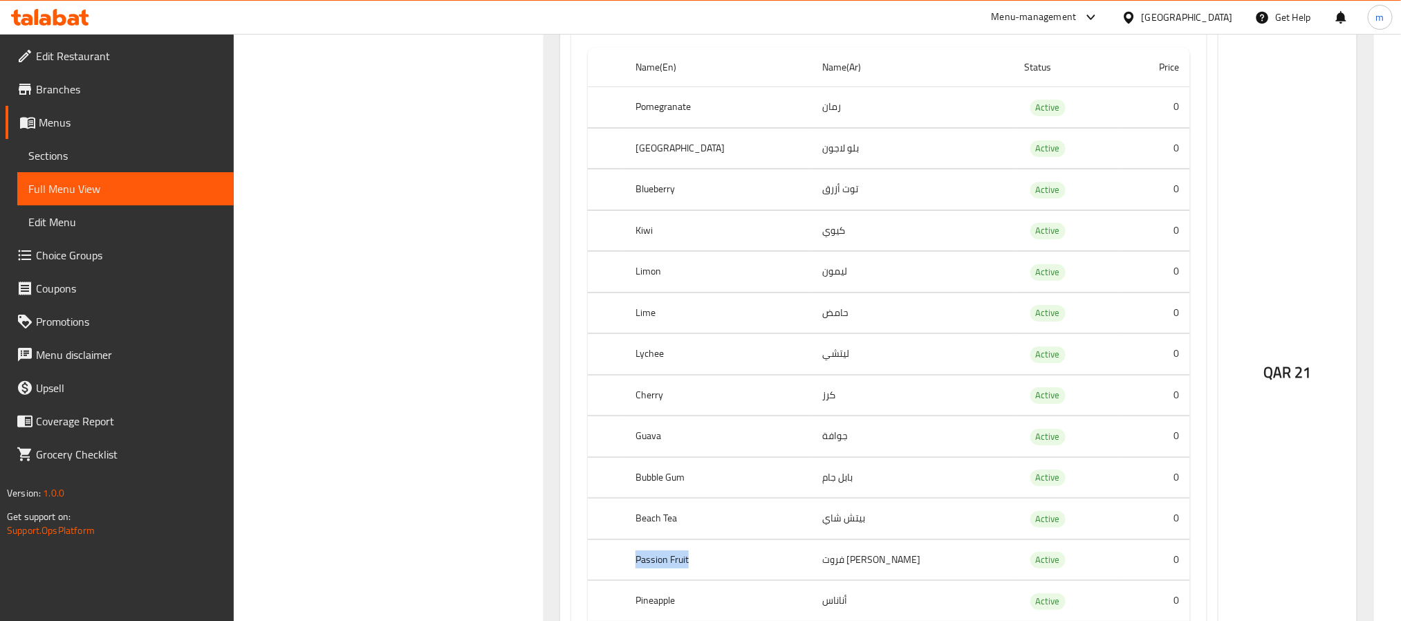
drag, startPoint x: 648, startPoint y: 579, endPoint x: 710, endPoint y: 597, distance: 64.8
click at [705, 580] on th "Passion Fruit" at bounding box center [717, 559] width 187 height 41
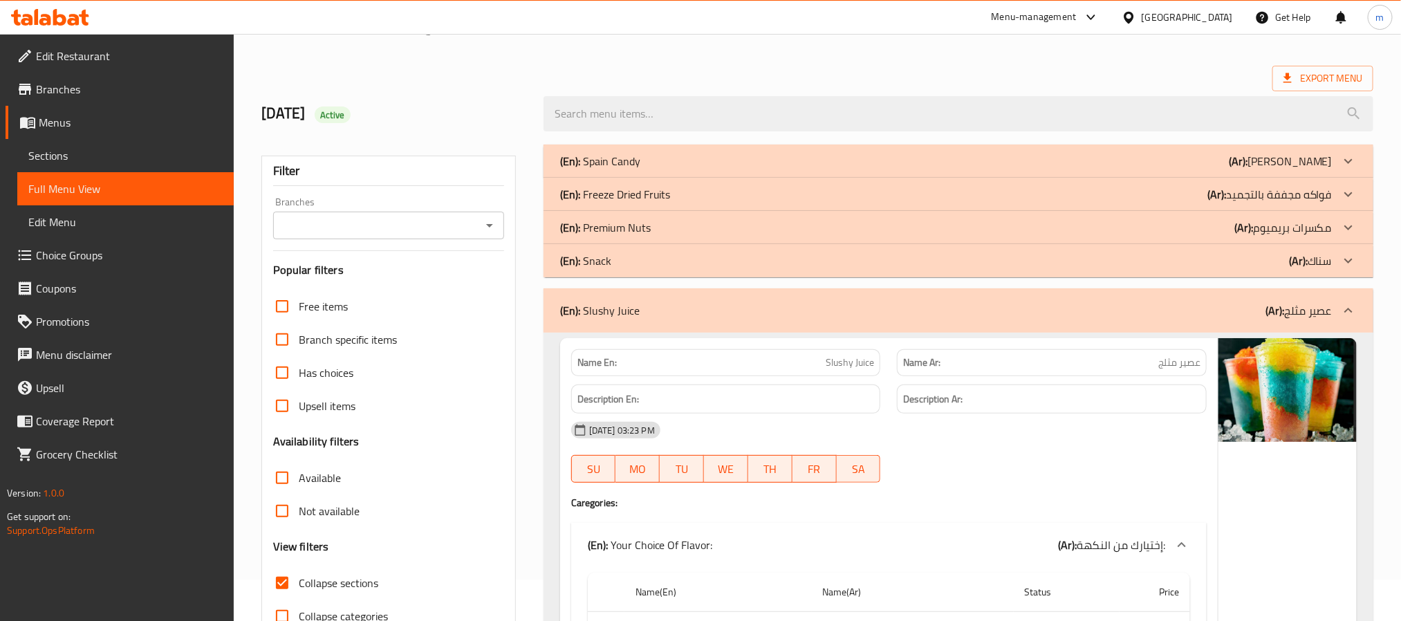
scroll to position [0, 0]
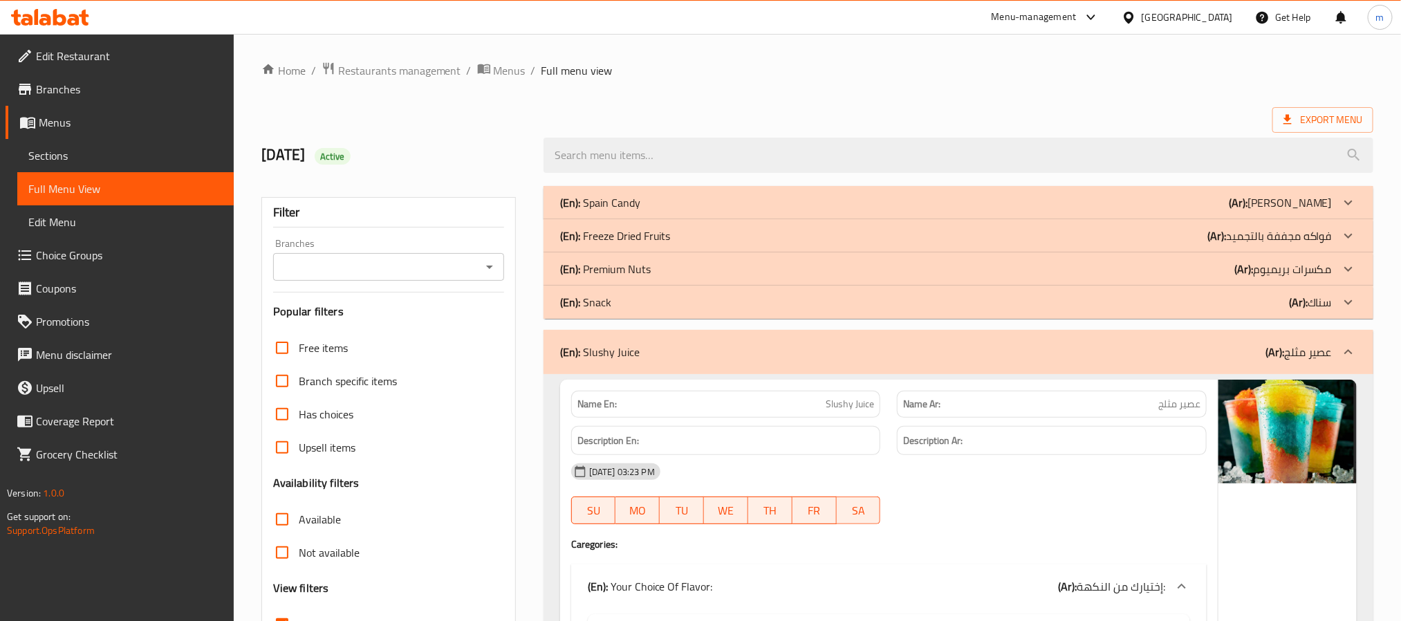
click at [635, 239] on p "(En): Freeze Dried Fruits" at bounding box center [615, 236] width 111 height 17
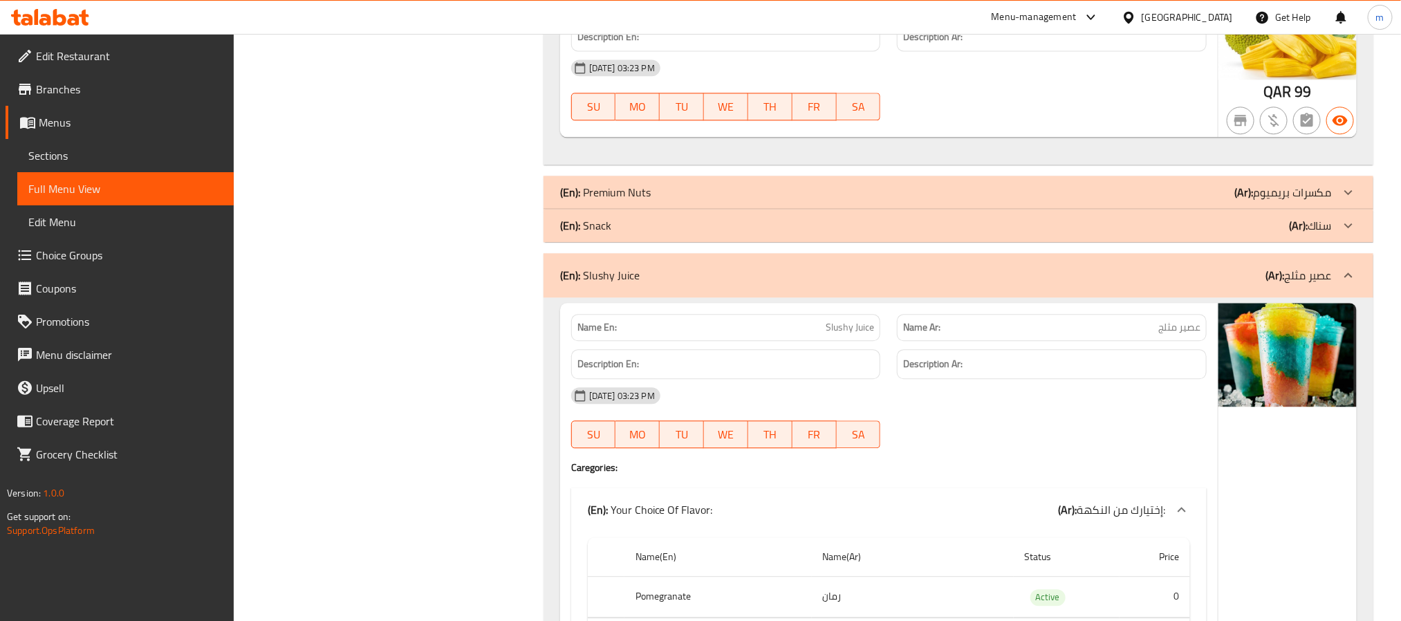
scroll to position [1763, 0]
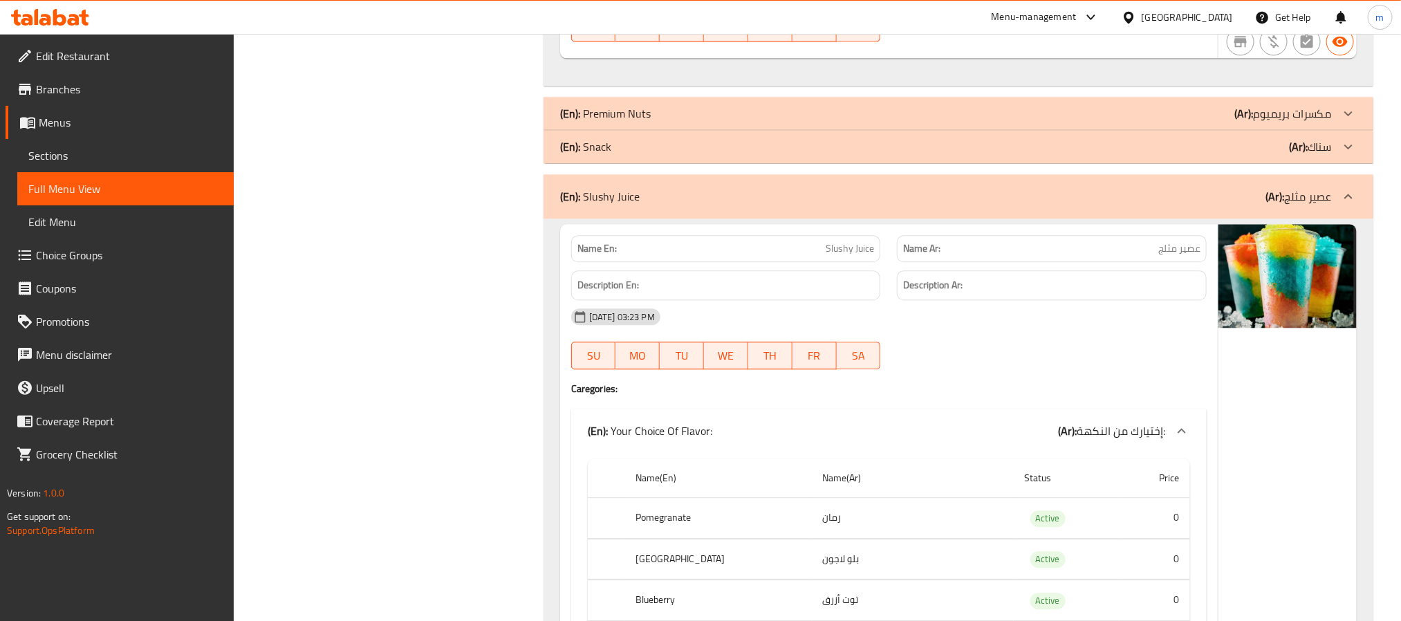
click at [597, 154] on p "(En): Snack" at bounding box center [585, 146] width 51 height 17
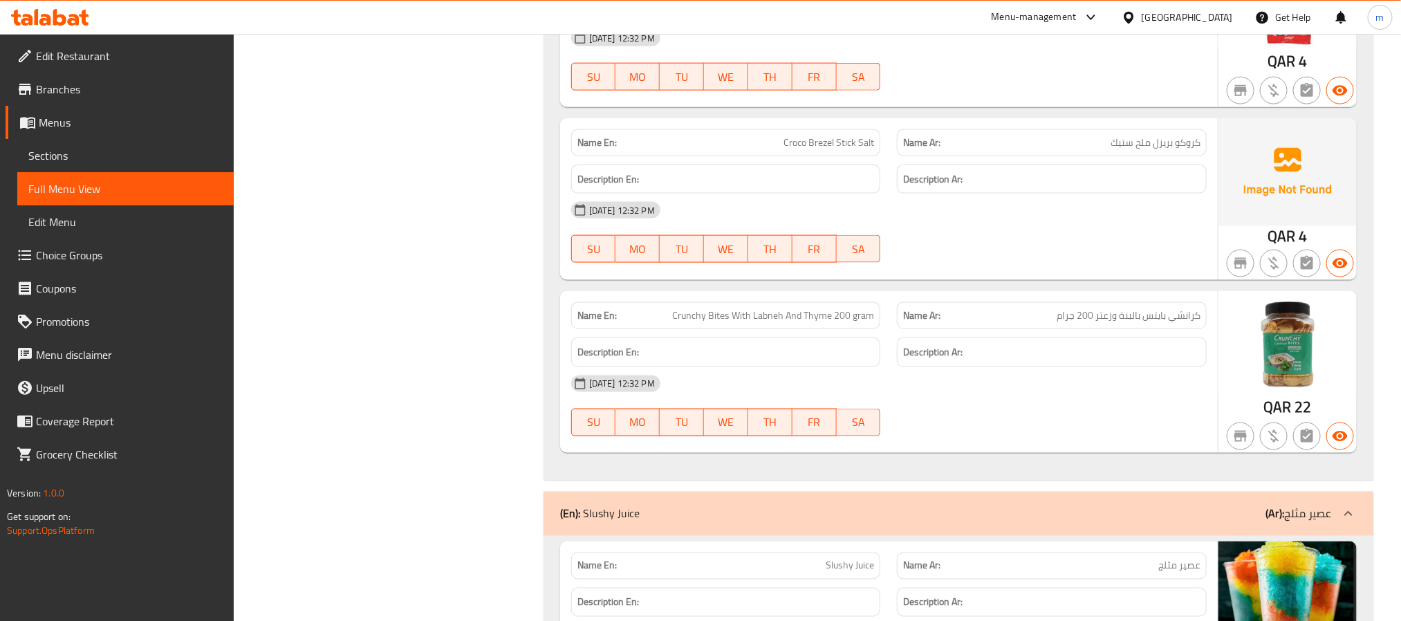
scroll to position [3838, 0]
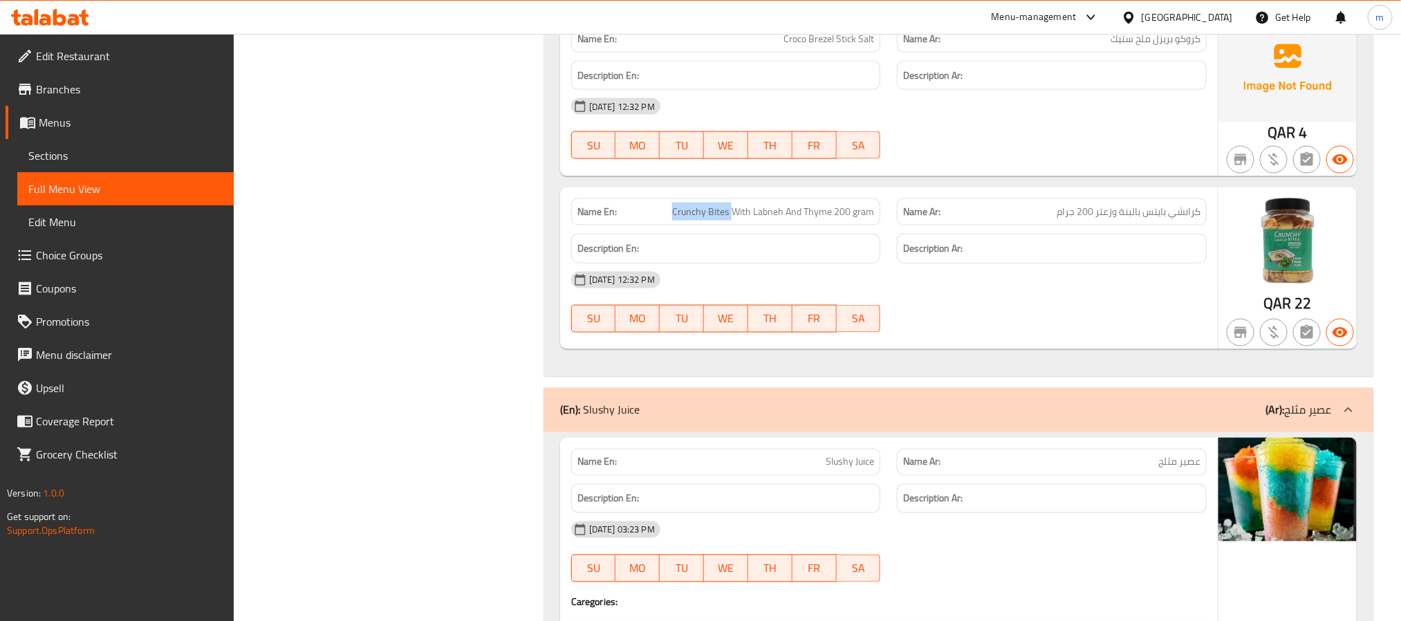
drag, startPoint x: 672, startPoint y: 241, endPoint x: 734, endPoint y: 235, distance: 62.5
click at [734, 219] on p "Name En: Crunchy Bites With Labneh And Thyme 200 gram" at bounding box center [725, 212] width 297 height 15
copy span "Crunchy Bites"
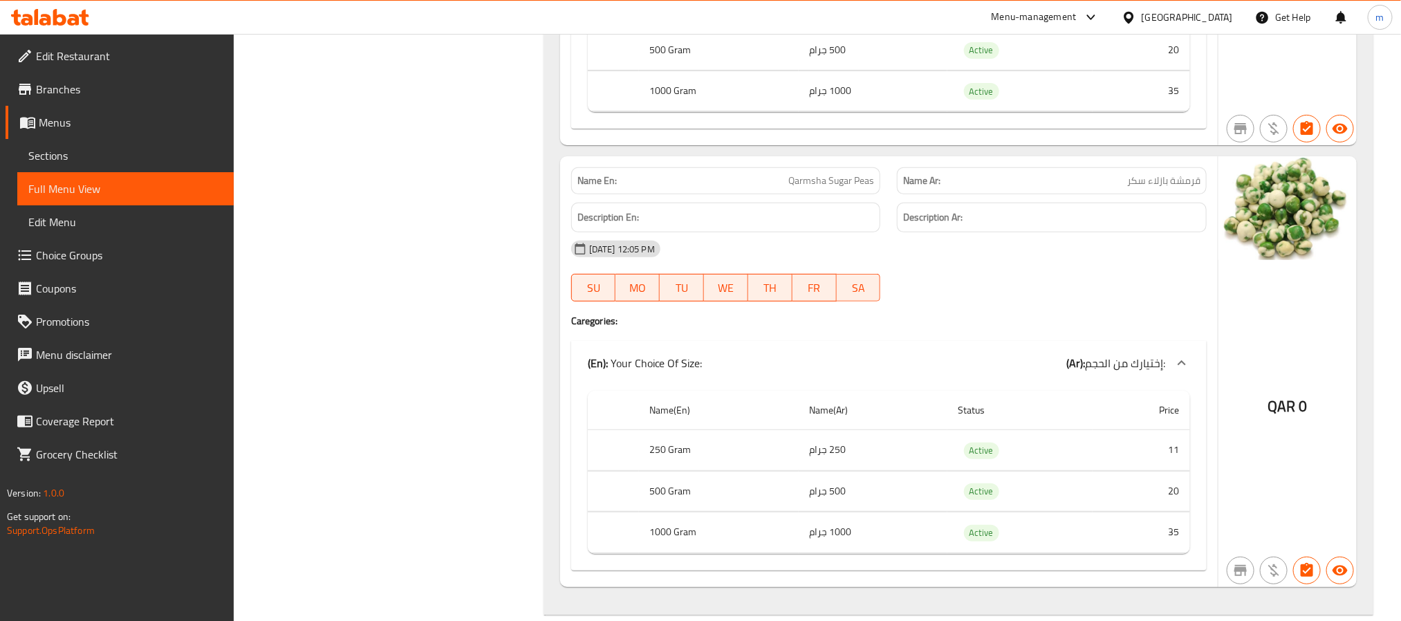
scroll to position [8759, 0]
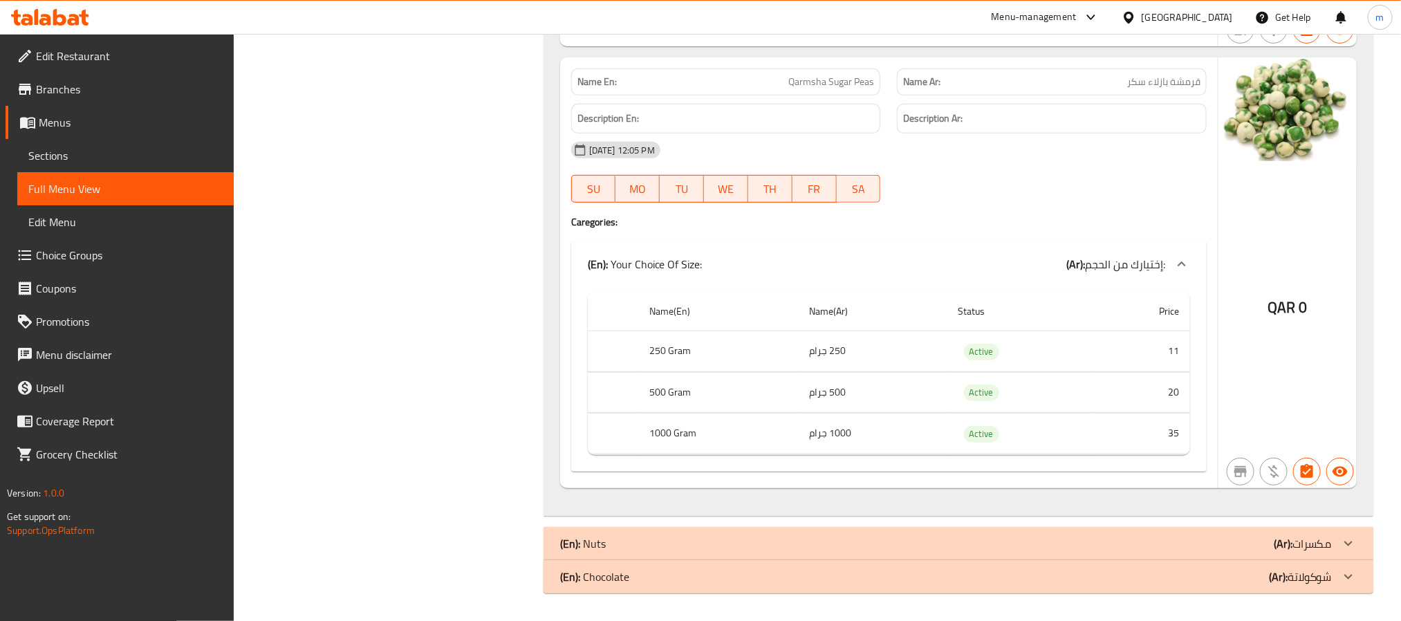
click at [584, 539] on p "(En): Nuts" at bounding box center [583, 543] width 46 height 17
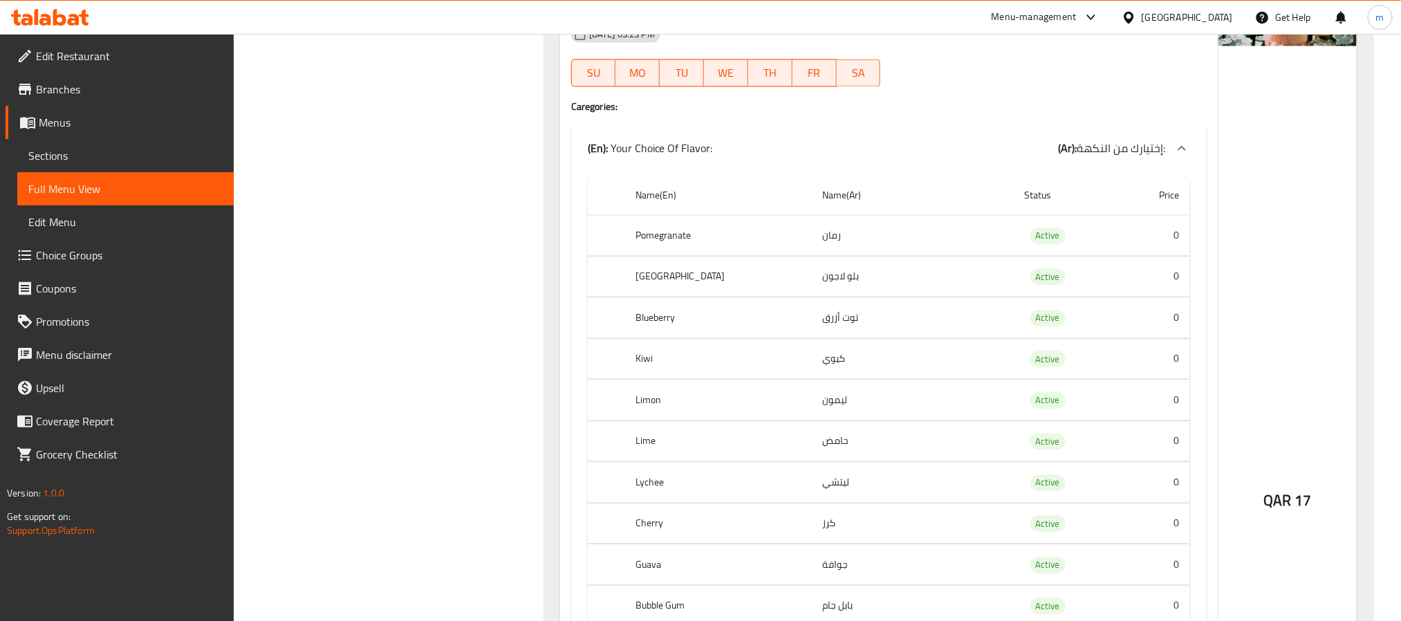
scroll to position [4175, 0]
